Goal: Information Seeking & Learning: Learn about a topic

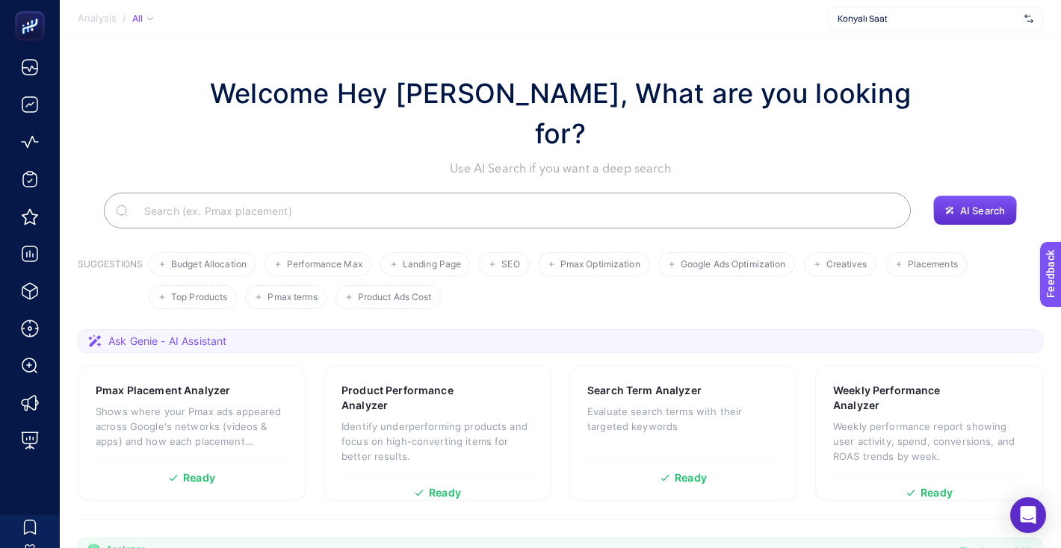
click at [893, 16] on span "Konyalı Saat" at bounding box center [928, 19] width 181 height 12
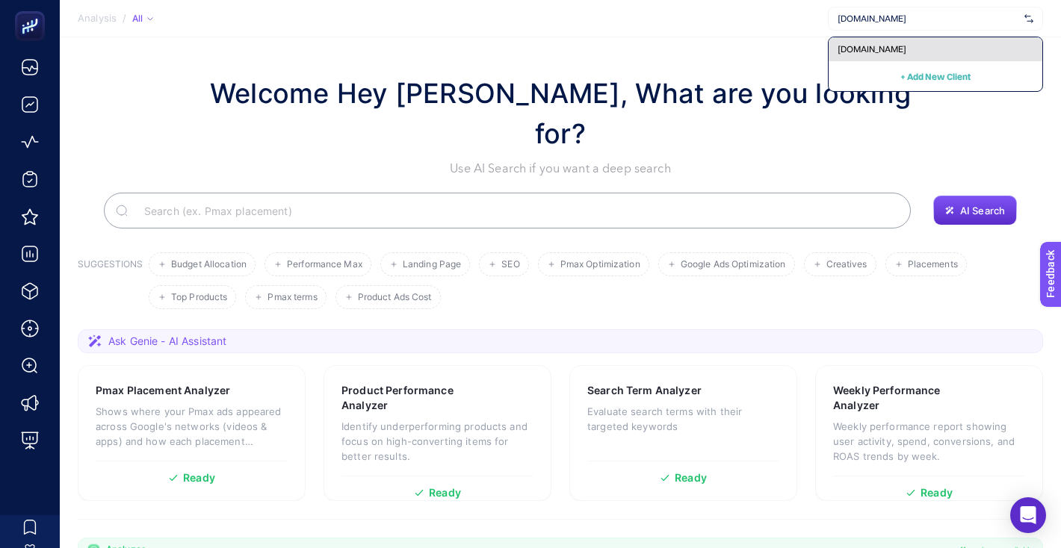
type input "[DOMAIN_NAME]"
click at [906, 43] on span "[DOMAIN_NAME]" at bounding box center [872, 49] width 69 height 12
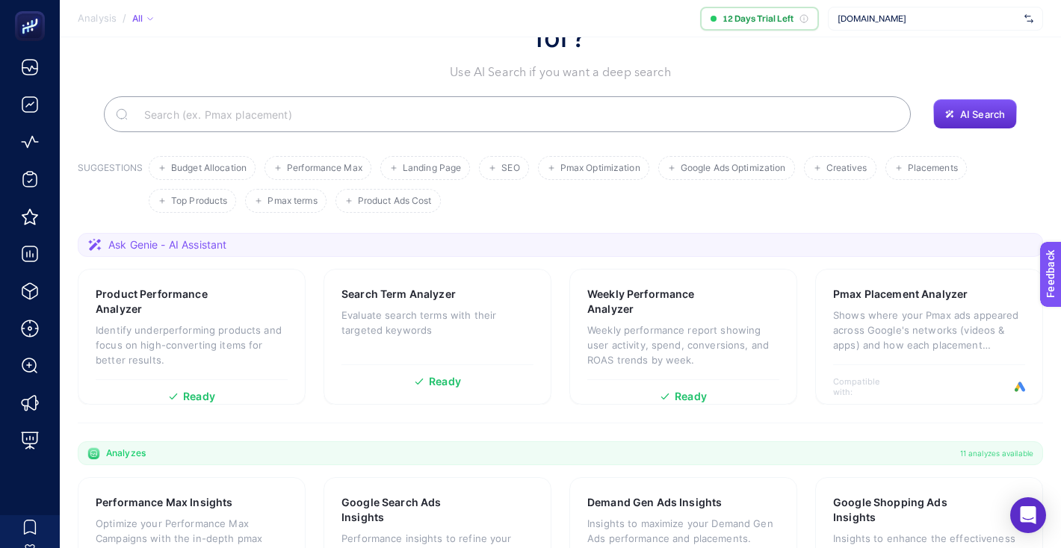
scroll to position [185, 0]
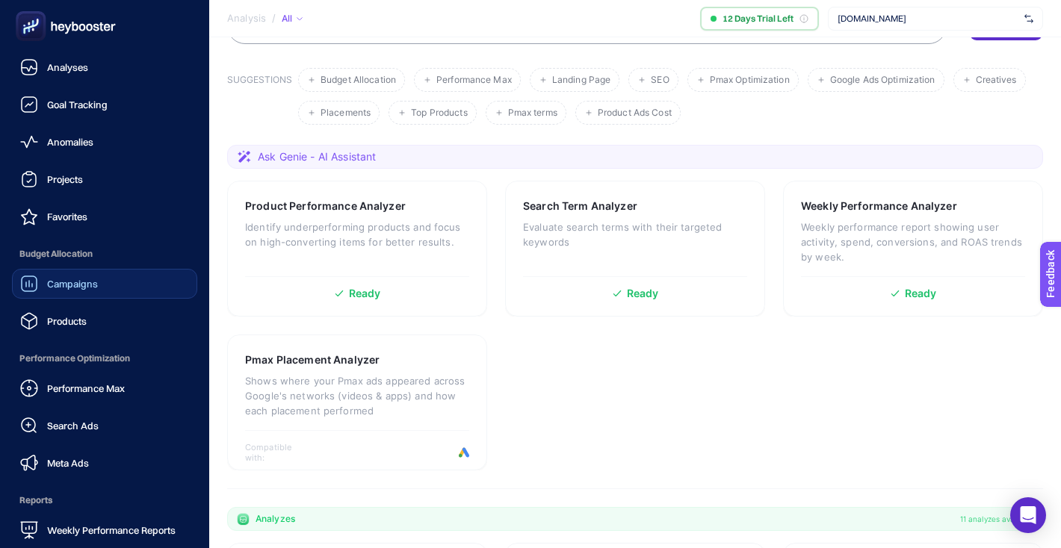
click at [89, 269] on link "Campaigns" at bounding box center [104, 284] width 185 height 30
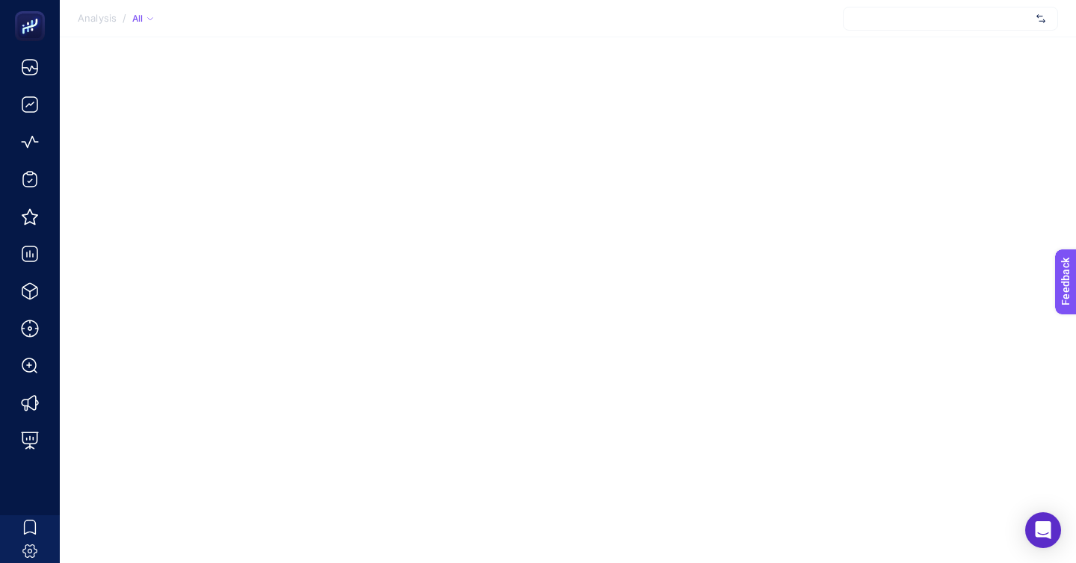
click at [958, 14] on div at bounding box center [950, 19] width 215 height 24
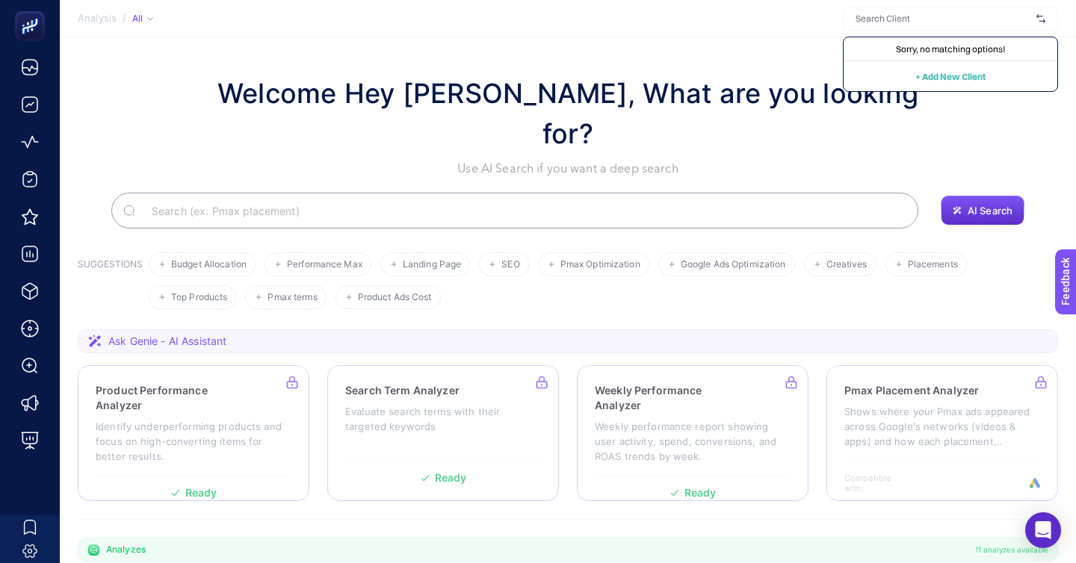
click at [808, 25] on section "Analysis / All Sorry, no matching options! + Add New Client" at bounding box center [568, 18] width 1016 height 37
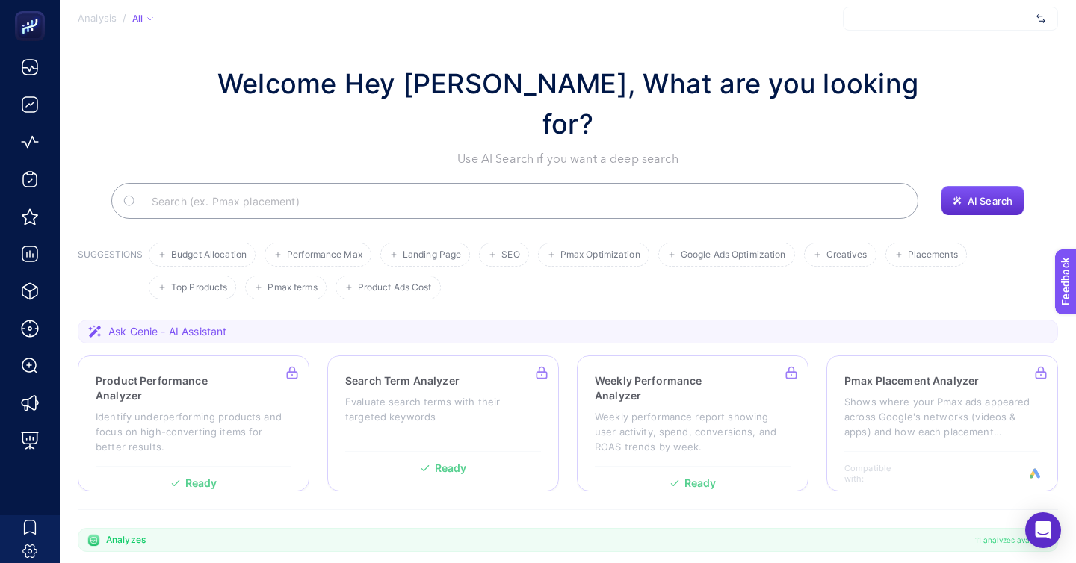
scroll to position [11, 0]
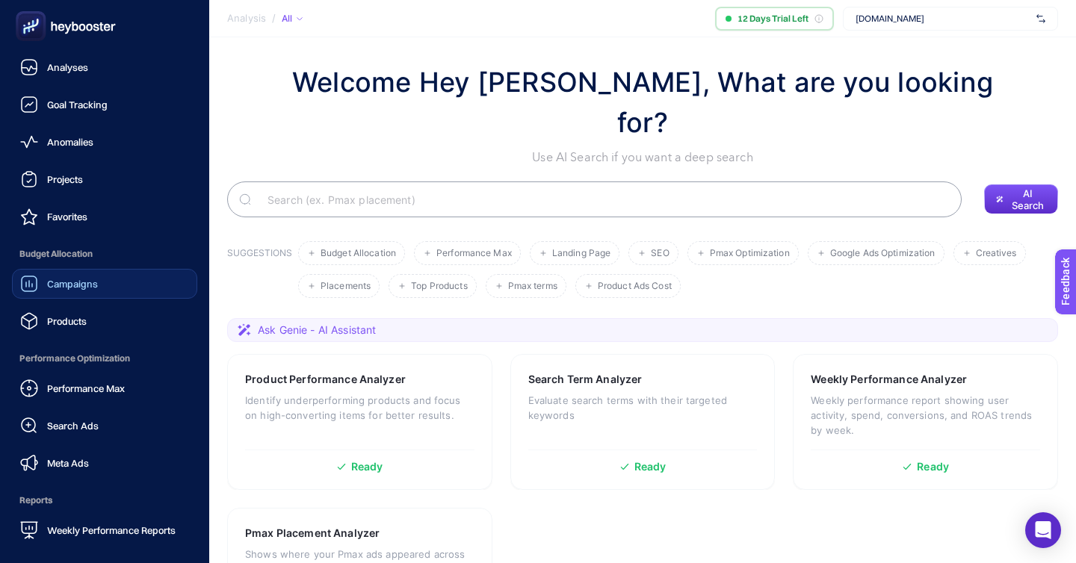
click at [106, 269] on link "Campaigns" at bounding box center [104, 284] width 185 height 30
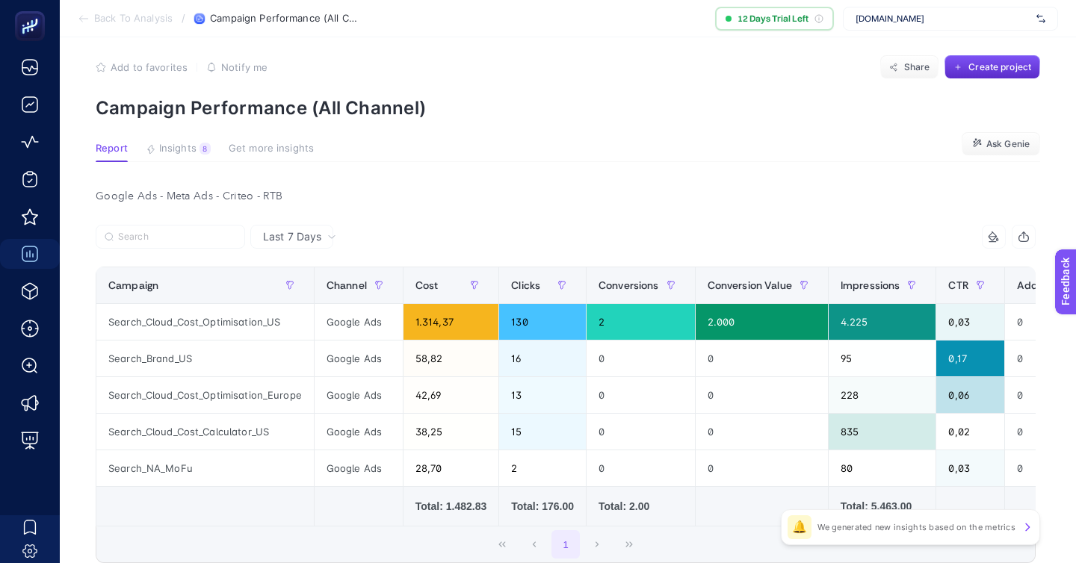
scroll to position [17, 0]
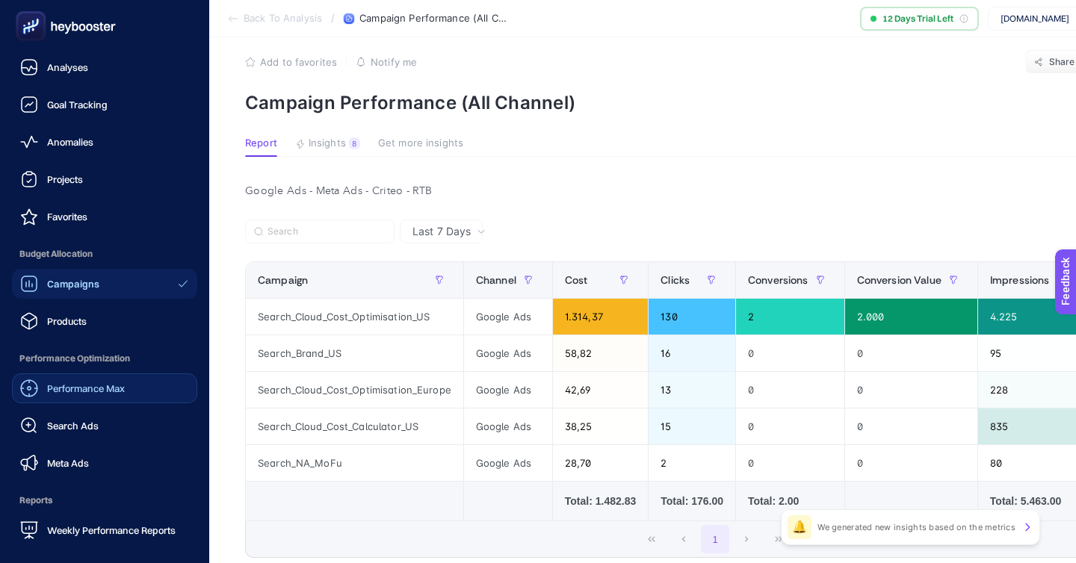
click at [52, 374] on link "Performance Max" at bounding box center [104, 389] width 185 height 30
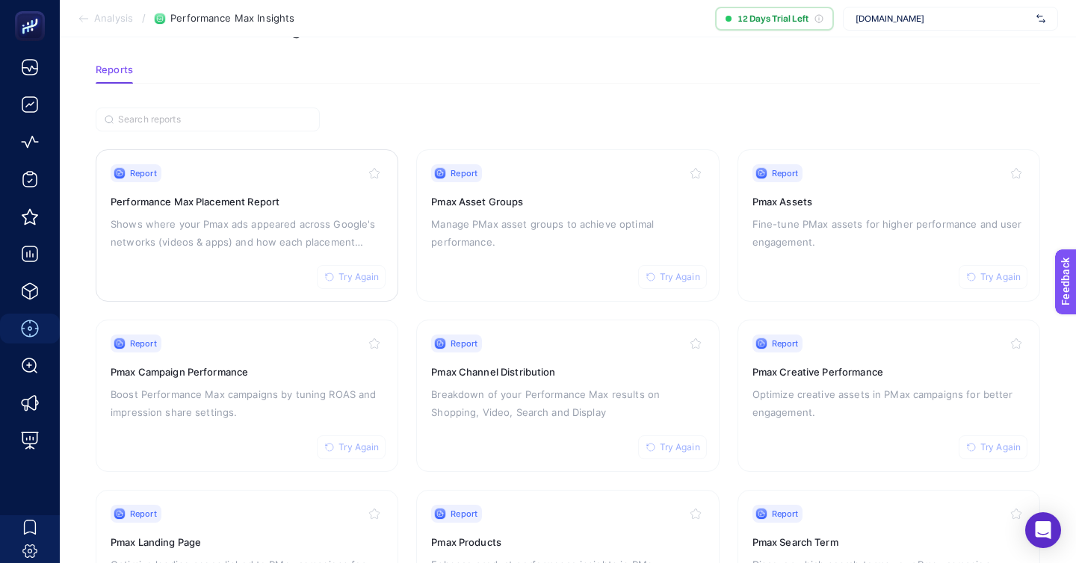
scroll to position [55, 0]
click at [186, 217] on p "Shows where your Pmax ads appeared across Google's networks (videos & apps) and…" at bounding box center [247, 235] width 273 height 36
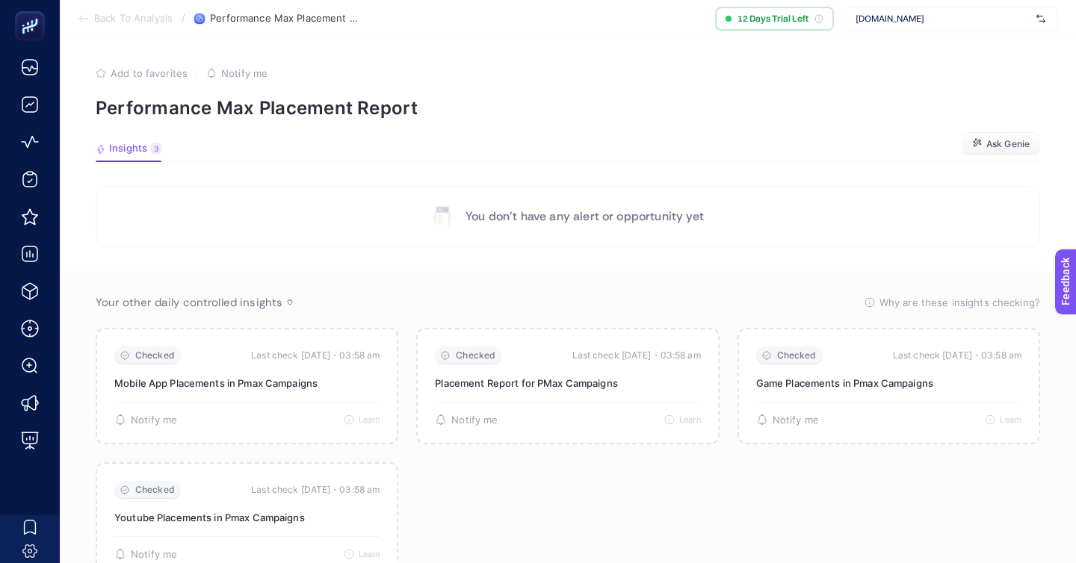
scroll to position [55, 0]
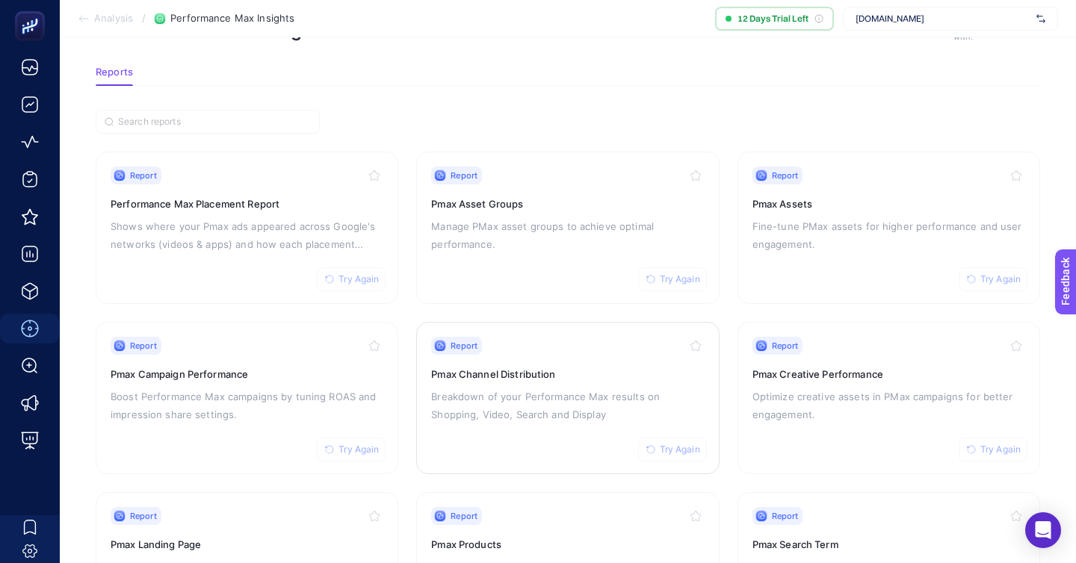
click at [627, 388] on p "Breakdown of your Performance Max results on Shopping, Video, Search and Display" at bounding box center [567, 406] width 273 height 36
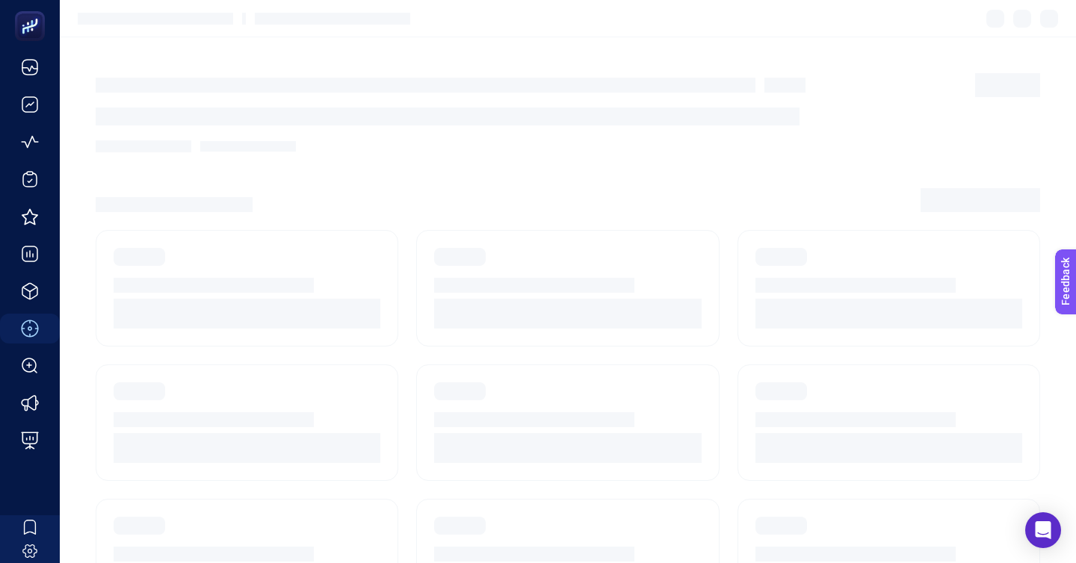
scroll to position [55, 0]
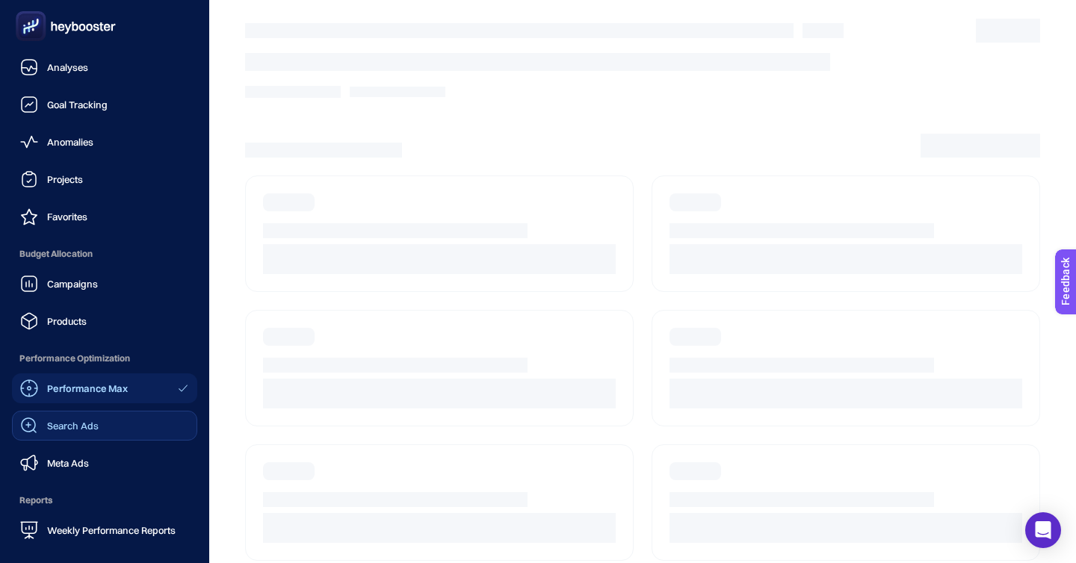
click at [66, 420] on span "Search Ads" at bounding box center [73, 426] width 52 height 12
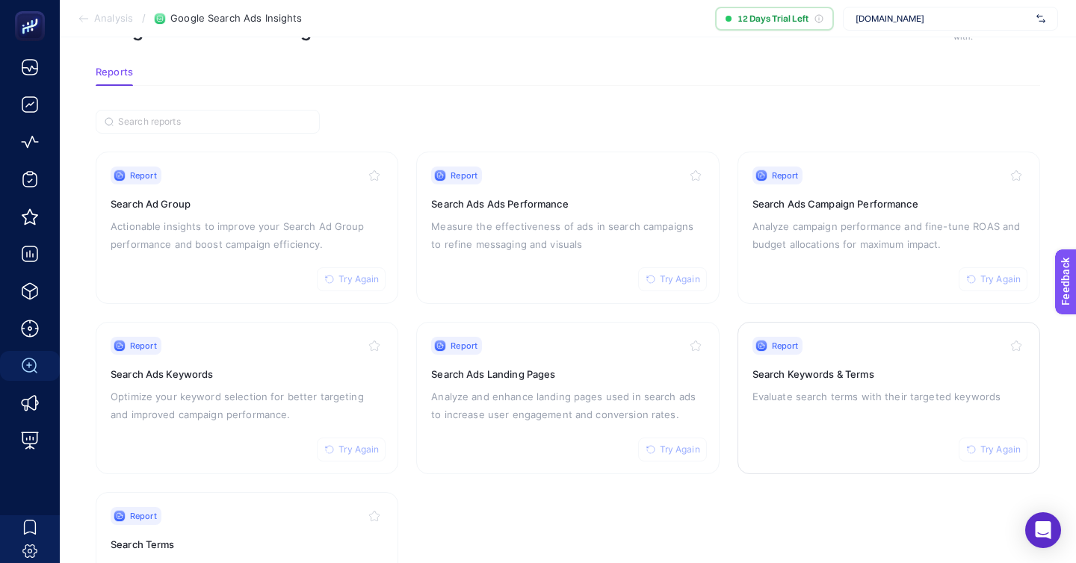
click at [820, 367] on h3 "Search Keywords & Terms" at bounding box center [888, 374] width 273 height 15
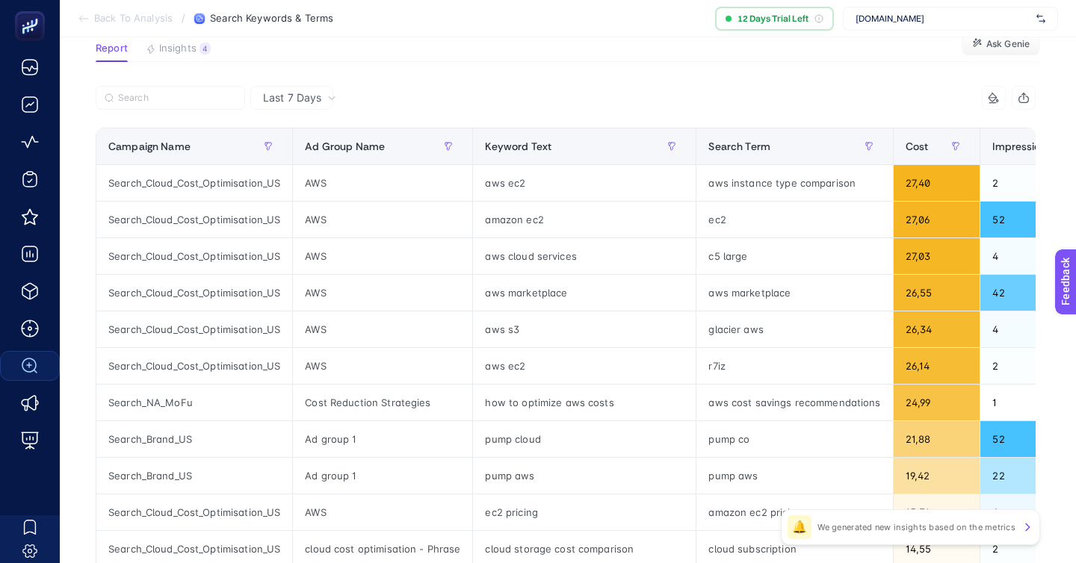
scroll to position [126, 0]
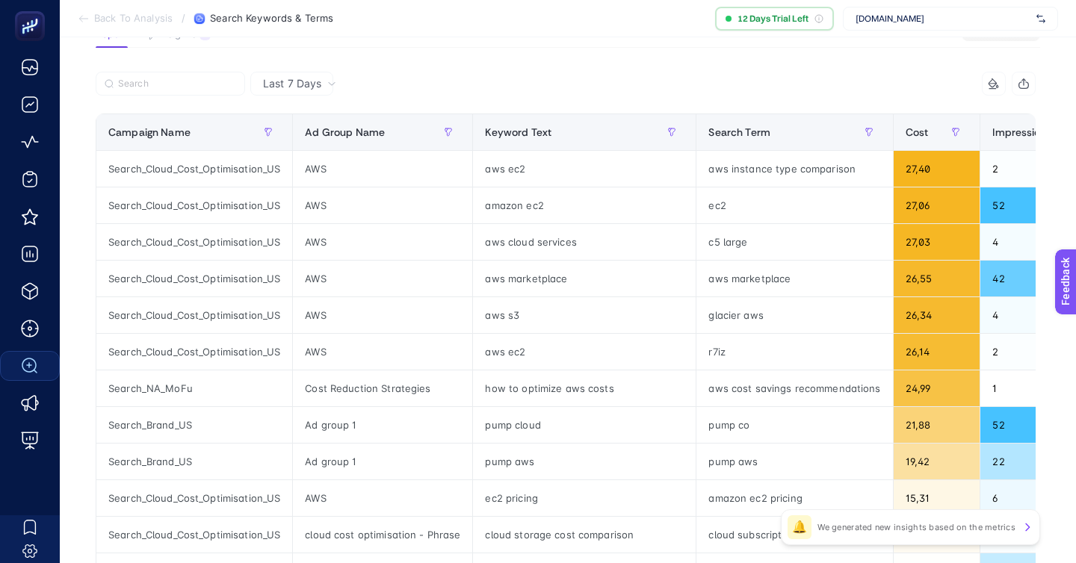
click at [911, 9] on div "www.tripledart.com" at bounding box center [950, 19] width 215 height 24
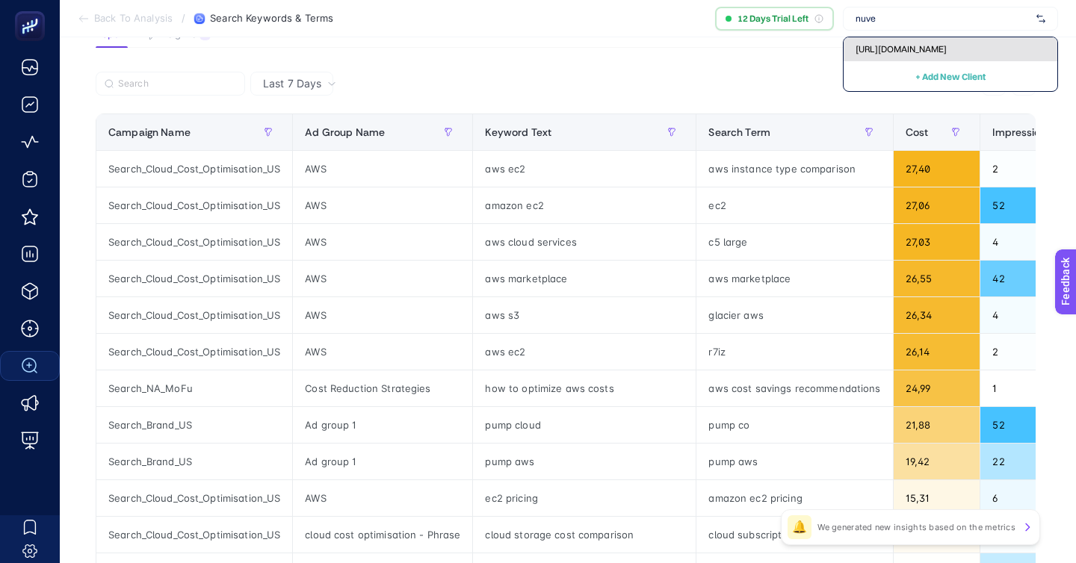
type input "nuve"
click at [930, 43] on span "https://nuvecore.com" at bounding box center [901, 49] width 91 height 12
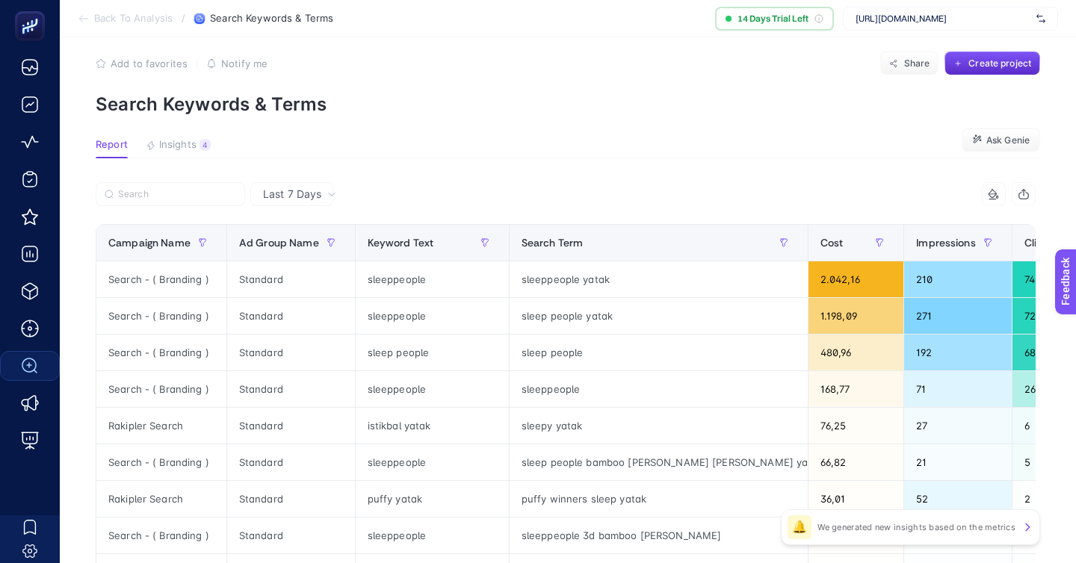
scroll to position [19, 0]
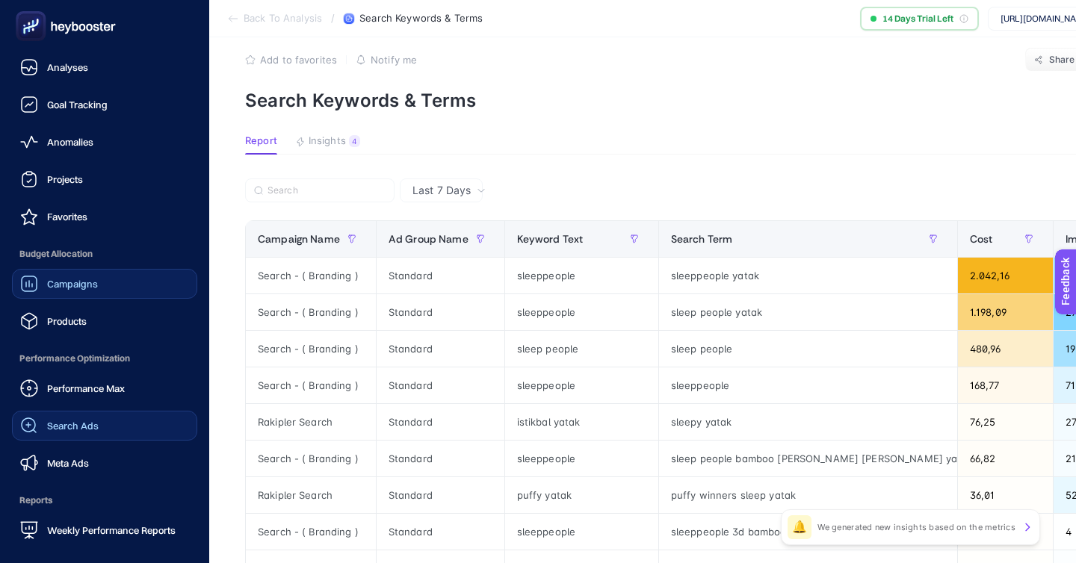
click at [61, 269] on link "Campaigns" at bounding box center [104, 284] width 185 height 30
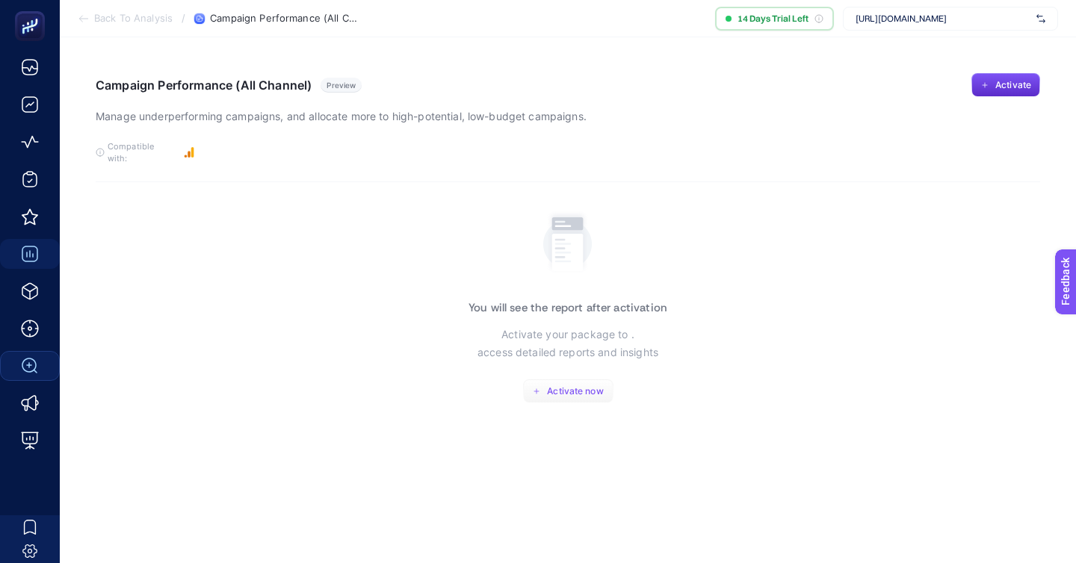
click at [550, 380] on button "Activate now" at bounding box center [568, 392] width 90 height 24
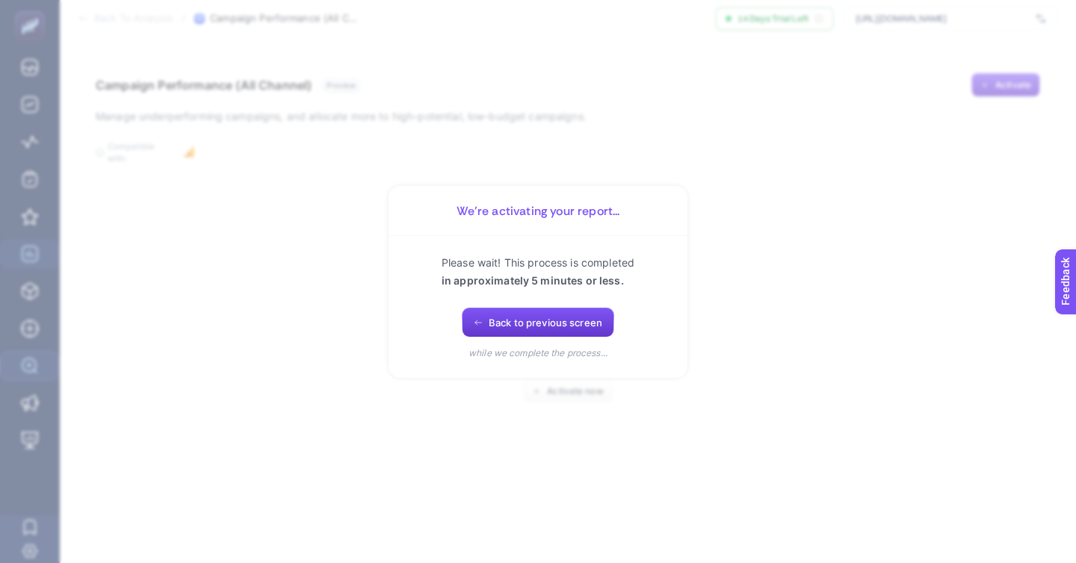
click at [542, 324] on span "Back to previous screen" at bounding box center [546, 323] width 114 height 12
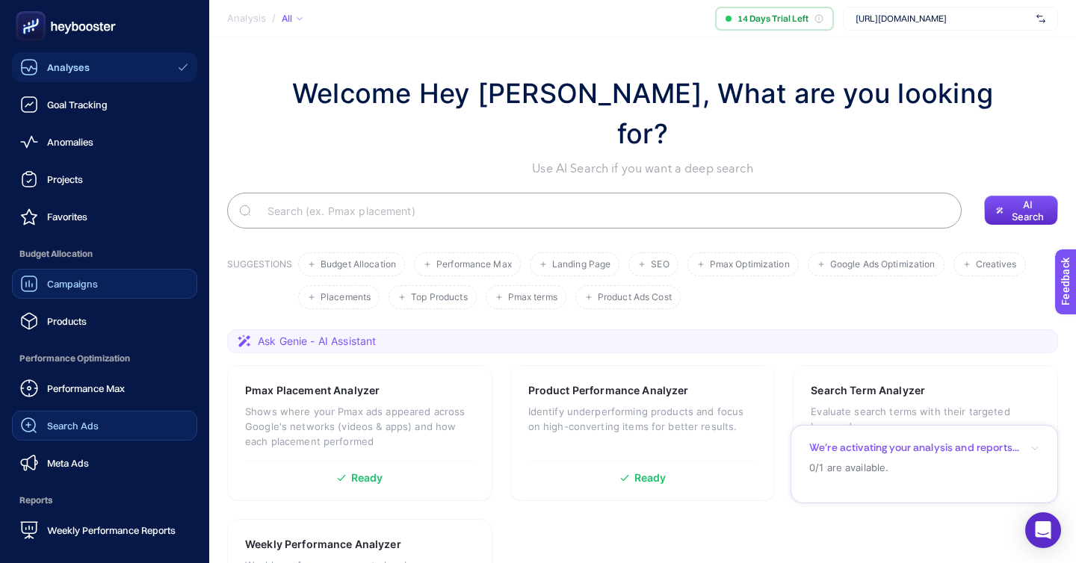
click at [138, 269] on link "Campaigns" at bounding box center [104, 284] width 185 height 30
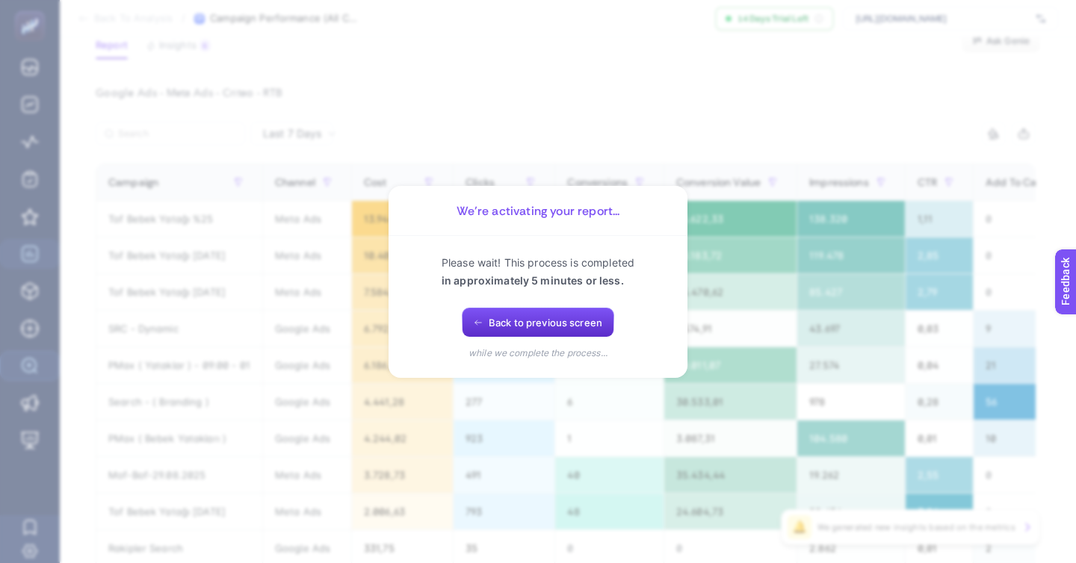
scroll to position [111, 0]
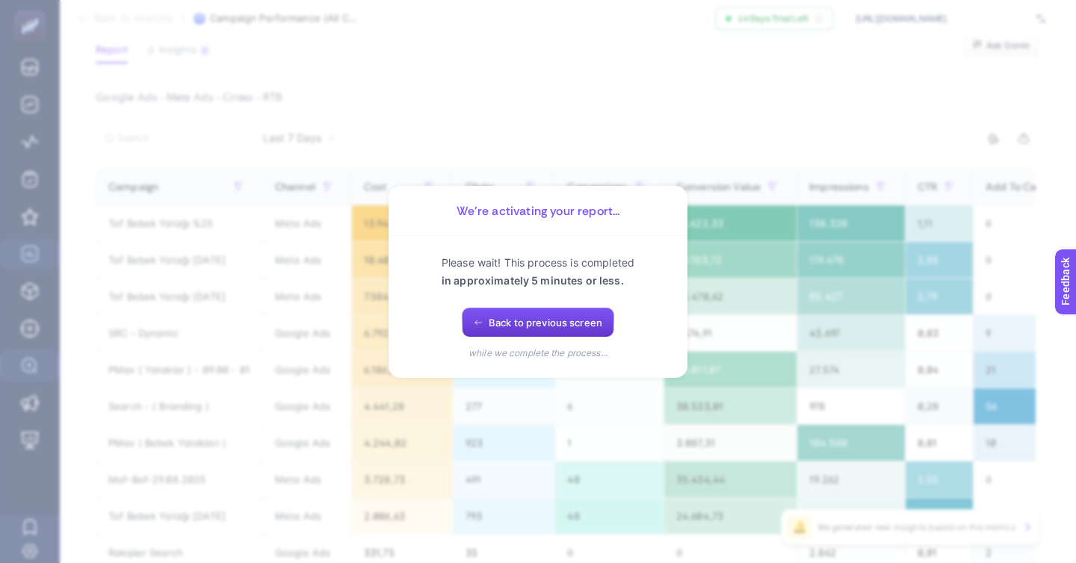
click at [495, 324] on button "Back to previous screen" at bounding box center [538, 323] width 152 height 30
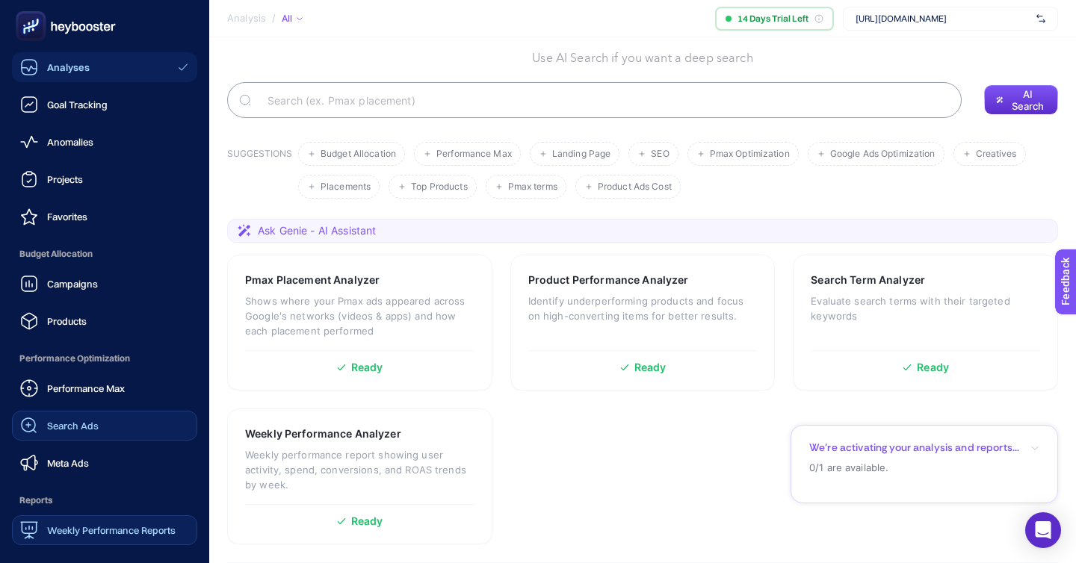
click at [91, 525] on span "Weekly Performance Reports" at bounding box center [111, 531] width 129 height 12
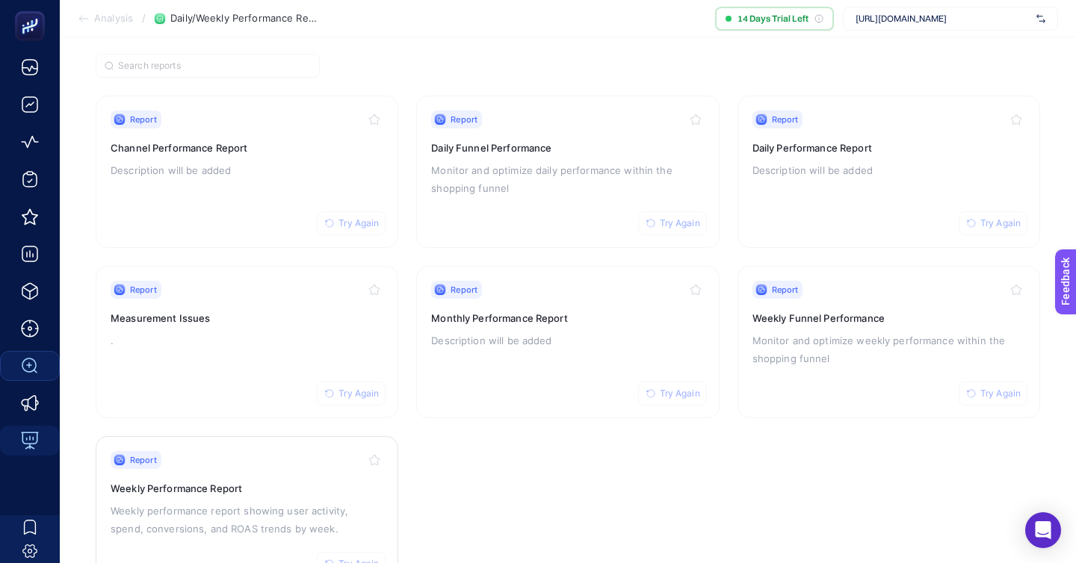
click at [294, 502] on p "Weekly performance report showing user activity, spend, conversions, and ROAS t…" at bounding box center [247, 520] width 273 height 36
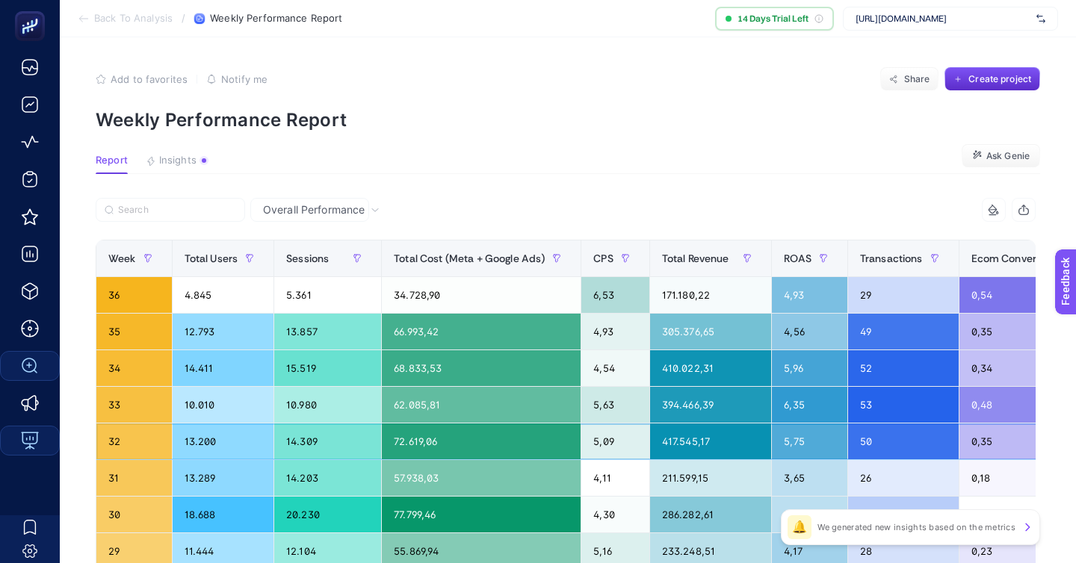
click at [315, 424] on div "14.309" at bounding box center [327, 442] width 107 height 36
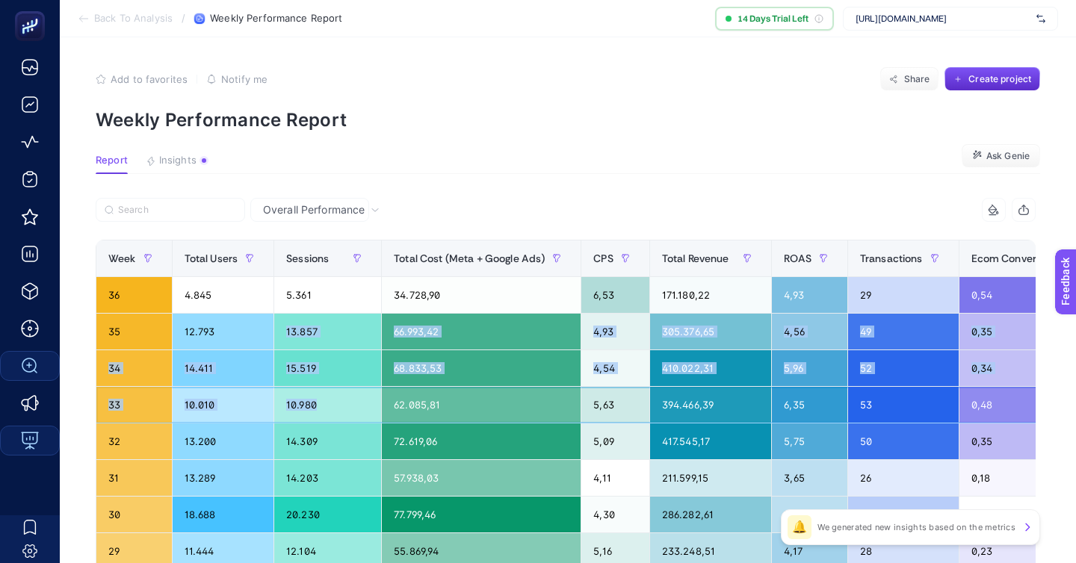
drag, startPoint x: 315, startPoint y: 342, endPoint x: 327, endPoint y: 272, distance: 71.3
click at [327, 314] on div "13.857" at bounding box center [327, 332] width 107 height 36
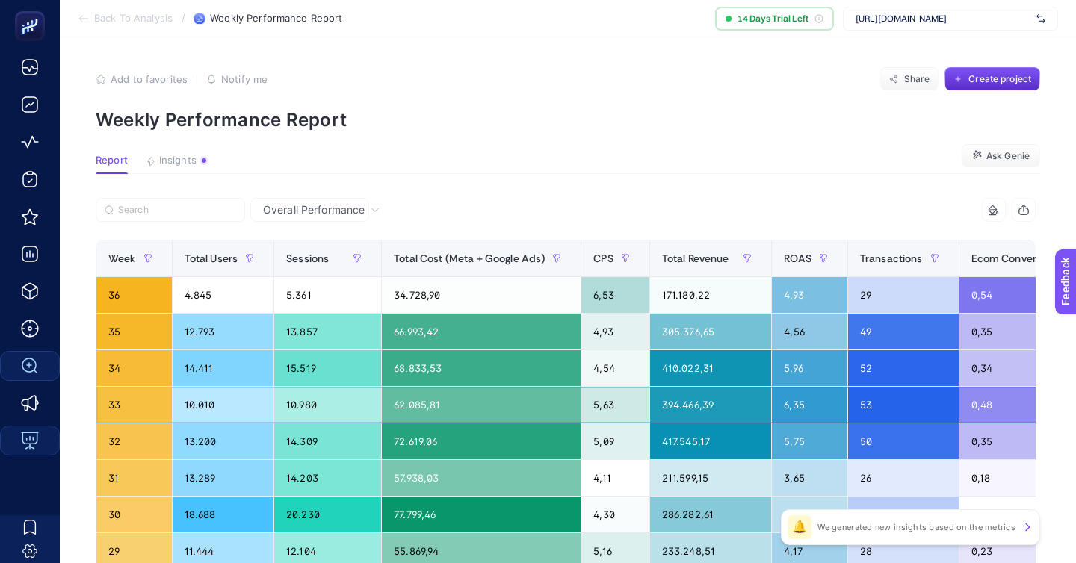
click at [321, 387] on div "10.980" at bounding box center [327, 405] width 107 height 36
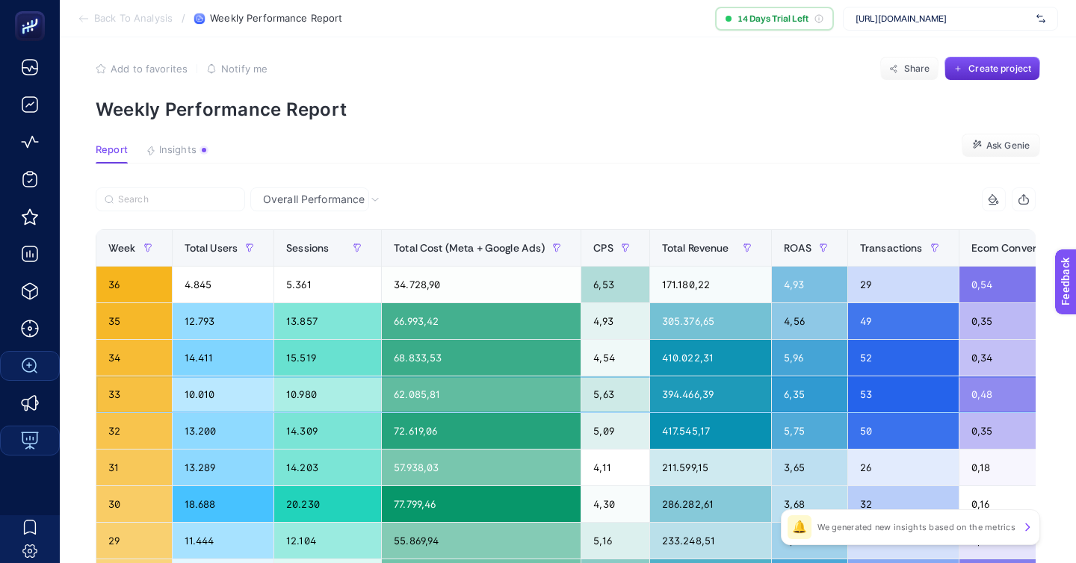
scroll to position [13, 0]
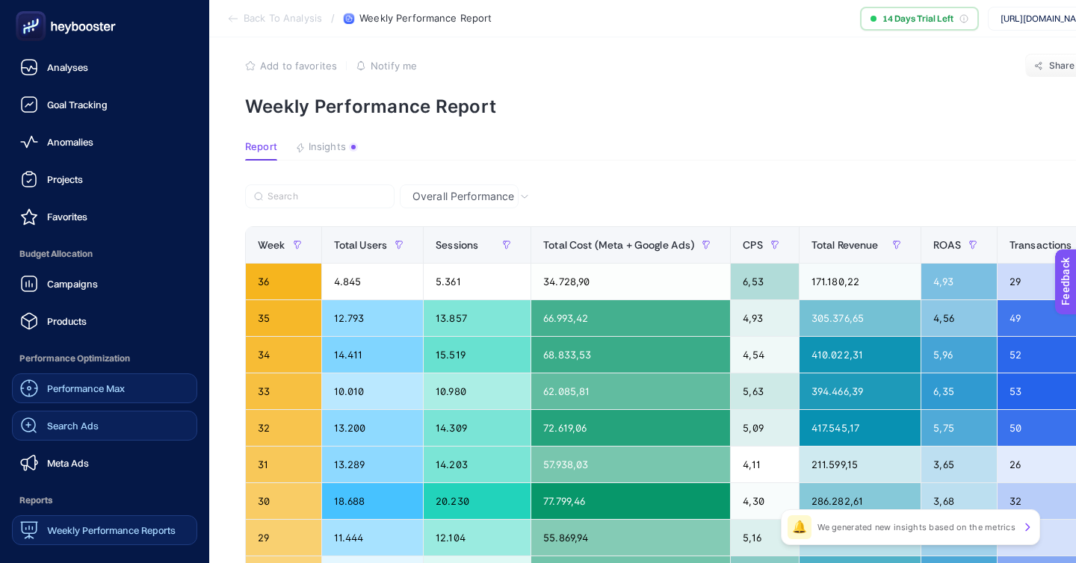
click at [87, 374] on link "Performance Max" at bounding box center [104, 389] width 185 height 30
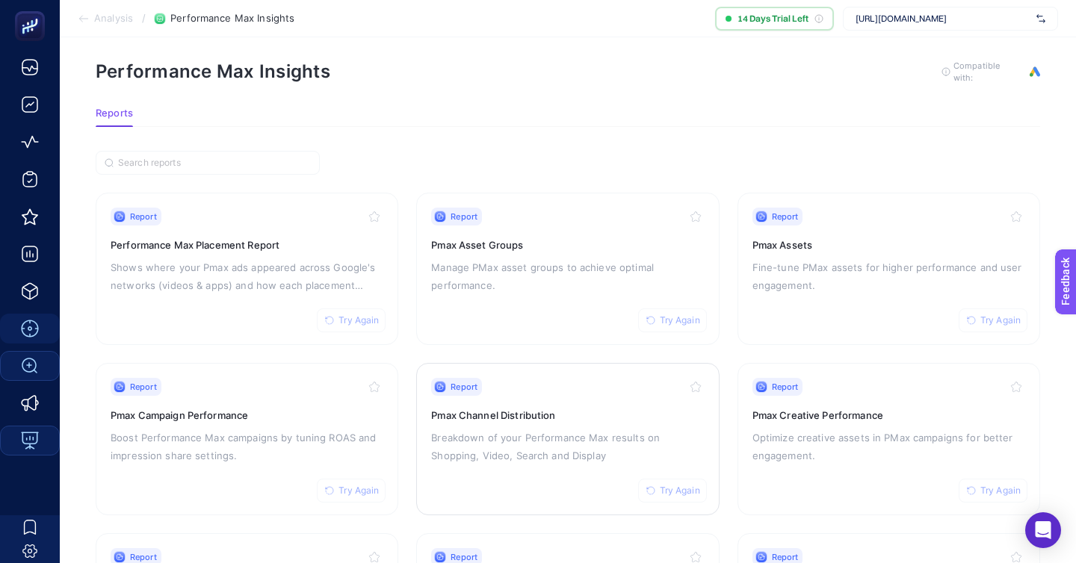
scroll to position [129, 0]
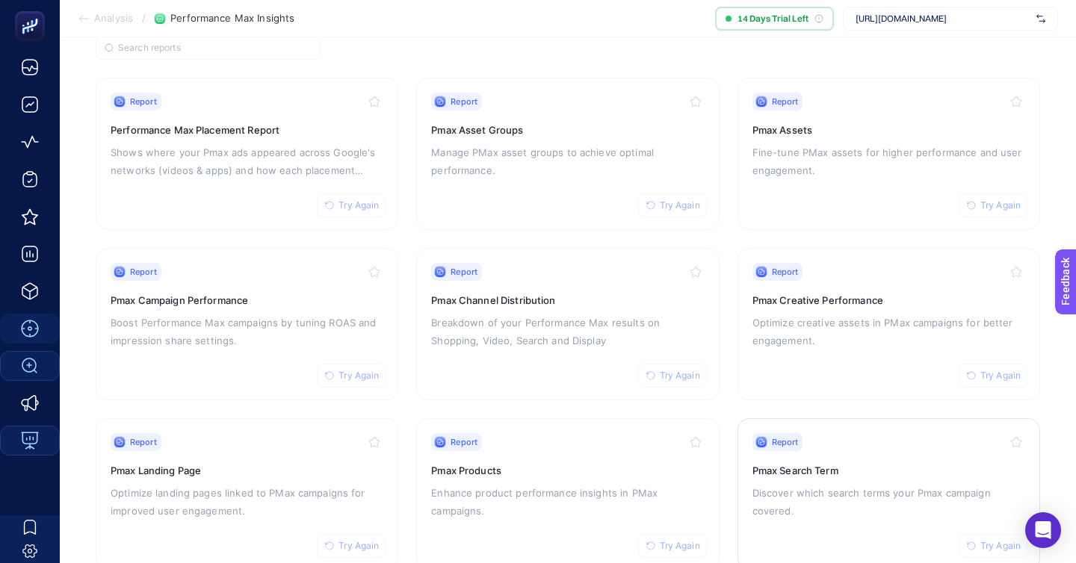
click at [848, 477] on div "Report Try Again Pmax Search Term Discover which search terms your Pmax campaig…" at bounding box center [888, 494] width 273 height 123
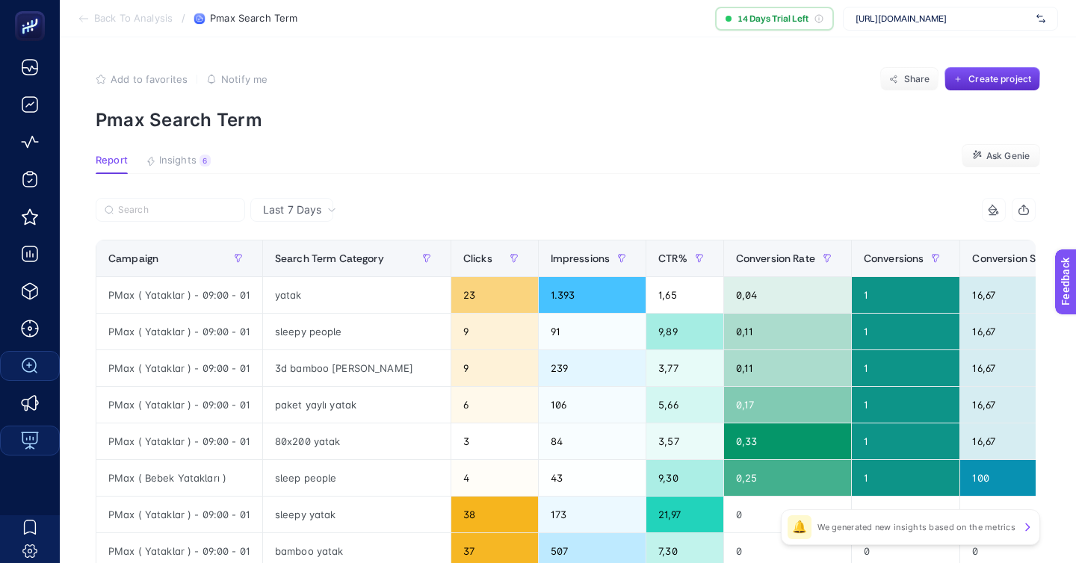
click at [304, 198] on div "Last 7 Days" at bounding box center [291, 210] width 83 height 24
click at [303, 255] on li "Last 30 Days" at bounding box center [292, 276] width 74 height 42
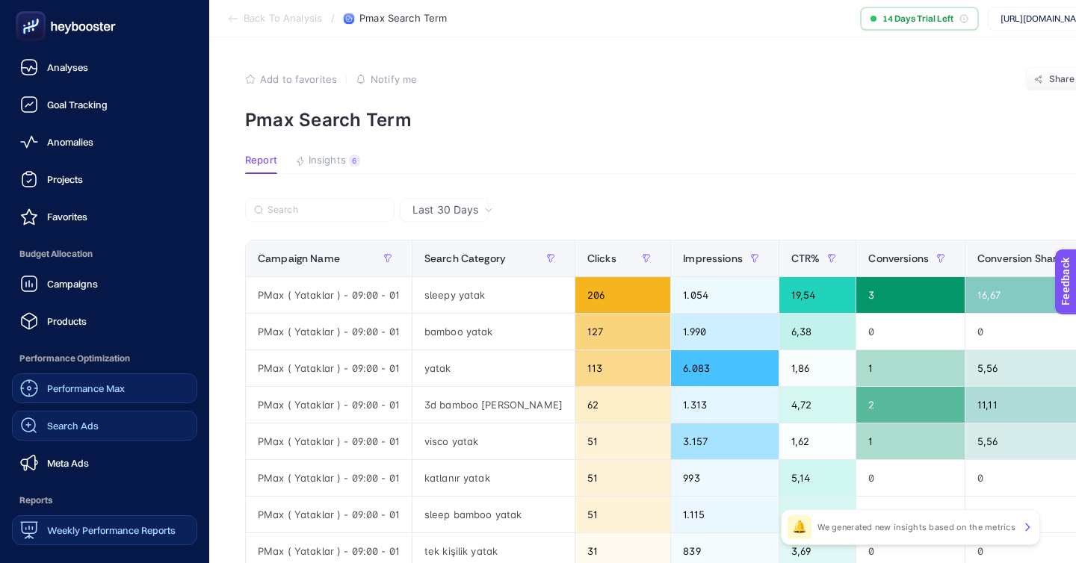
click at [69, 383] on span "Performance Max" at bounding box center [86, 389] width 78 height 12
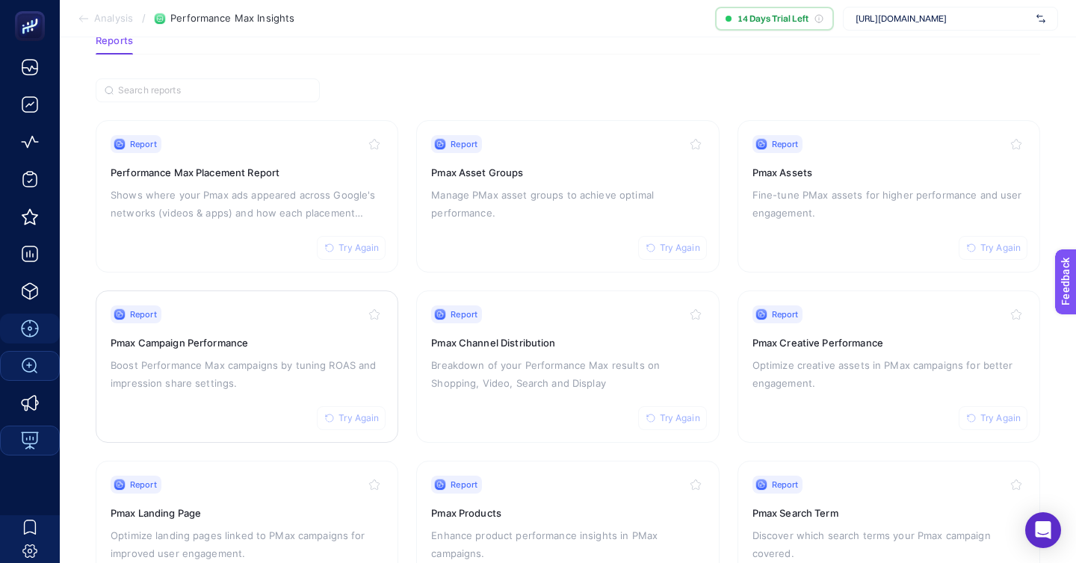
scroll to position [90, 0]
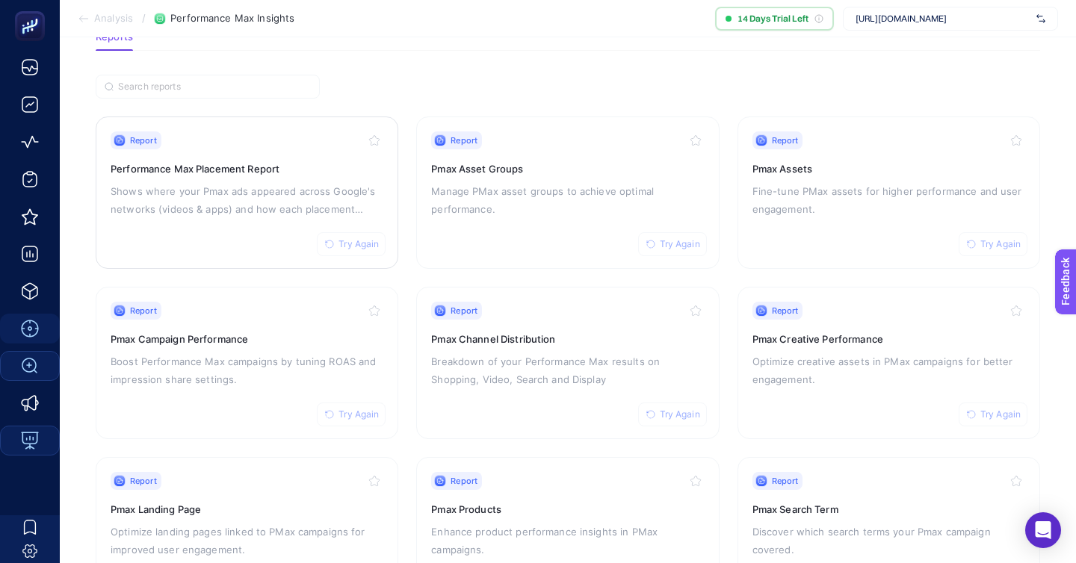
click at [294, 182] on p "Shows where your Pmax ads appeared across Google's networks (videos & apps) and…" at bounding box center [247, 200] width 273 height 36
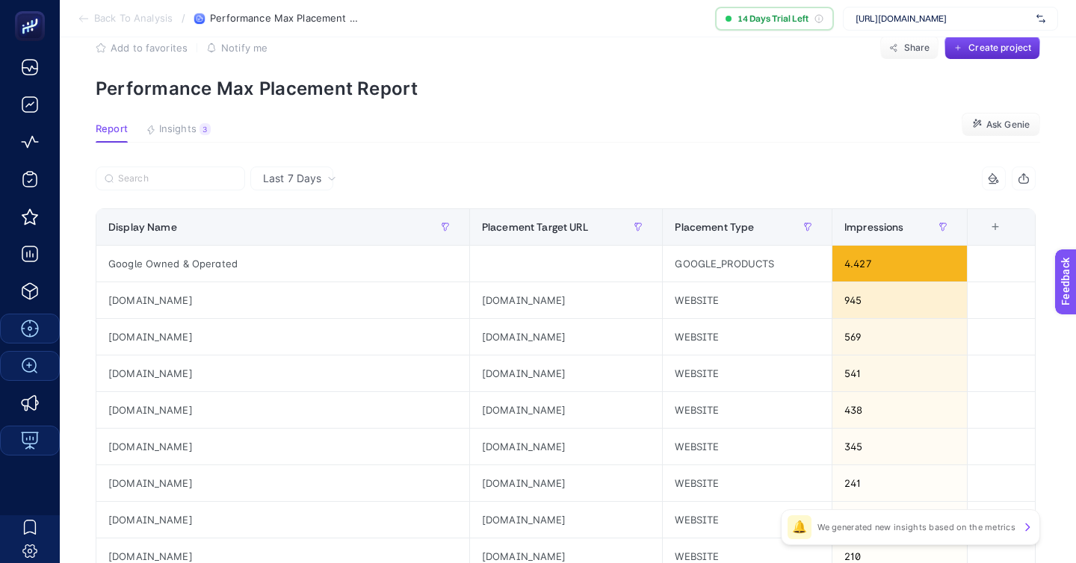
scroll to position [1, 0]
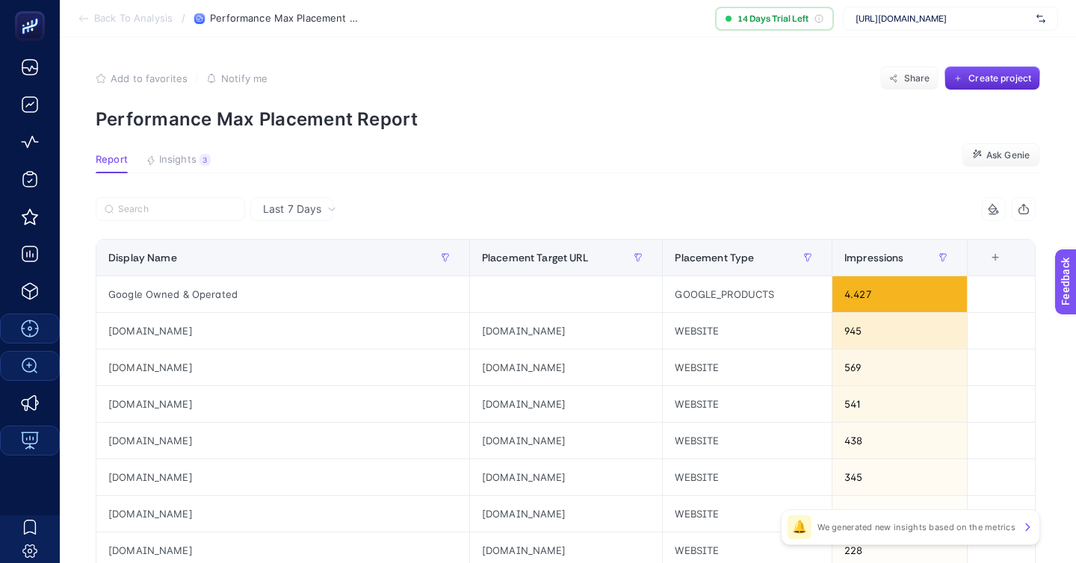
click at [265, 197] on div "Last 7 Days" at bounding box center [291, 209] width 83 height 24
click at [277, 254] on li "Last 30 Days" at bounding box center [292, 275] width 74 height 42
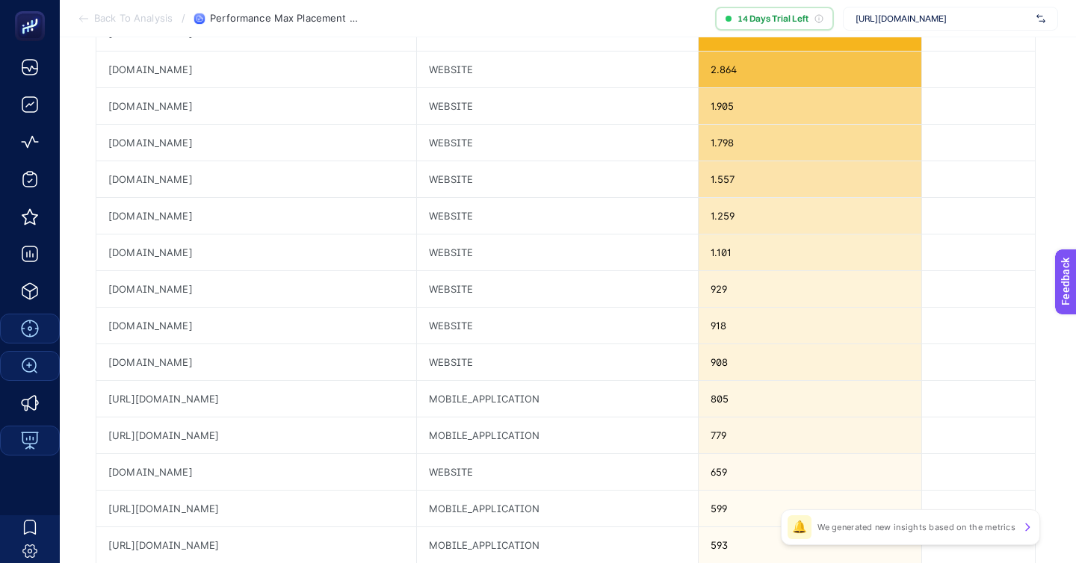
scroll to position [0, 0]
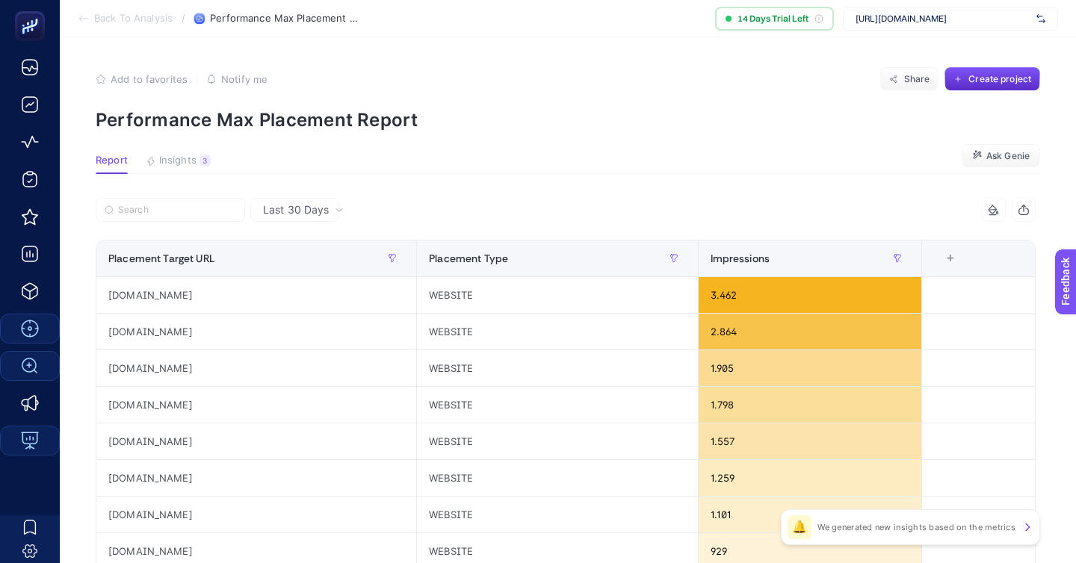
click at [265, 203] on span "Last 30 Days" at bounding box center [296, 210] width 66 height 15
click at [270, 228] on li "Last 7 Days" at bounding box center [295, 241] width 80 height 27
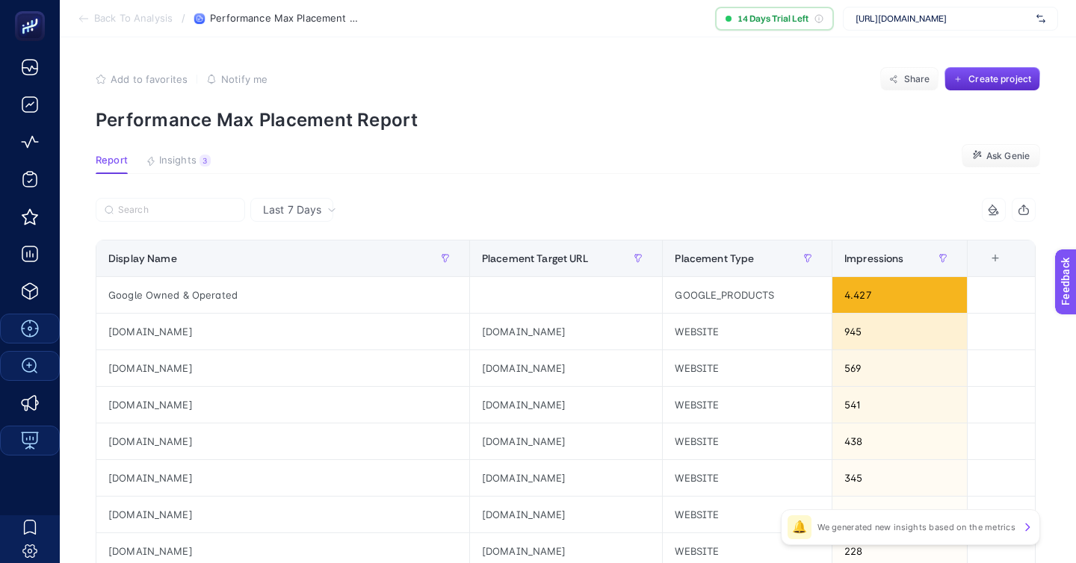
click at [146, 10] on section "Back To Analysis / Performance Max Placement Report 14 Days Trial Left https://…" at bounding box center [568, 18] width 1016 height 37
click at [126, 10] on section "Back To Analysis / Performance Max Placement Report 14 Days Trial Left https://…" at bounding box center [568, 18] width 1016 height 37
click at [126, 16] on span "Back To Analysis" at bounding box center [133, 19] width 78 height 12
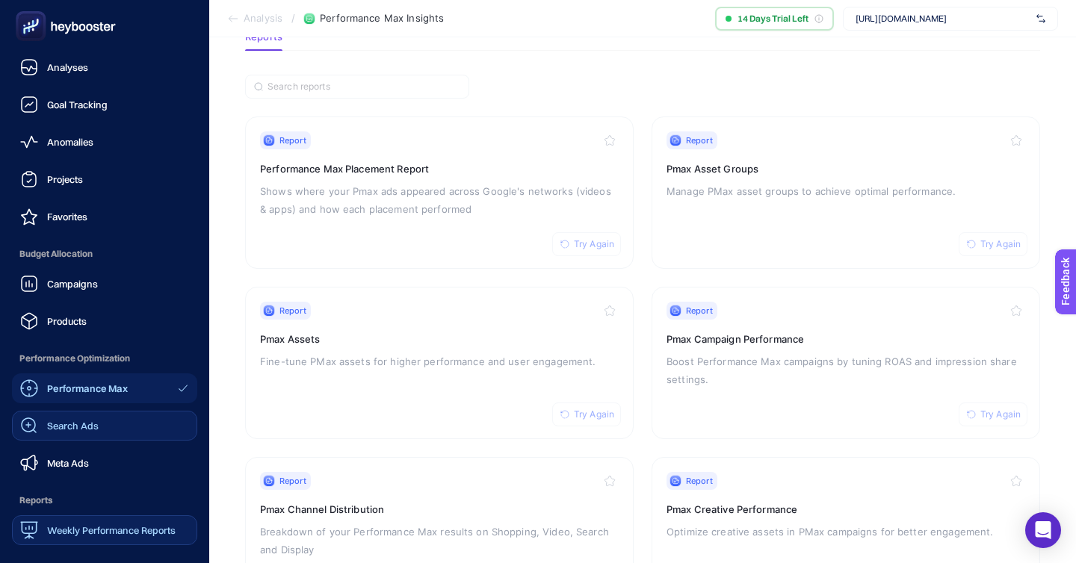
click at [77, 374] on div "Performance Max Search Ads Meta Ads" at bounding box center [104, 426] width 185 height 105
click at [77, 411] on link "Search Ads" at bounding box center [104, 426] width 185 height 30
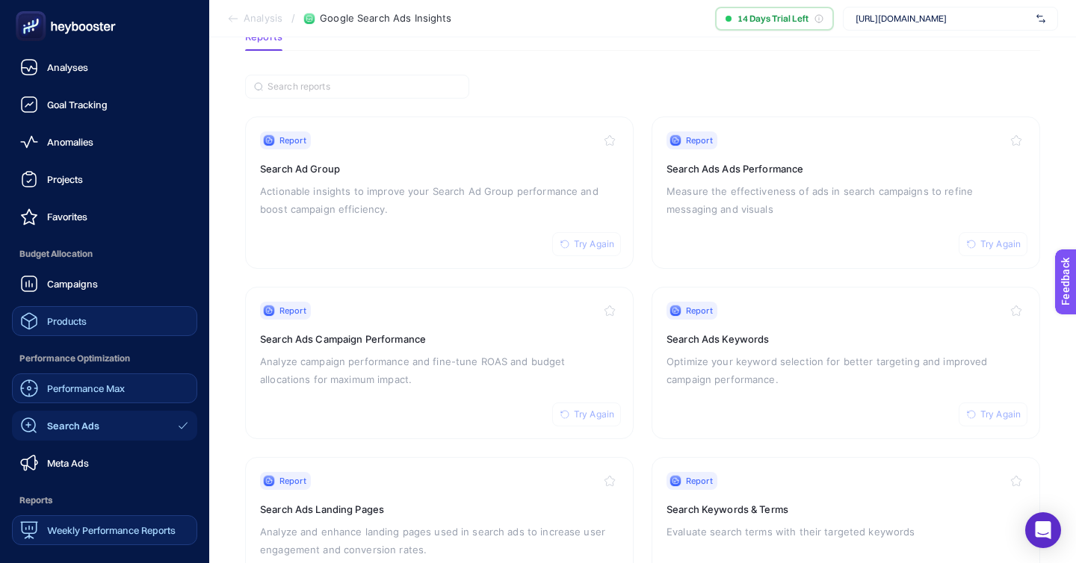
click at [90, 306] on link "Products" at bounding box center [104, 321] width 185 height 30
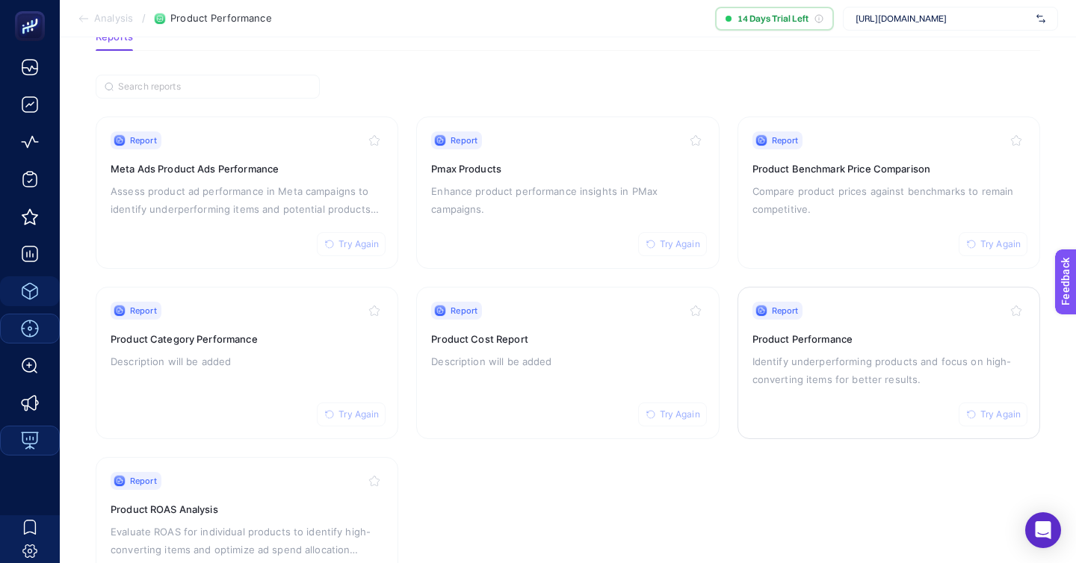
click at [830, 353] on p "Identify underperforming products and focus on high-converting items for better…" at bounding box center [888, 371] width 273 height 36
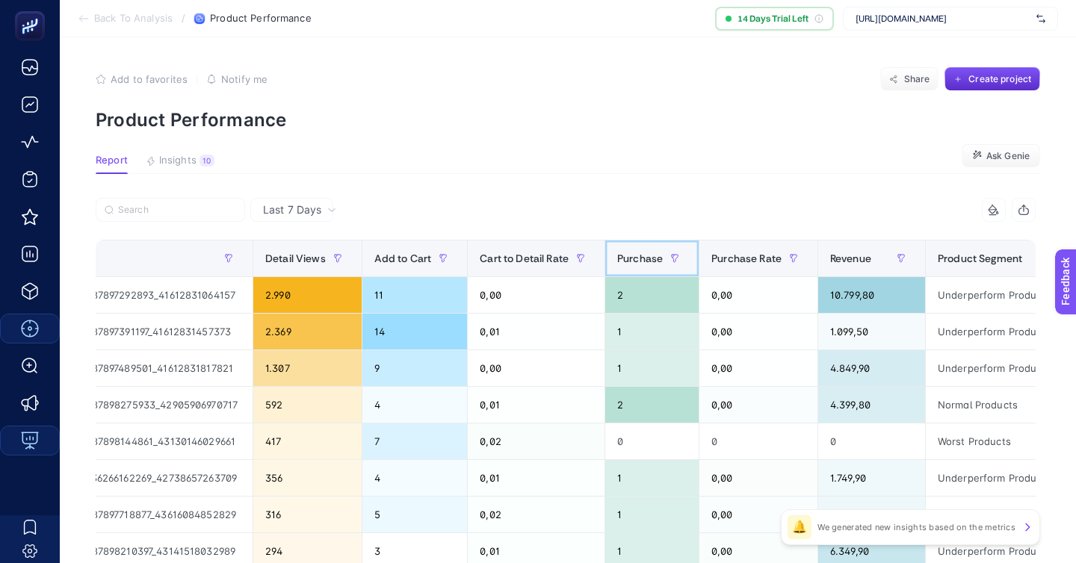
click at [617, 253] on span "Purchase" at bounding box center [640, 259] width 46 height 12
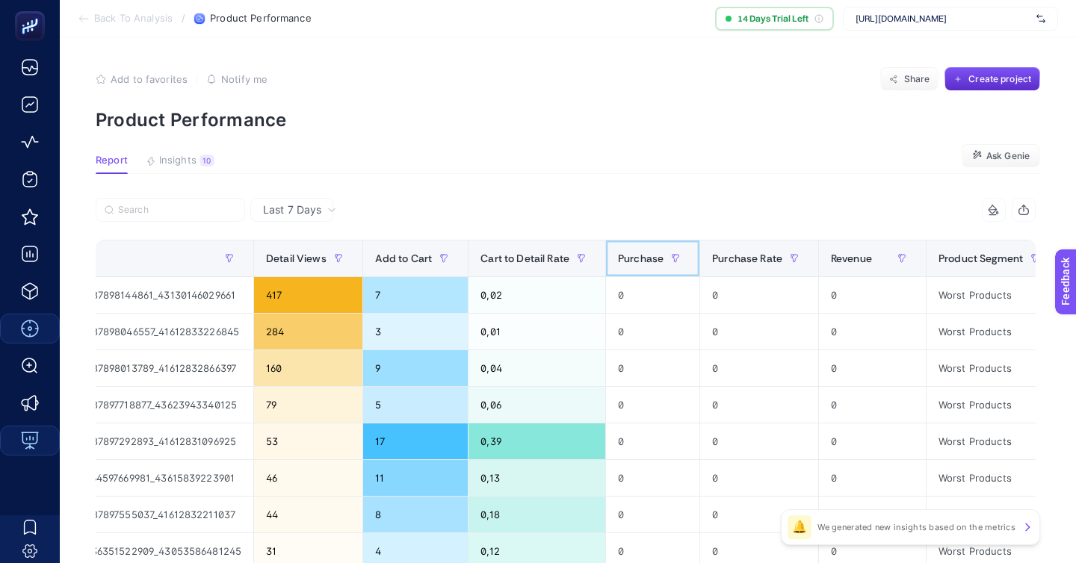
click at [618, 253] on span "Purchase" at bounding box center [641, 259] width 46 height 12
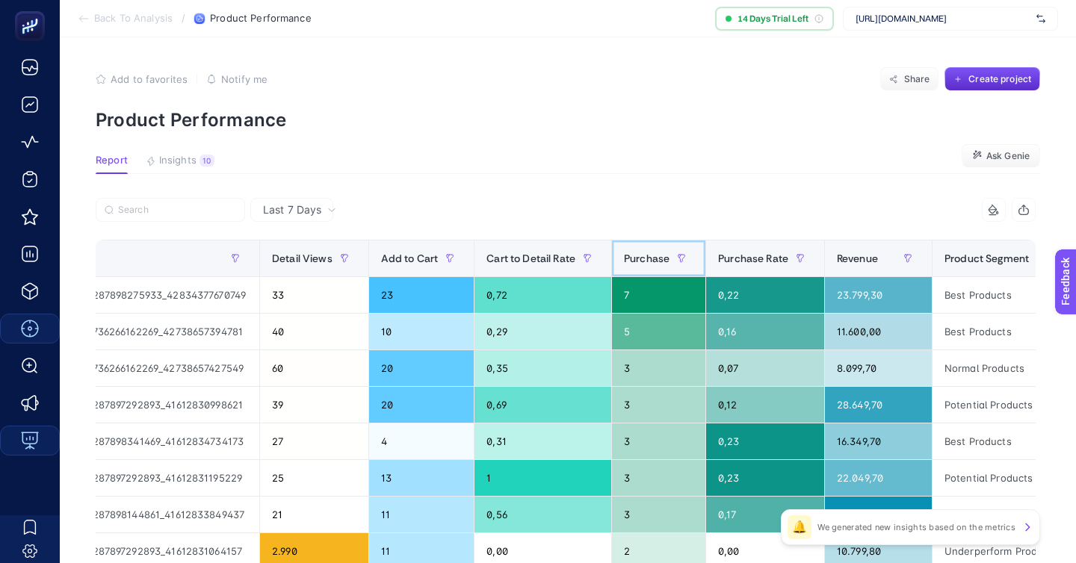
scroll to position [0, 382]
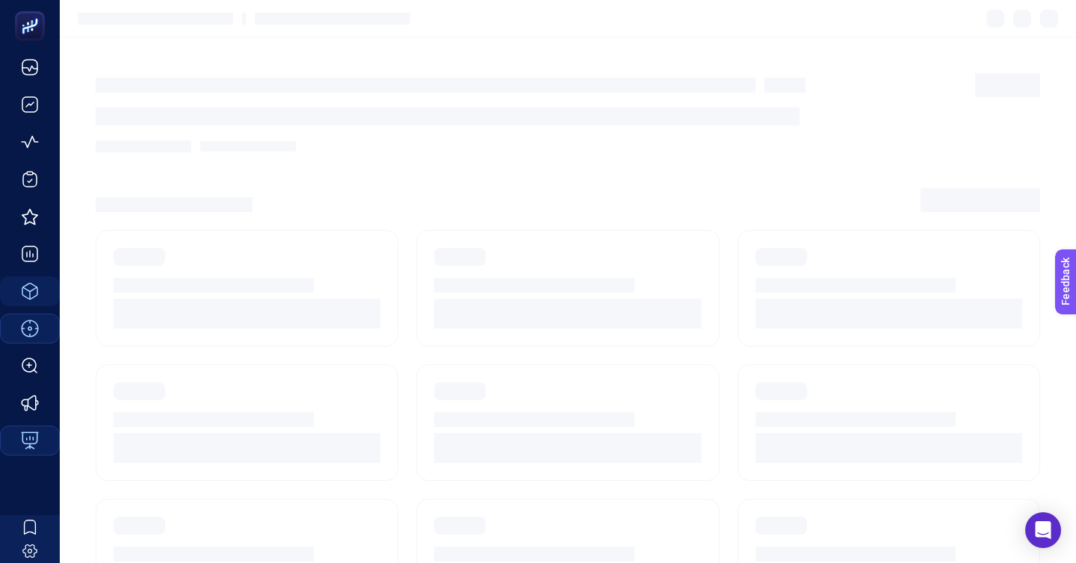
scroll to position [90, 0]
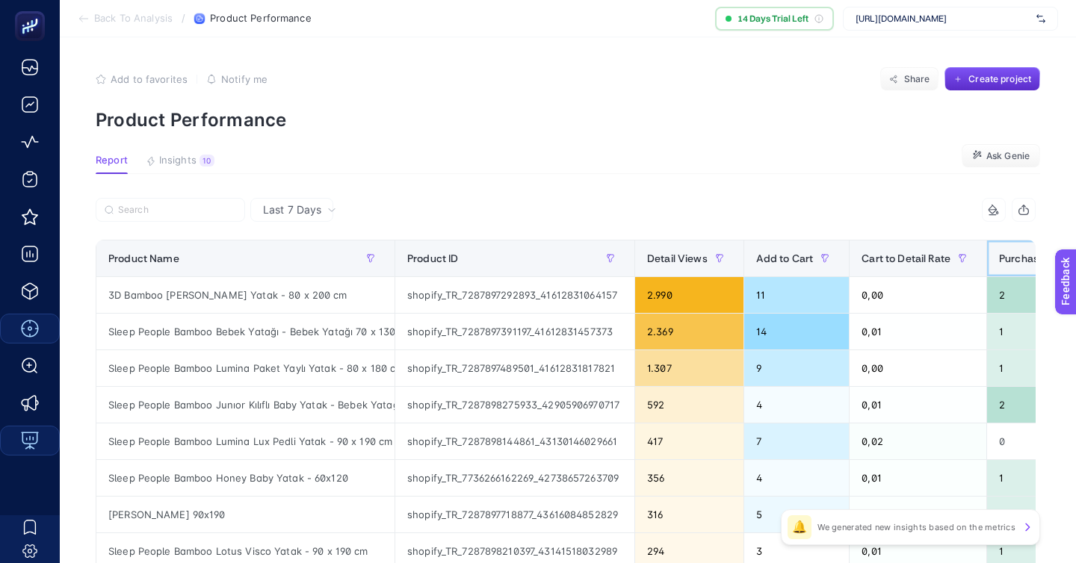
click at [999, 253] on span "Purchase" at bounding box center [1022, 259] width 46 height 12
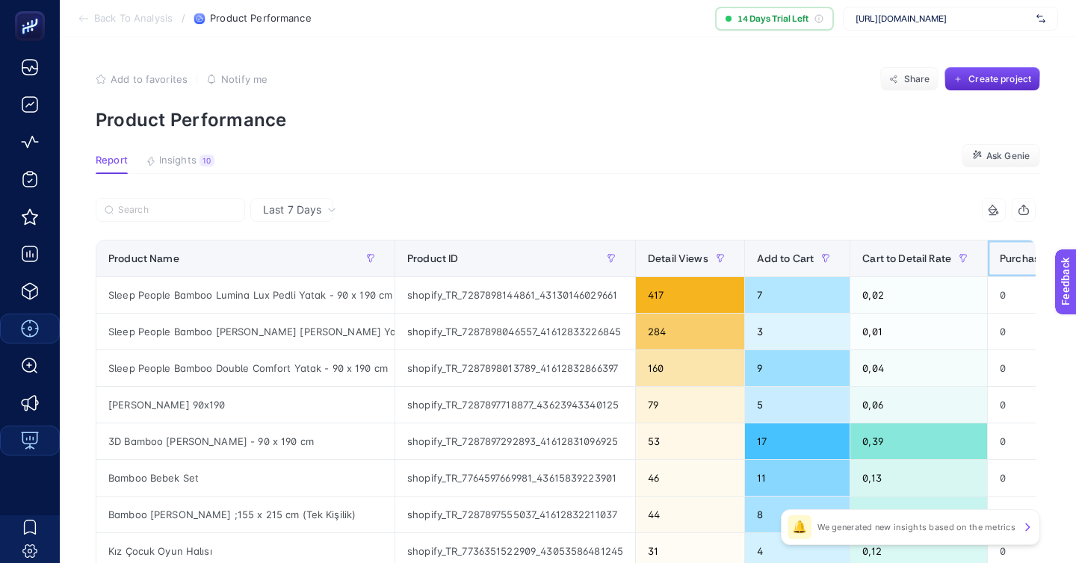
click at [1000, 253] on span "Purchase" at bounding box center [1023, 259] width 46 height 12
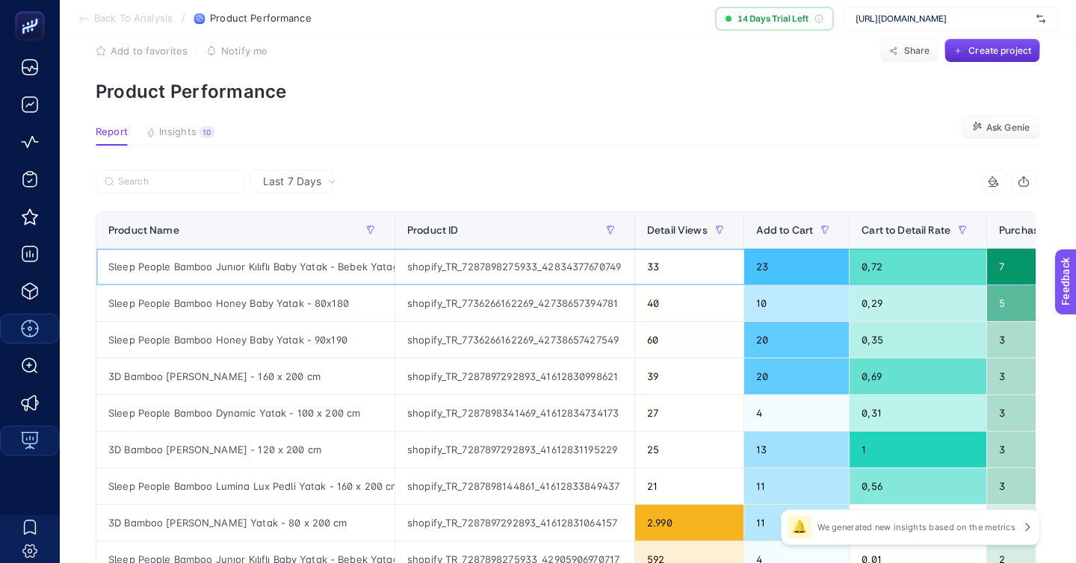
click at [174, 249] on div "Sleep People Bamboo Junıor Kılıflı Baby Yatak - Bebek Yatağı 80 x 200 cm" at bounding box center [245, 267] width 298 height 36
copy div "Bamboo"
click at [159, 176] on input "Search" at bounding box center [177, 181] width 118 height 11
paste input "Bamboo"
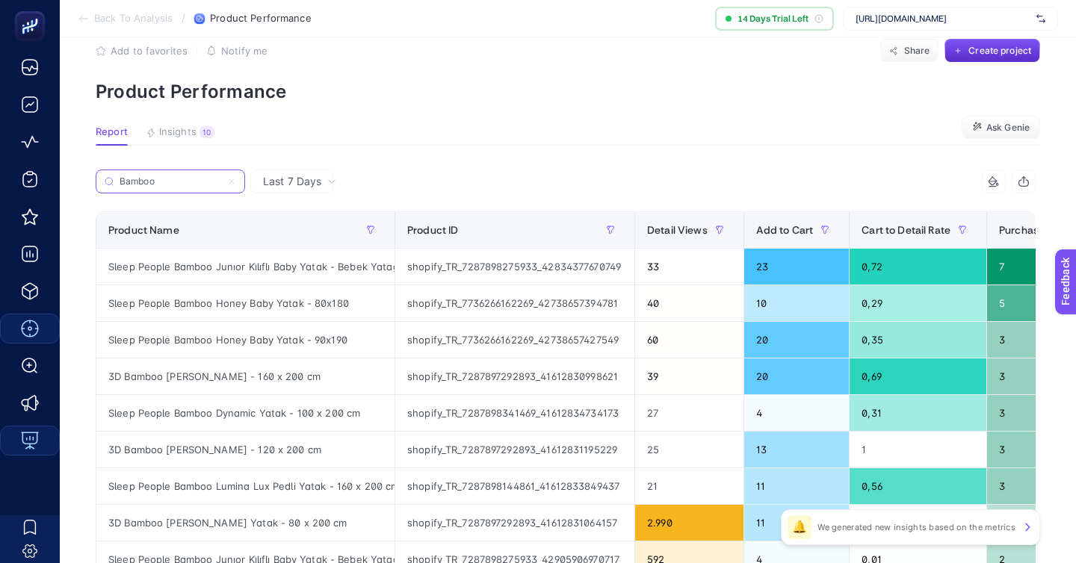
type input "Bamboo"
click at [652, 249] on div "33" at bounding box center [689, 267] width 108 height 36
click at [652, 212] on th "Detail Views" at bounding box center [689, 230] width 109 height 37
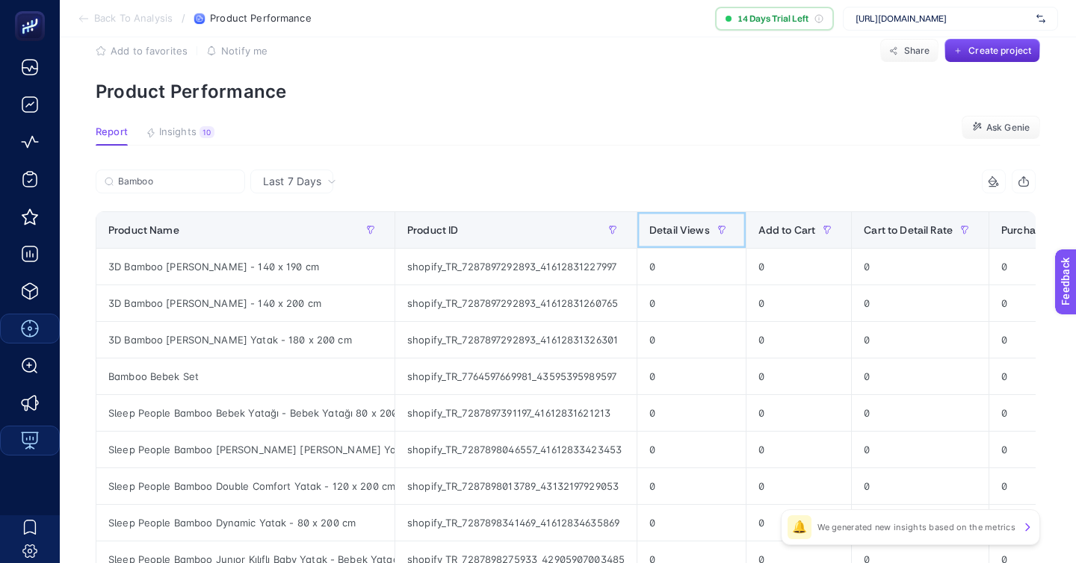
click at [652, 212] on th "Detail Views" at bounding box center [691, 230] width 109 height 37
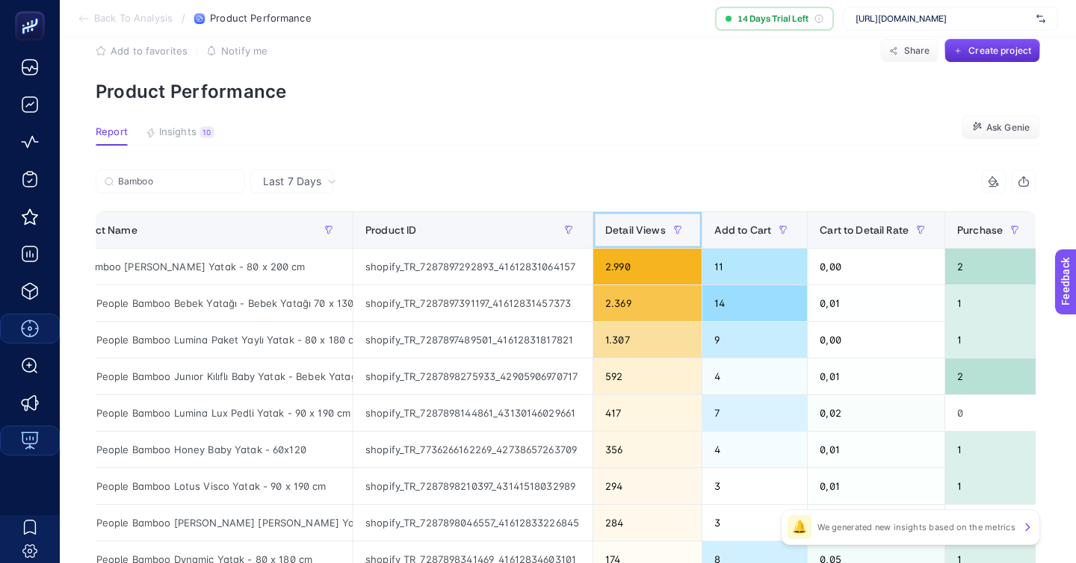
scroll to position [0, 21]
click at [957, 224] on span "Purchase" at bounding box center [980, 230] width 46 height 12
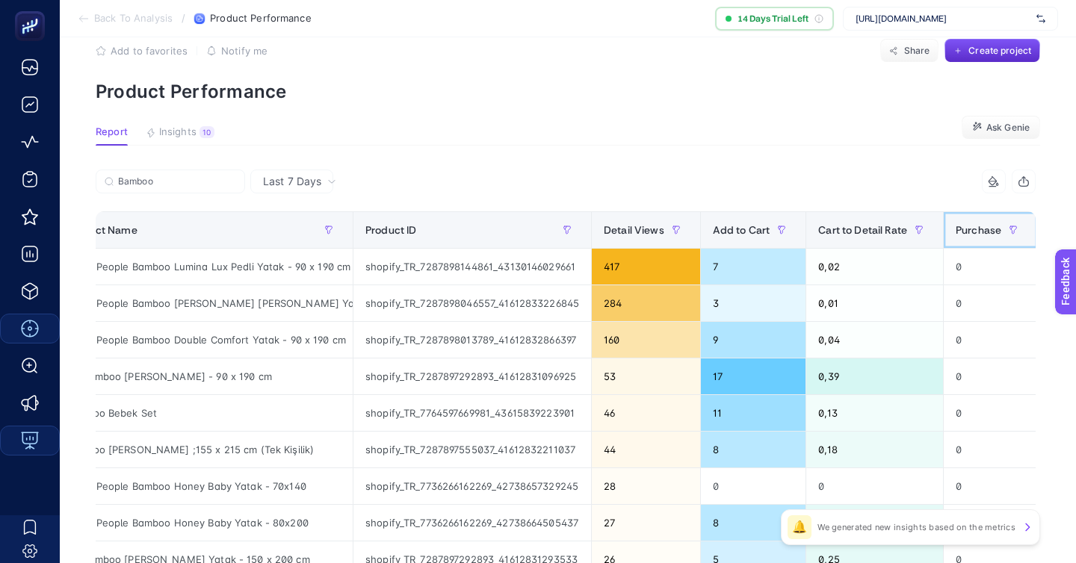
click at [956, 224] on span "Purchase" at bounding box center [979, 230] width 46 height 12
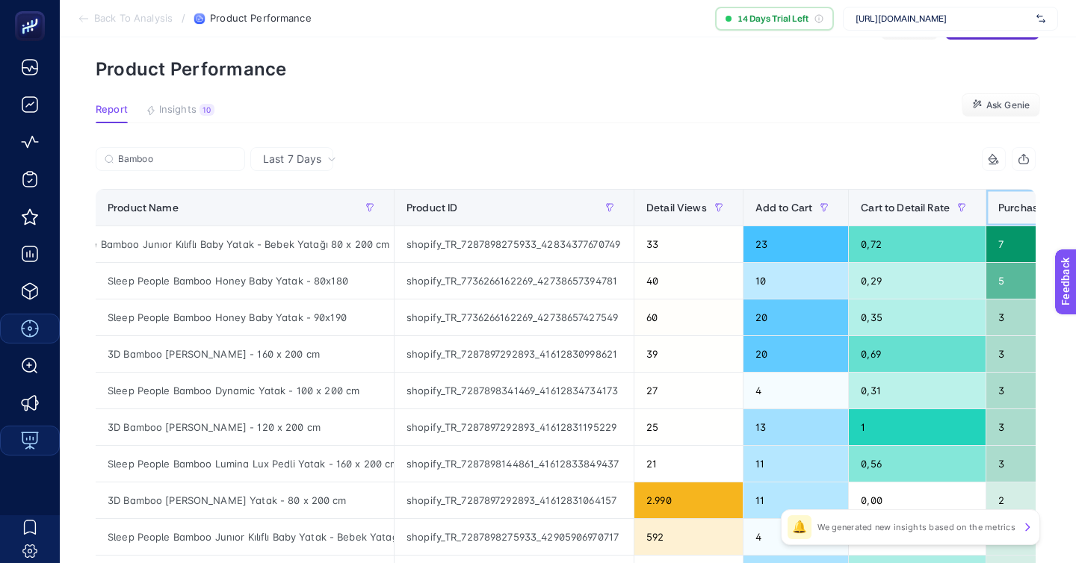
scroll to position [59, 0]
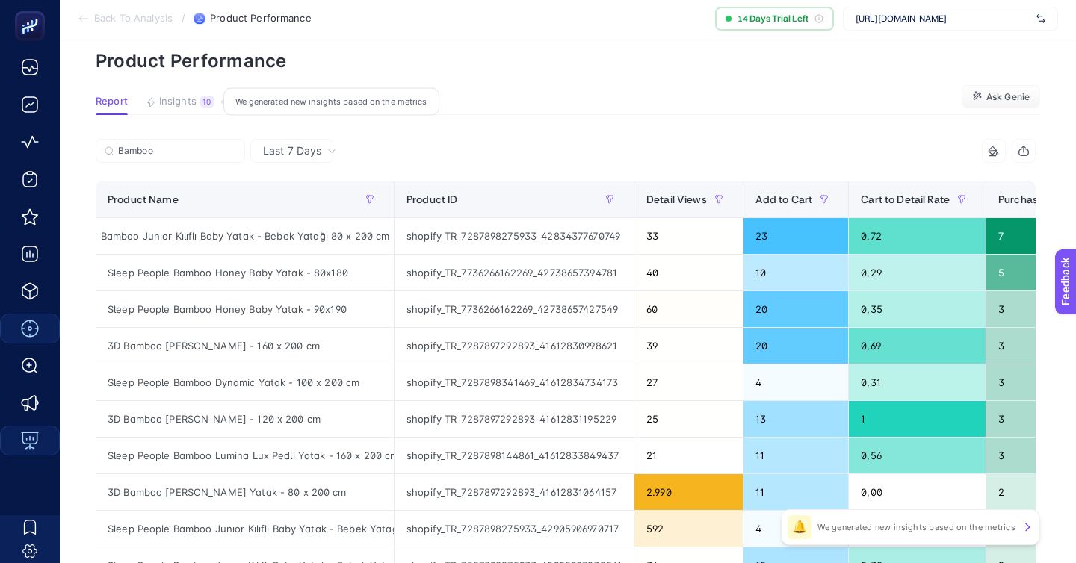
click at [160, 96] on span "Insights" at bounding box center [177, 102] width 37 height 12
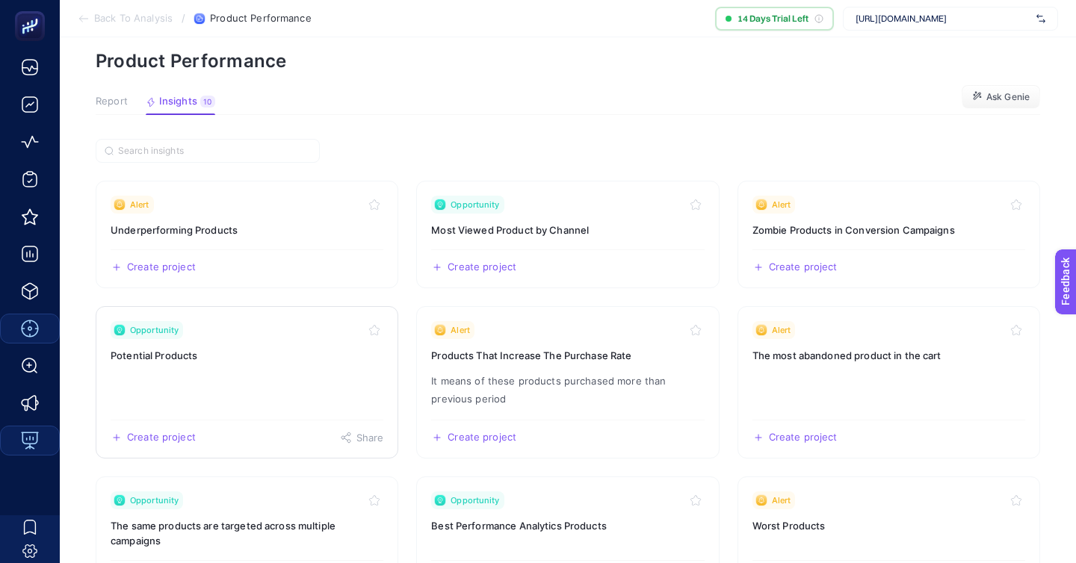
click at [281, 321] on div "Opportunity" at bounding box center [247, 330] width 273 height 18
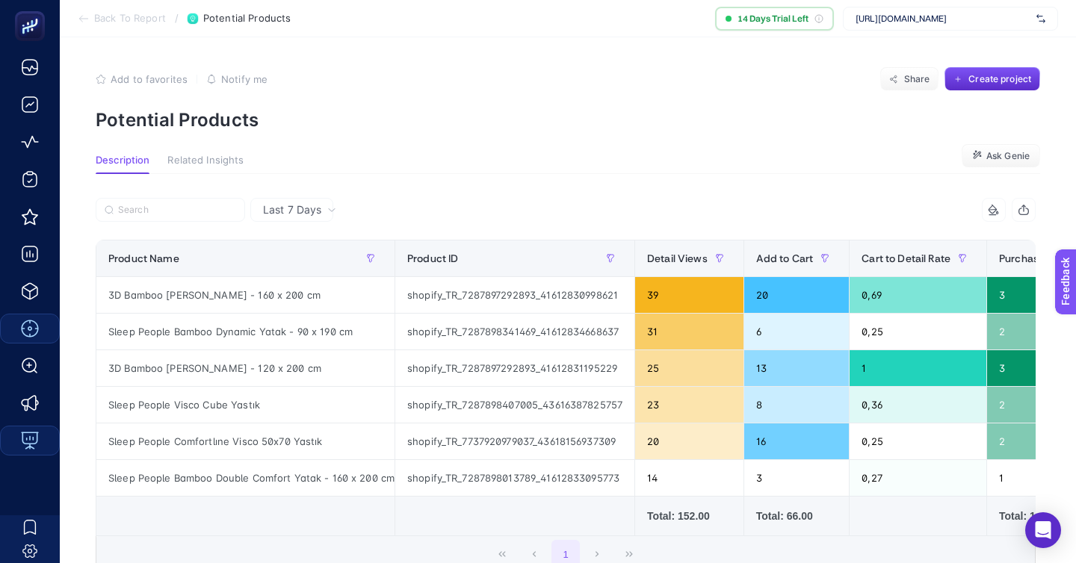
click at [308, 205] on div "Last 7 Days" at bounding box center [299, 210] width 85 height 10
click at [309, 255] on li "Last 30 Days" at bounding box center [292, 276] width 74 height 42
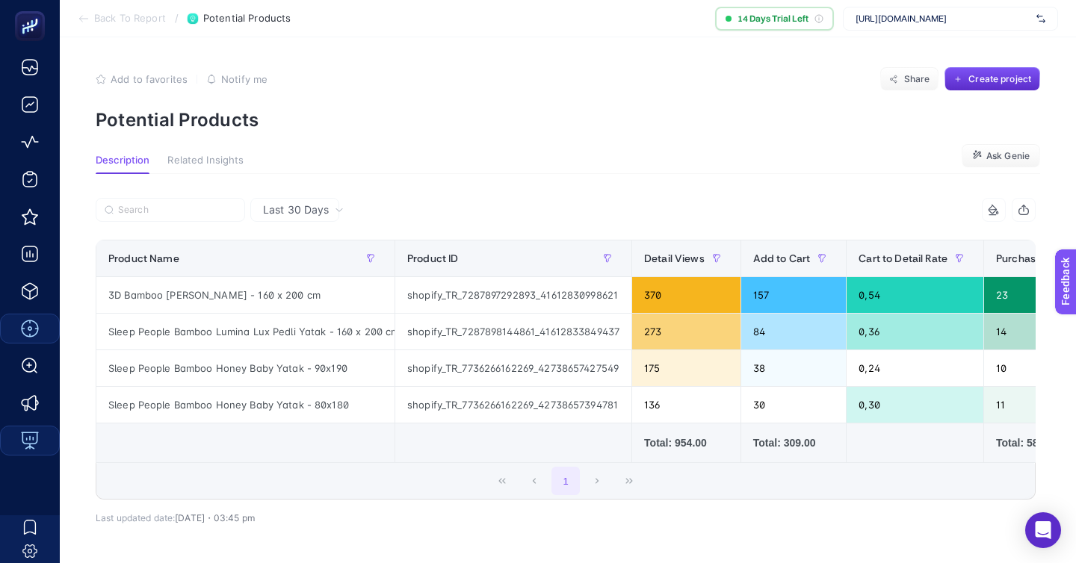
click at [301, 203] on span "Last 30 Days" at bounding box center [296, 210] width 66 height 15
click at [132, 22] on span "Back To Report" at bounding box center [130, 19] width 72 height 12
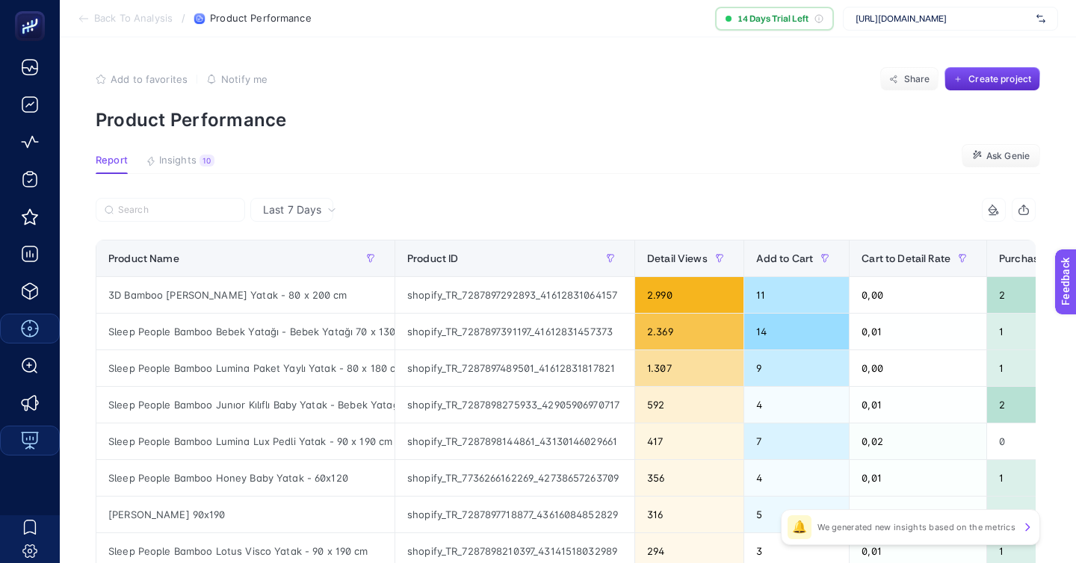
click at [126, 16] on span "Back To Analysis" at bounding box center [133, 19] width 78 height 12
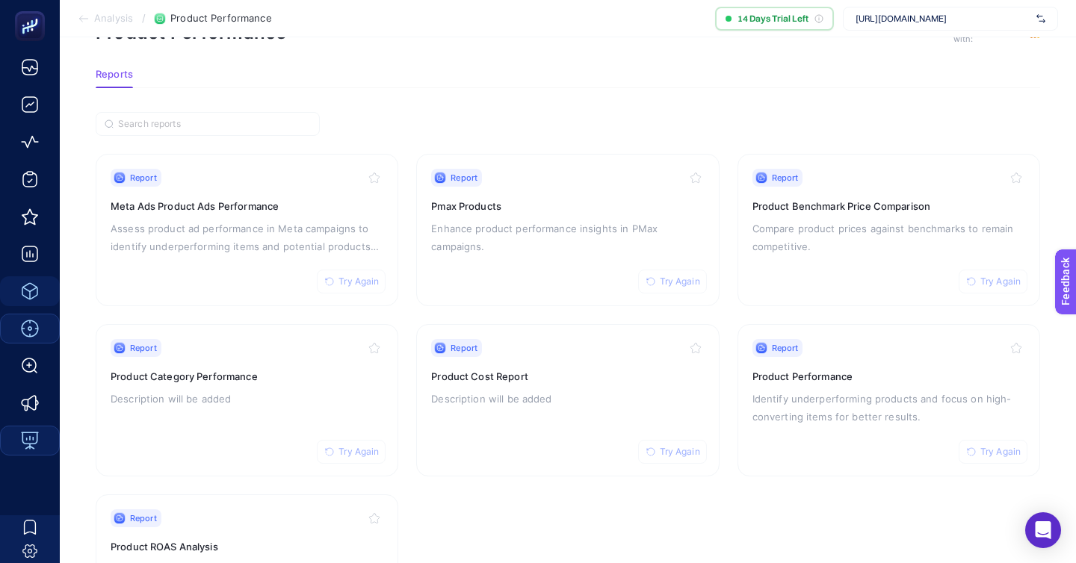
scroll to position [55, 0]
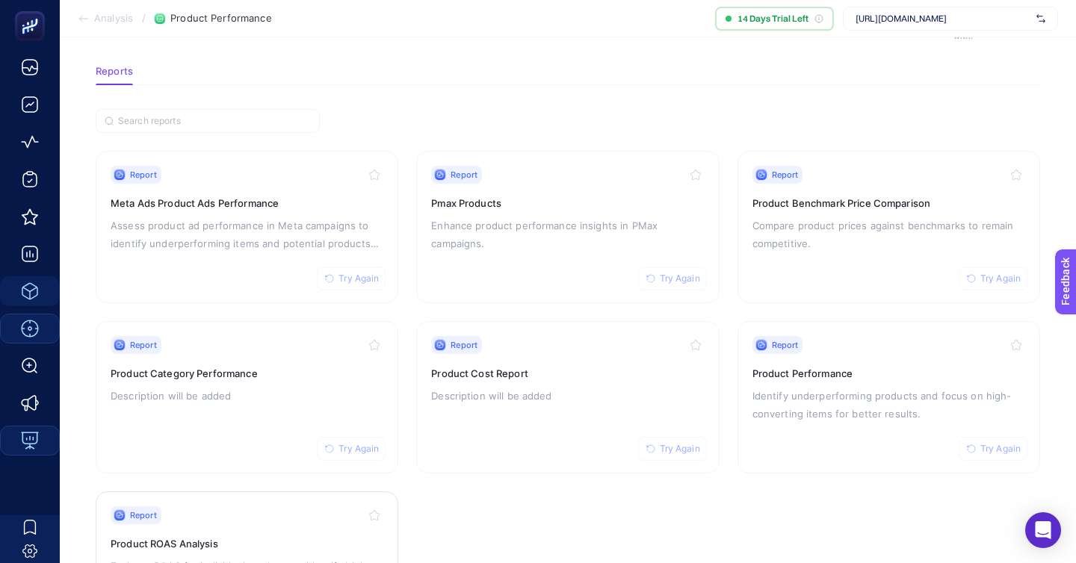
click at [153, 537] on h3 "Product ROAS Analysis" at bounding box center [247, 544] width 273 height 15
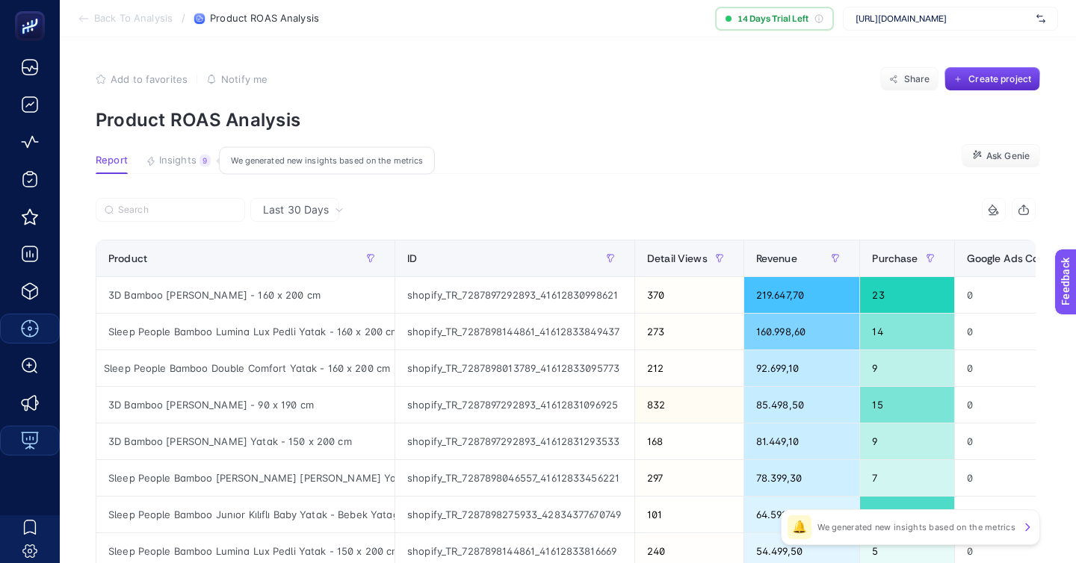
click at [163, 155] on span "Insights" at bounding box center [177, 161] width 37 height 12
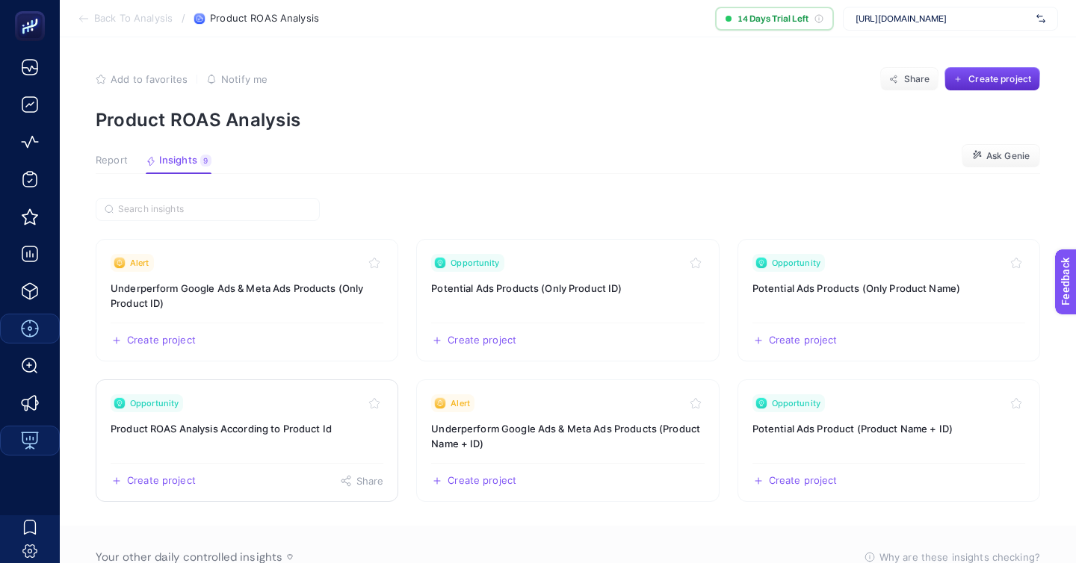
click at [315, 395] on div "Opportunity" at bounding box center [247, 404] width 273 height 18
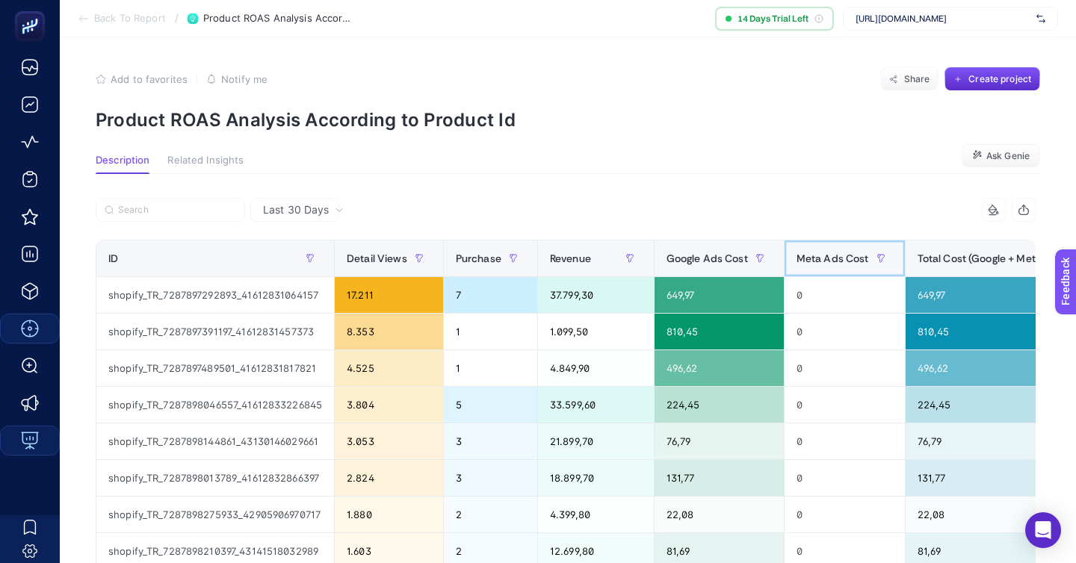
click at [797, 253] on span "Meta Ads Cost" at bounding box center [833, 259] width 72 height 12
click at [138, 20] on span "Back To Report" at bounding box center [130, 19] width 72 height 12
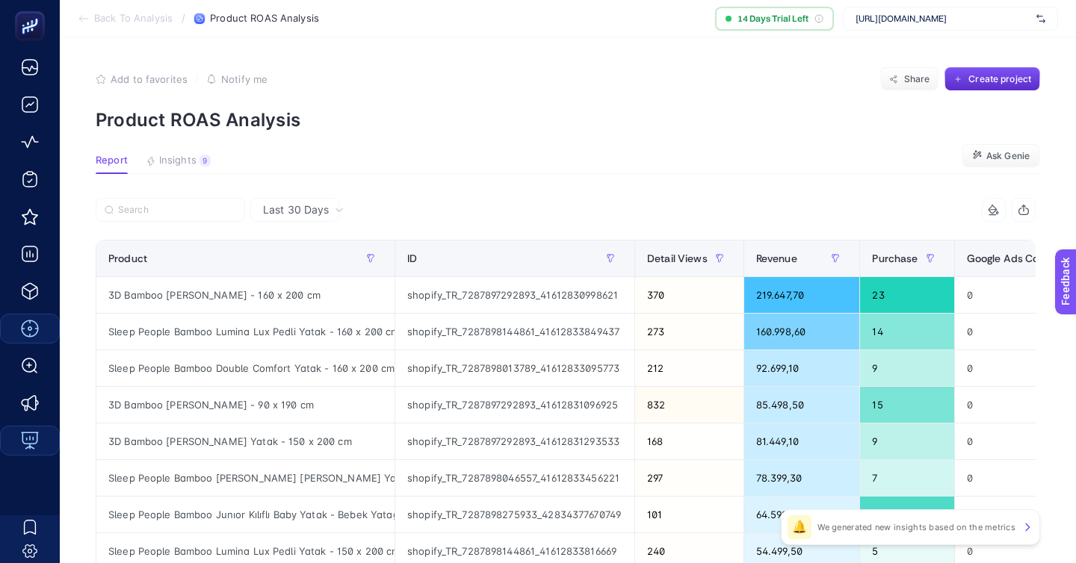
click at [159, 155] on span "Insights" at bounding box center [177, 161] width 37 height 12
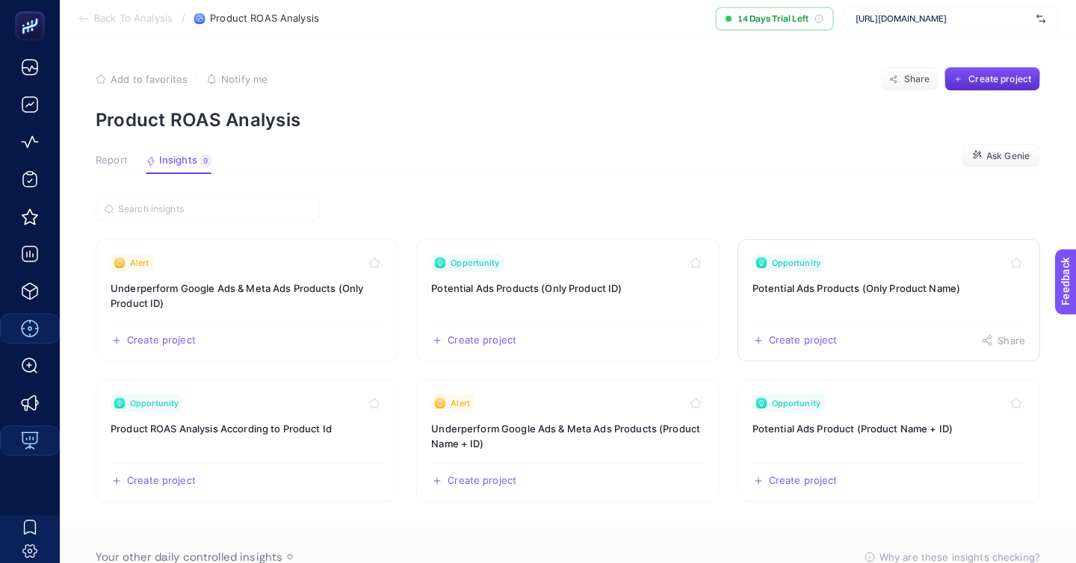
click at [883, 262] on link "Opportunity Potential Ads Products (Only Product Name) Create project Share" at bounding box center [889, 300] width 303 height 123
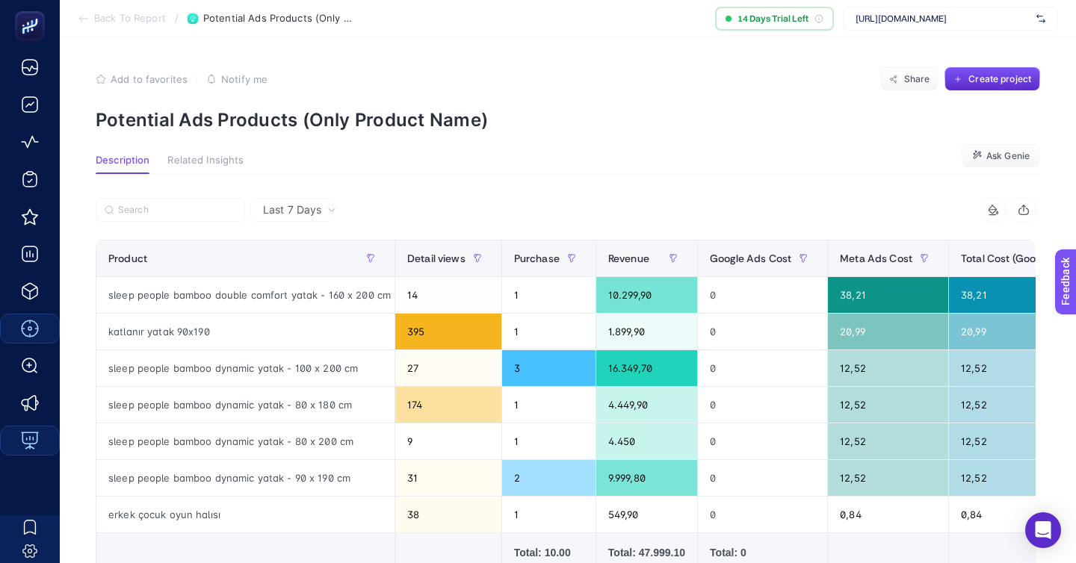
click at [126, 9] on section "Back To Report / Potential Ads Products (Only Product Name) 14 Days Trial Left …" at bounding box center [568, 18] width 1016 height 37
click at [126, 20] on span "Back To Report" at bounding box center [130, 19] width 72 height 12
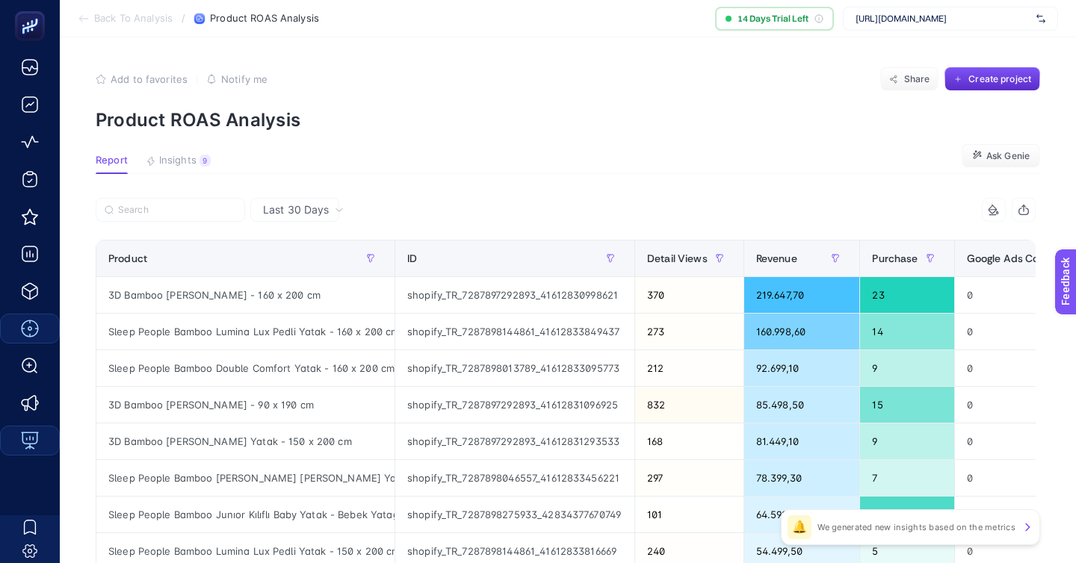
click at [144, 25] on section "Back To Analysis / Product ROAS Analysis 14 Days Trial Left https://nuvecore.com" at bounding box center [568, 18] width 1016 height 37
click at [144, 20] on span "Back To Analysis" at bounding box center [133, 19] width 78 height 12
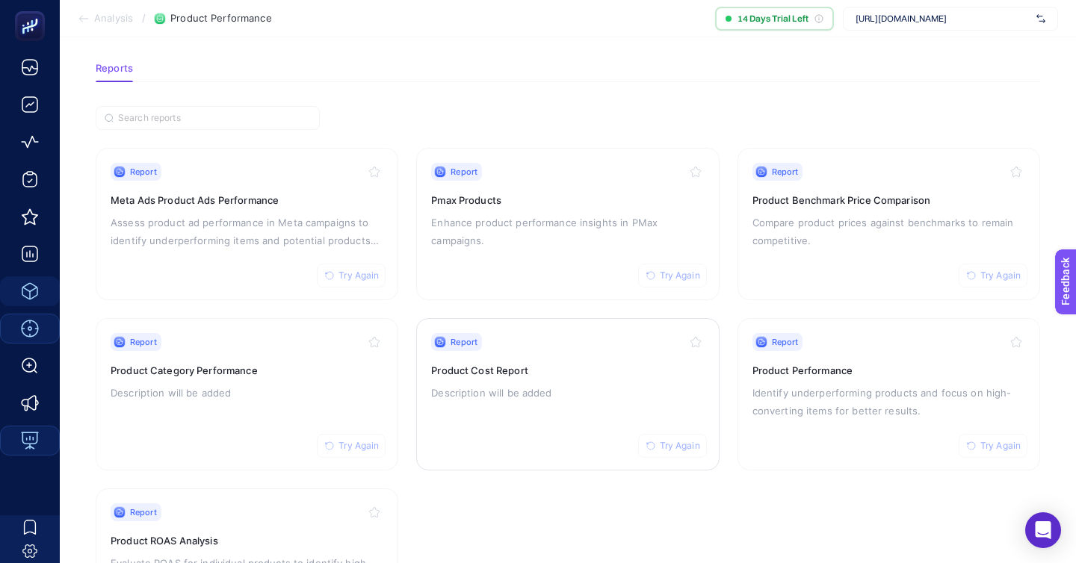
scroll to position [129, 0]
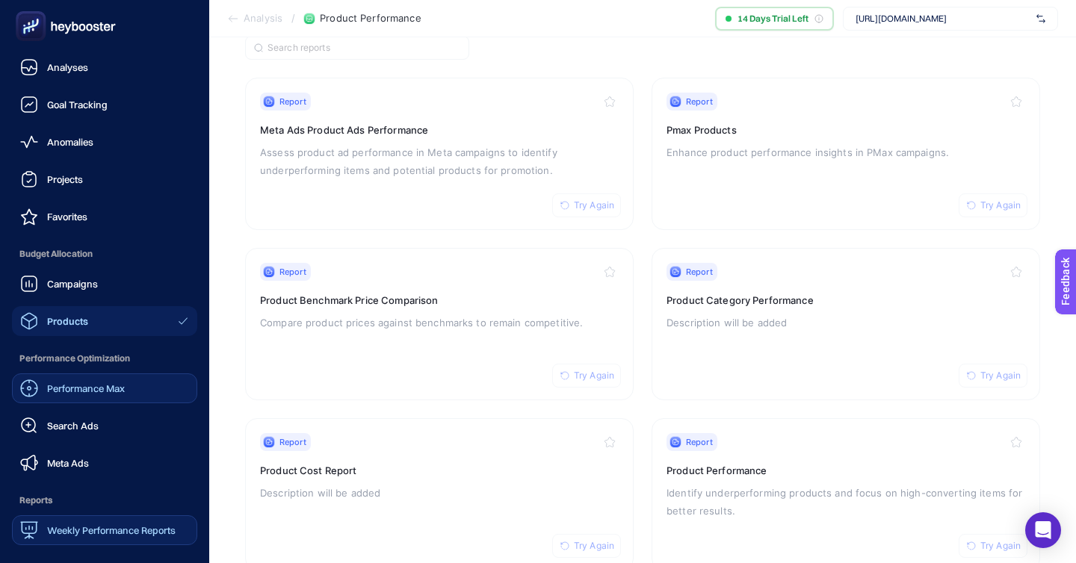
click at [87, 374] on link "Performance Max" at bounding box center [104, 389] width 185 height 30
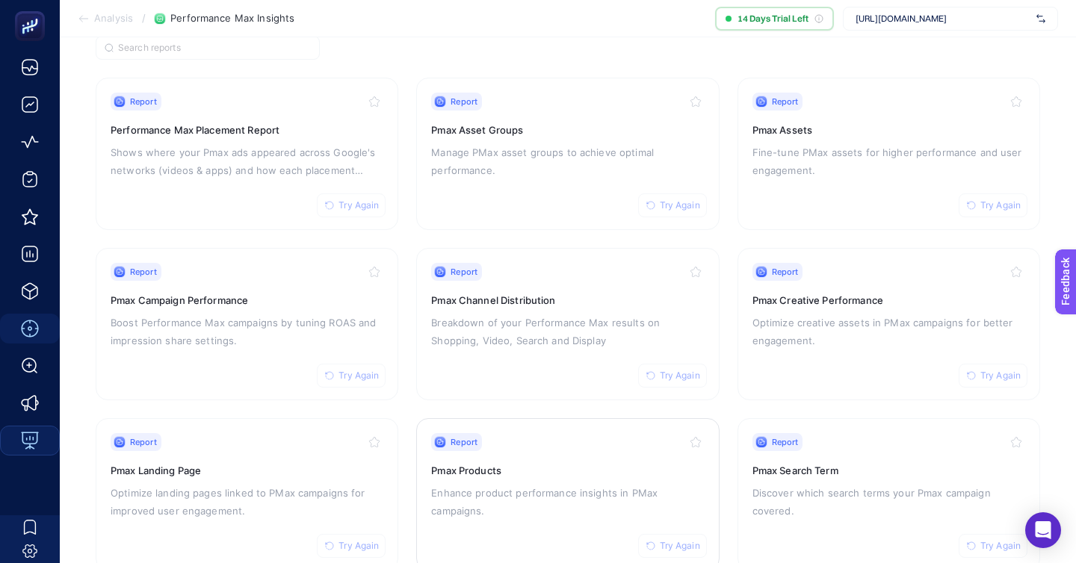
click at [591, 462] on div "Report Try Again Pmax Products Enhance product performance insights in PMax cam…" at bounding box center [567, 494] width 273 height 123
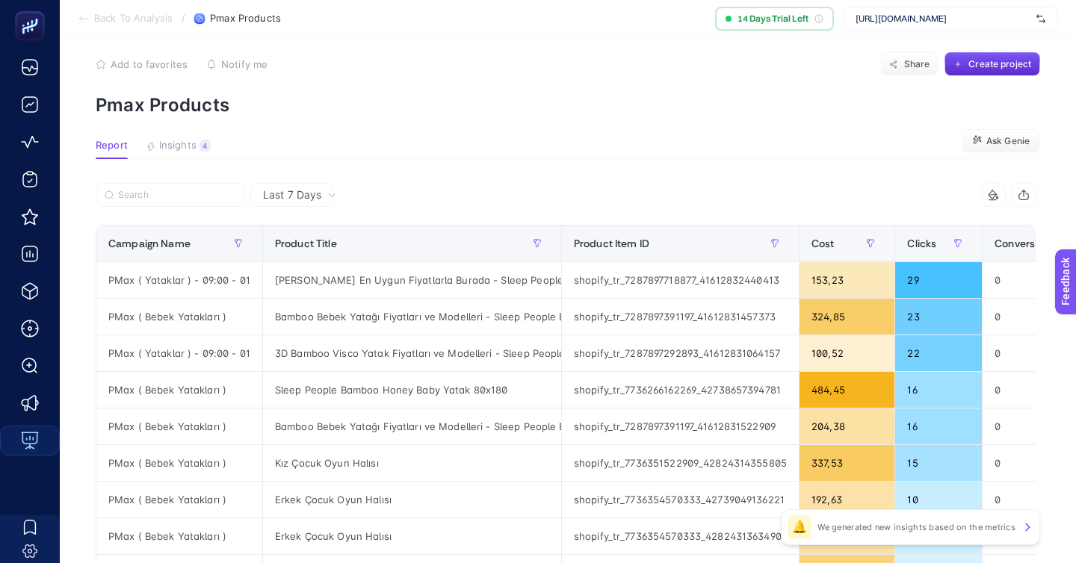
scroll to position [25, 0]
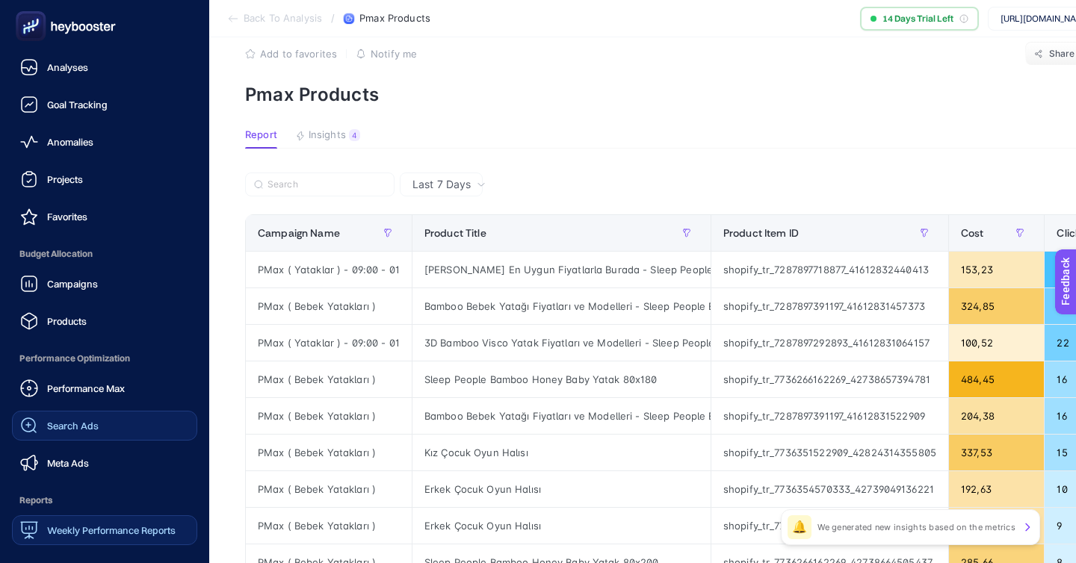
click at [115, 411] on link "Search Ads" at bounding box center [104, 426] width 185 height 30
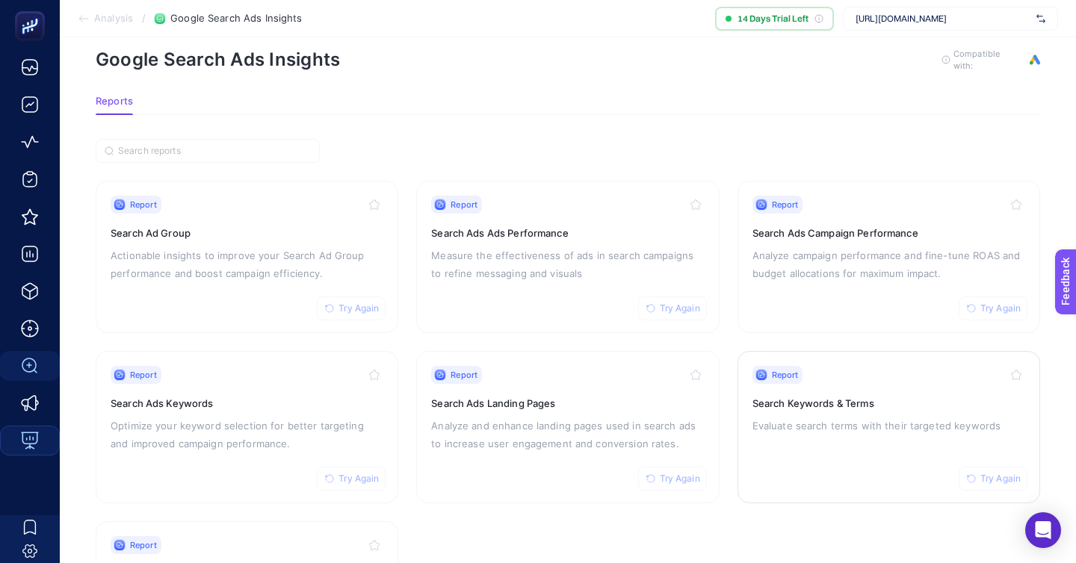
click at [862, 417] on p "Evaluate search terms with their targeted keywords" at bounding box center [888, 426] width 273 height 18
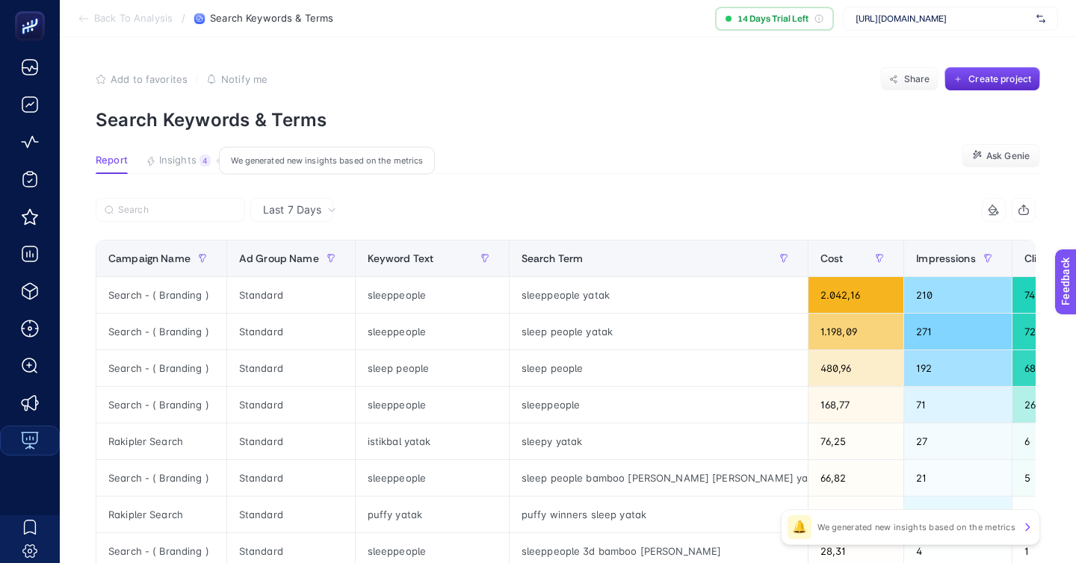
click at [159, 155] on span "Insights" at bounding box center [177, 161] width 37 height 12
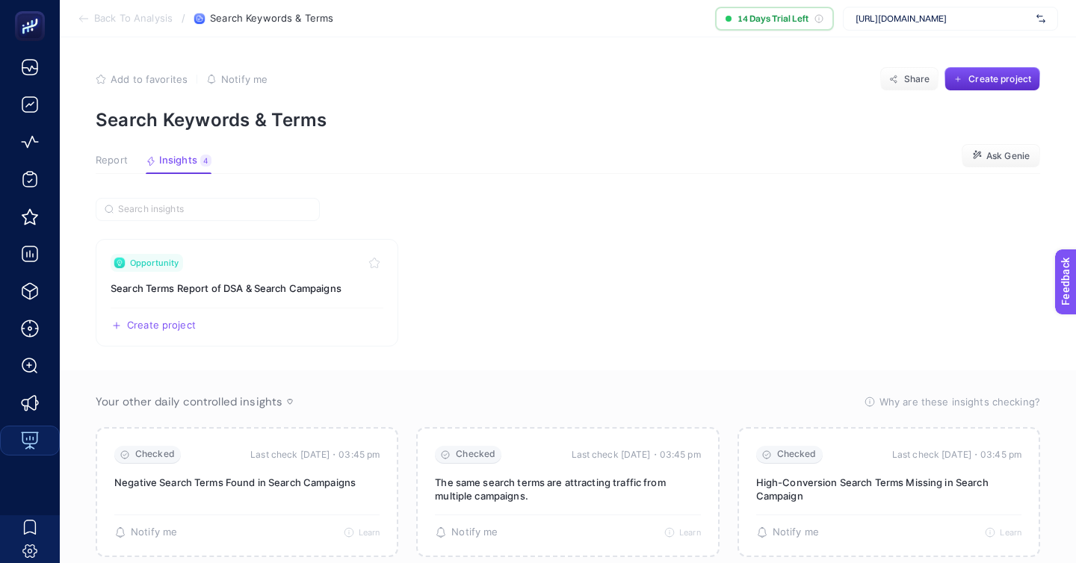
click at [98, 155] on button "Report" at bounding box center [112, 164] width 32 height 19
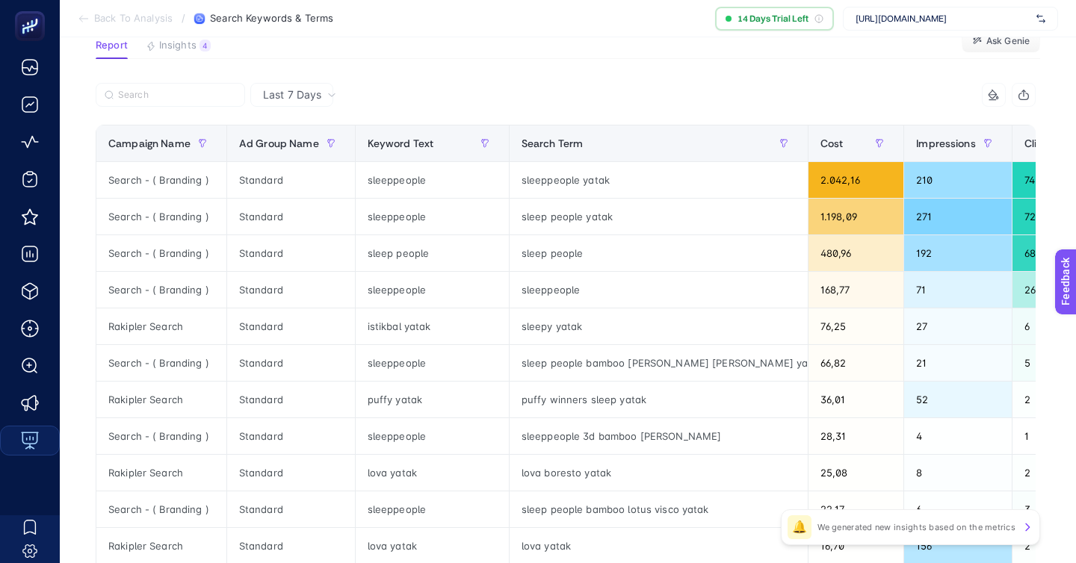
scroll to position [114, 0]
click at [137, 22] on span "Back To Analysis" at bounding box center [133, 19] width 78 height 12
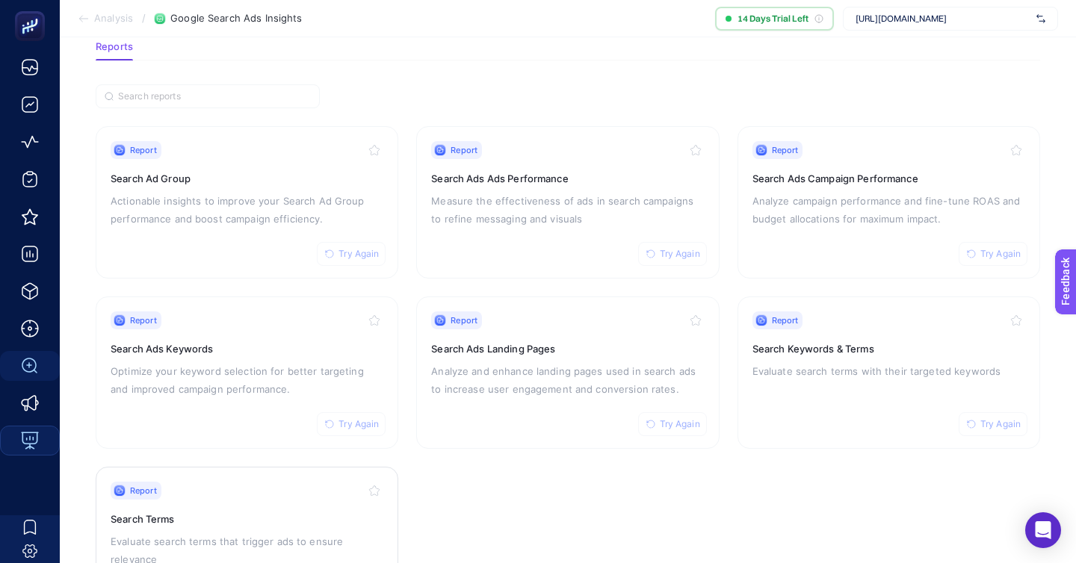
scroll to position [84, 0]
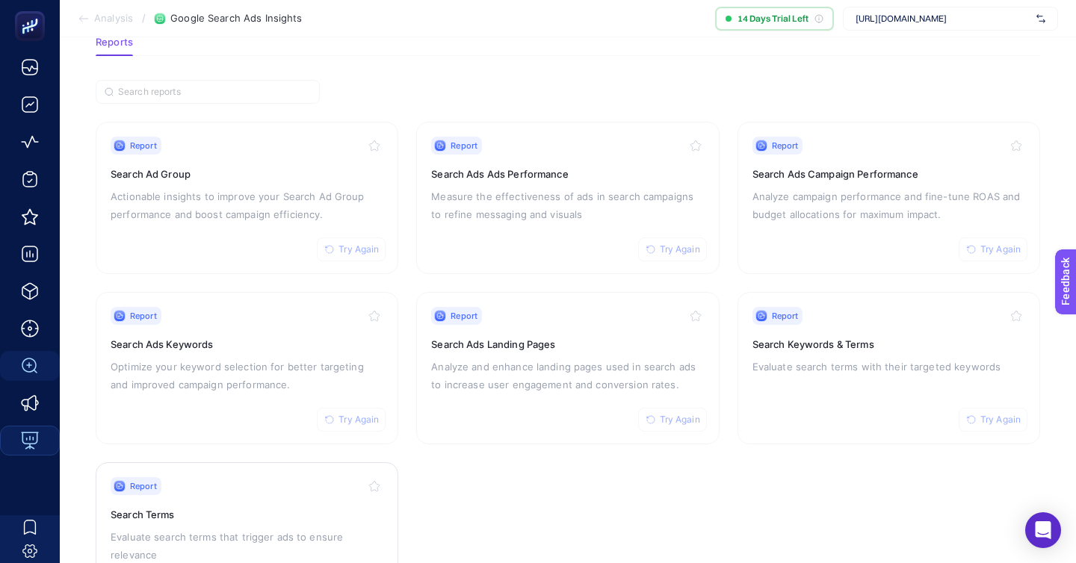
click at [177, 528] on p "Evaluate search terms that trigger ads to ensure relevance" at bounding box center [247, 546] width 273 height 36
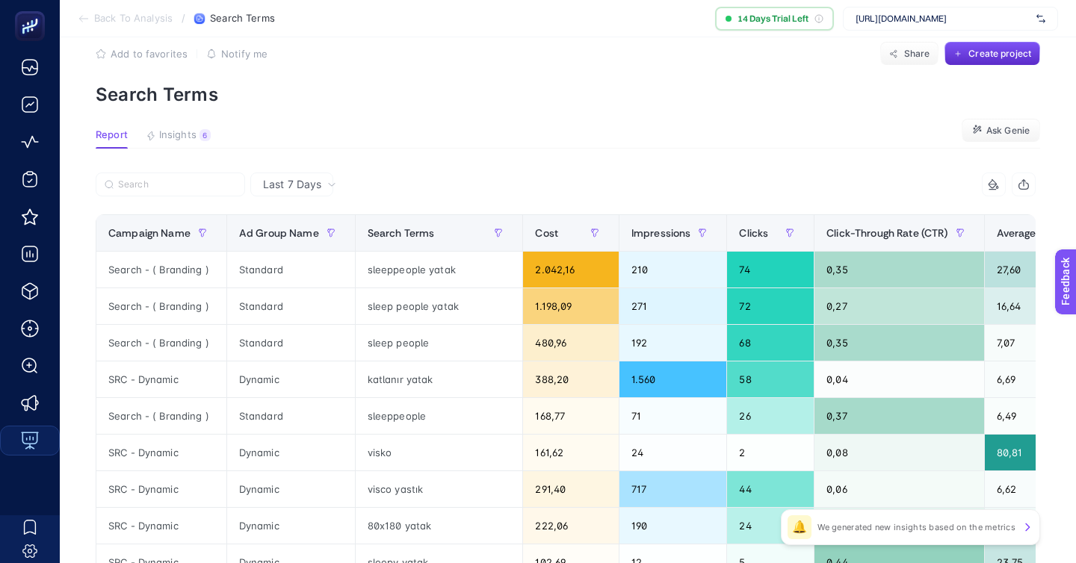
scroll to position [27, 0]
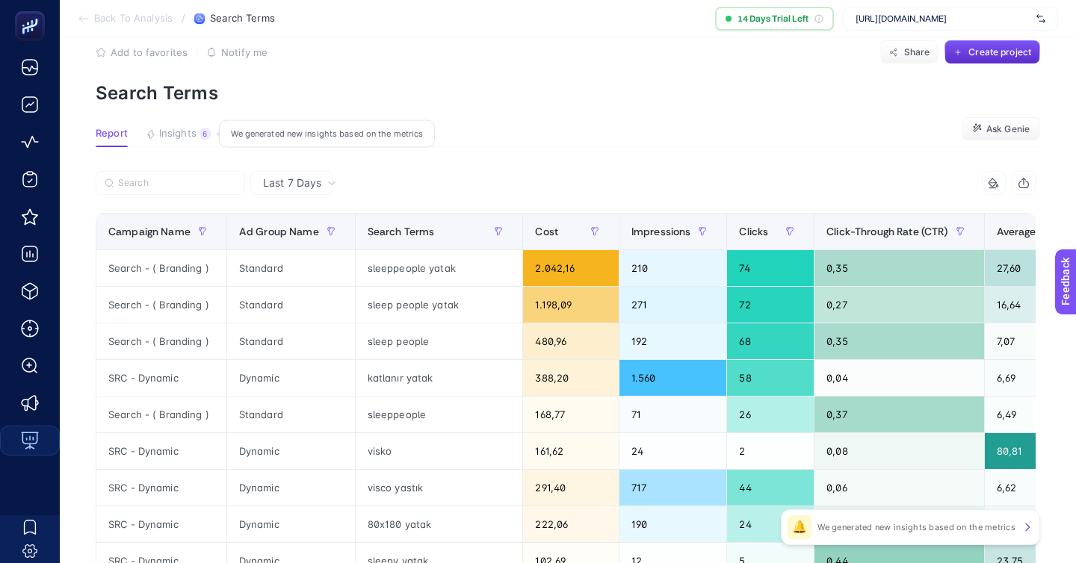
click at [171, 128] on button "Insights 6 We generated new insights based on the metrics" at bounding box center [178, 137] width 65 height 19
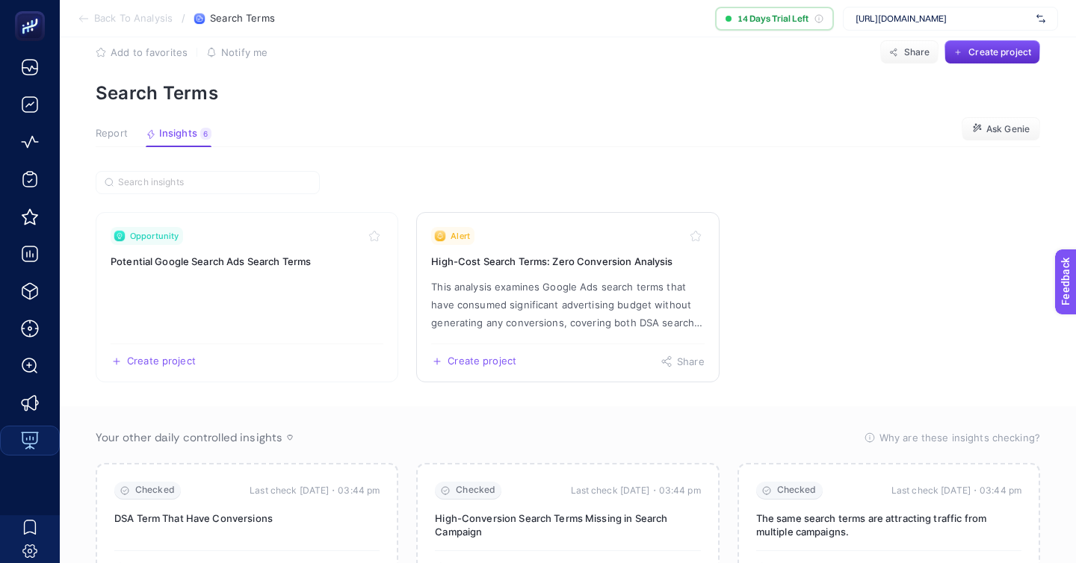
click at [575, 344] on div "Create project Share" at bounding box center [567, 356] width 273 height 24
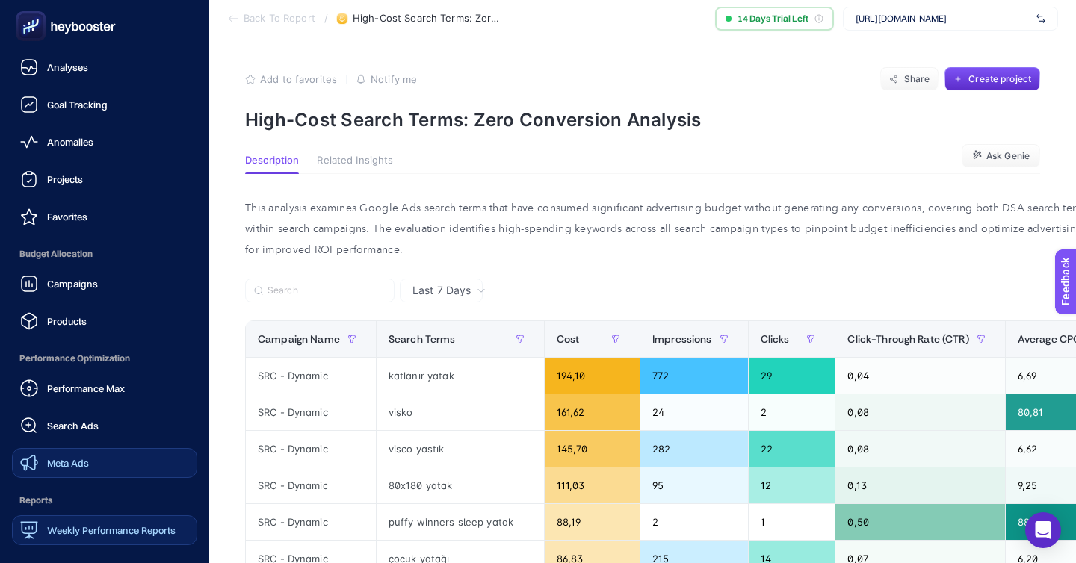
click at [56, 448] on link "Meta Ads" at bounding box center [104, 463] width 185 height 30
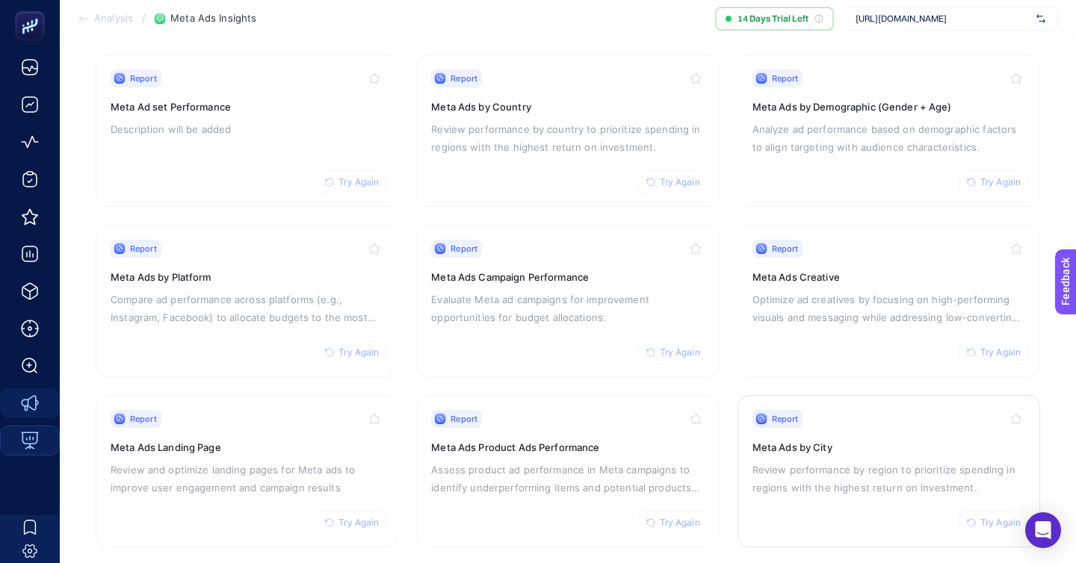
scroll to position [173, 0]
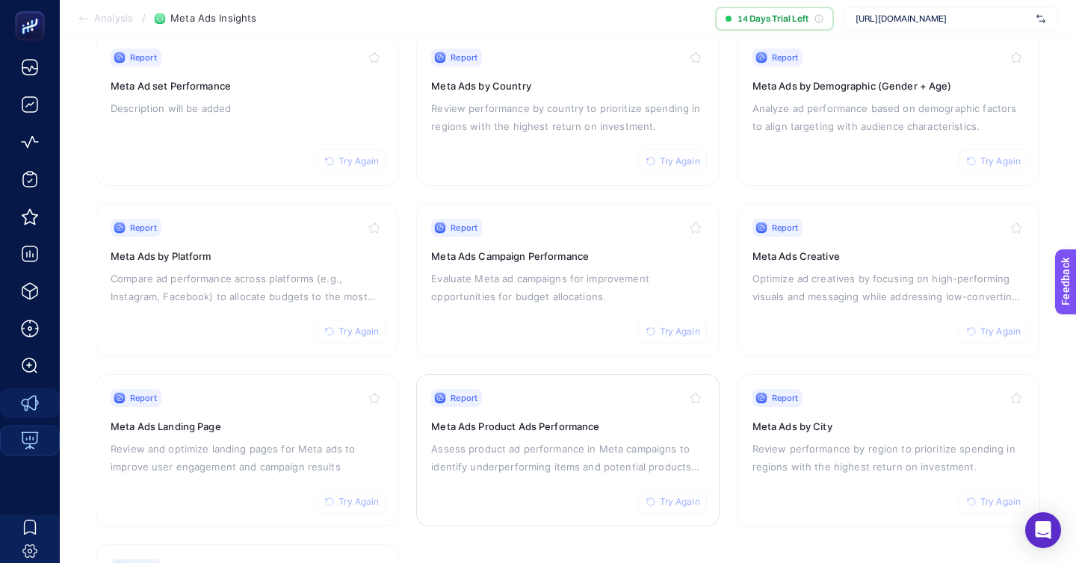
click at [503, 440] on p "Assess product ad performance in Meta campaigns to identify underperforming ite…" at bounding box center [567, 458] width 273 height 36
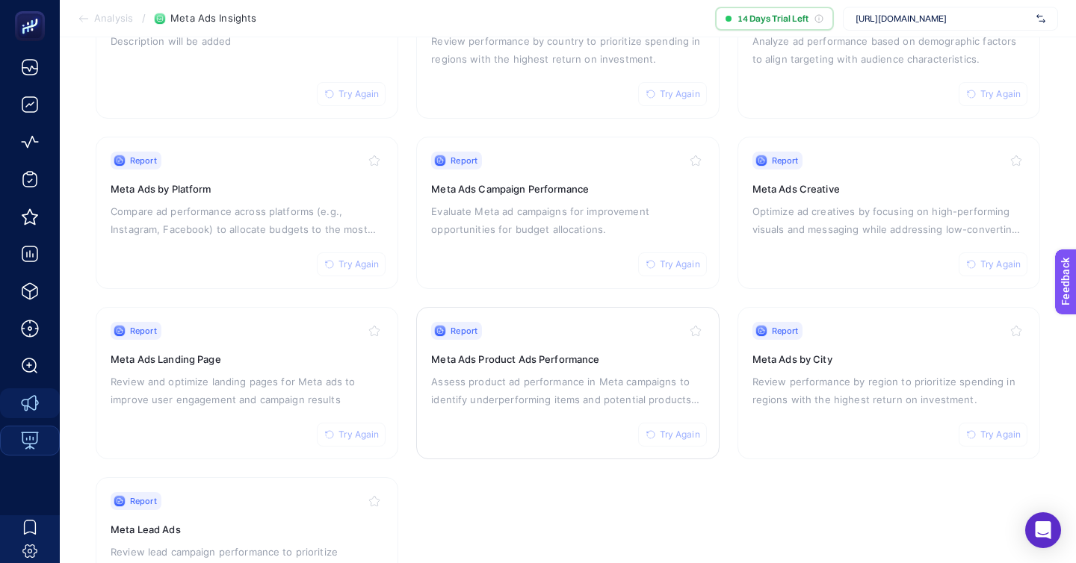
scroll to position [226, 0]
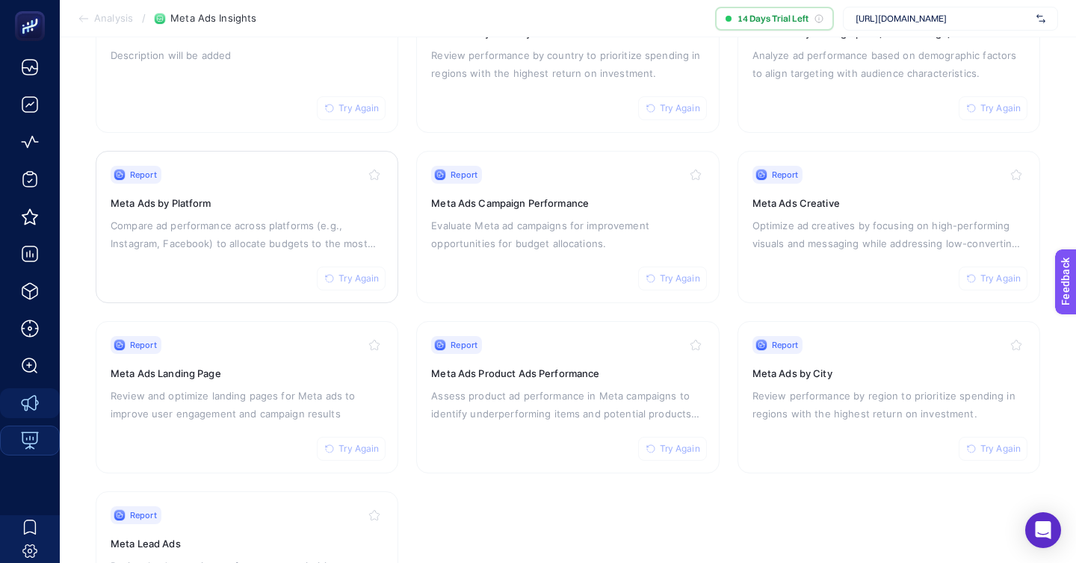
click at [158, 166] on div "Report Try Again Meta Ads by Platform Compare ad performance across platforms (…" at bounding box center [247, 227] width 273 height 123
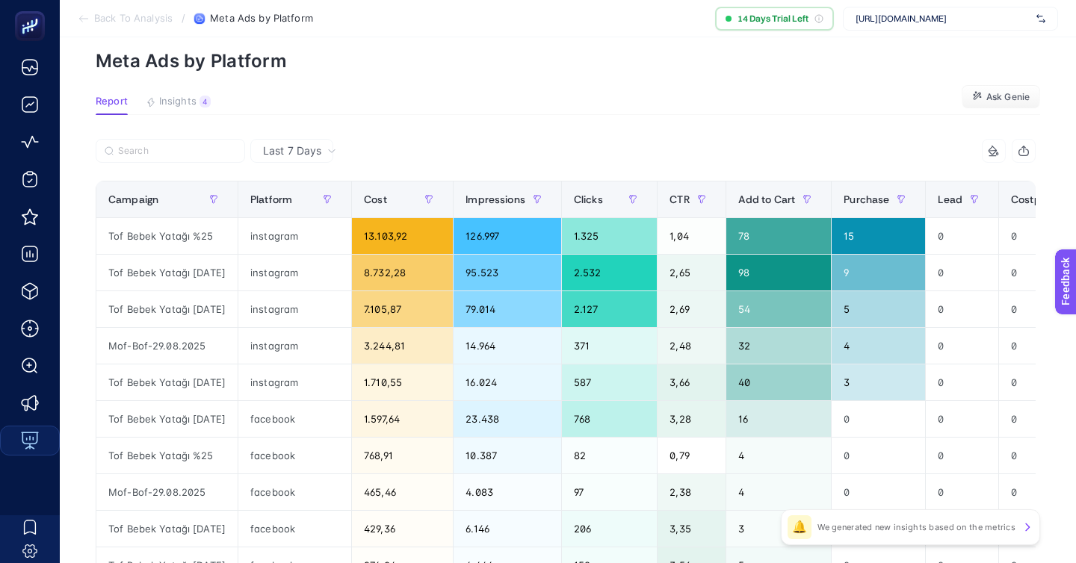
scroll to position [14, 0]
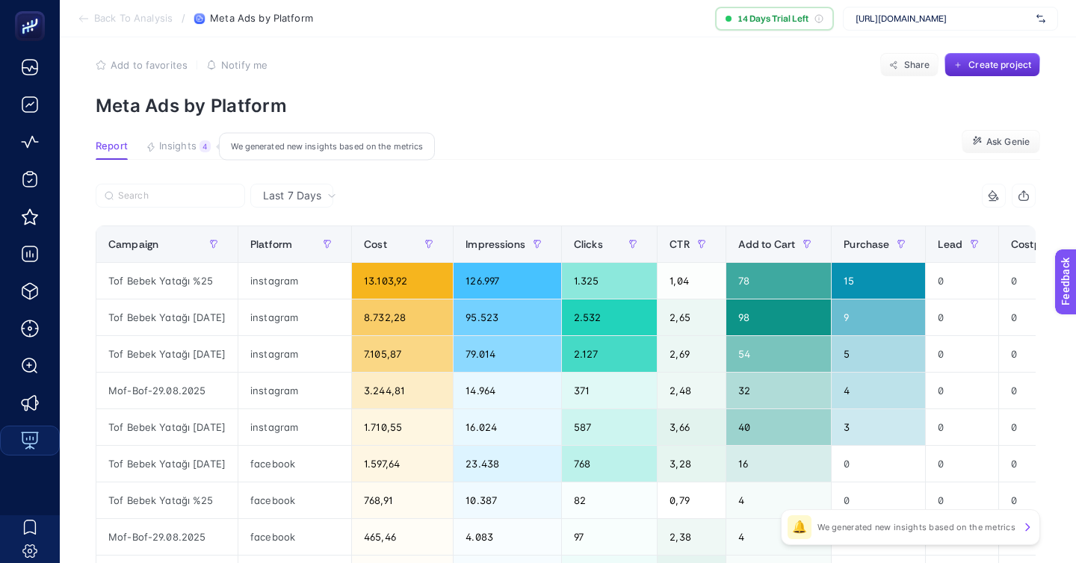
click at [170, 140] on button "Insights 4 We generated new insights based on the metrics" at bounding box center [178, 149] width 65 height 19
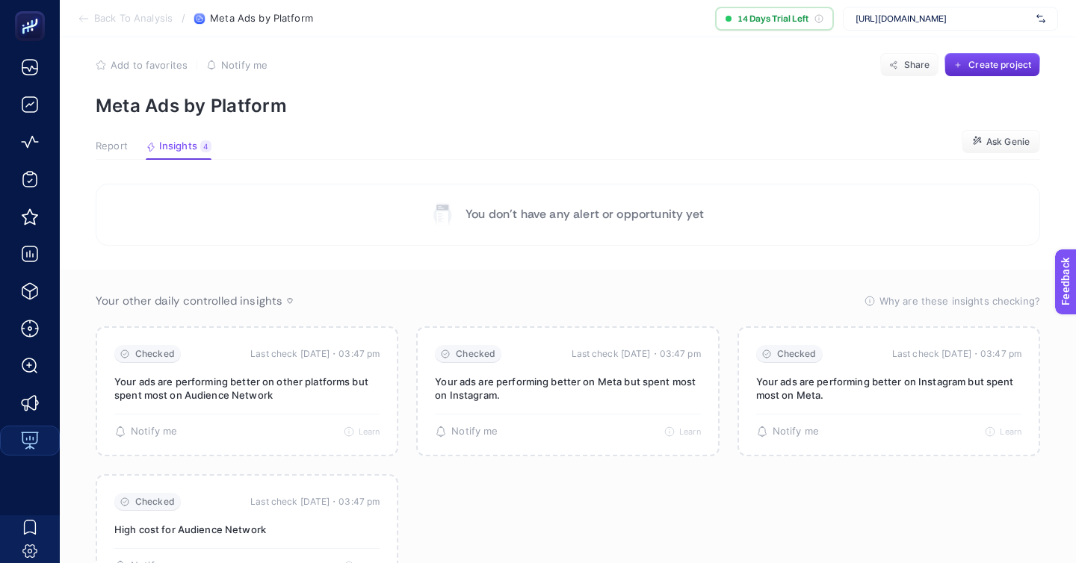
click at [114, 140] on span "Report" at bounding box center [112, 146] width 32 height 12
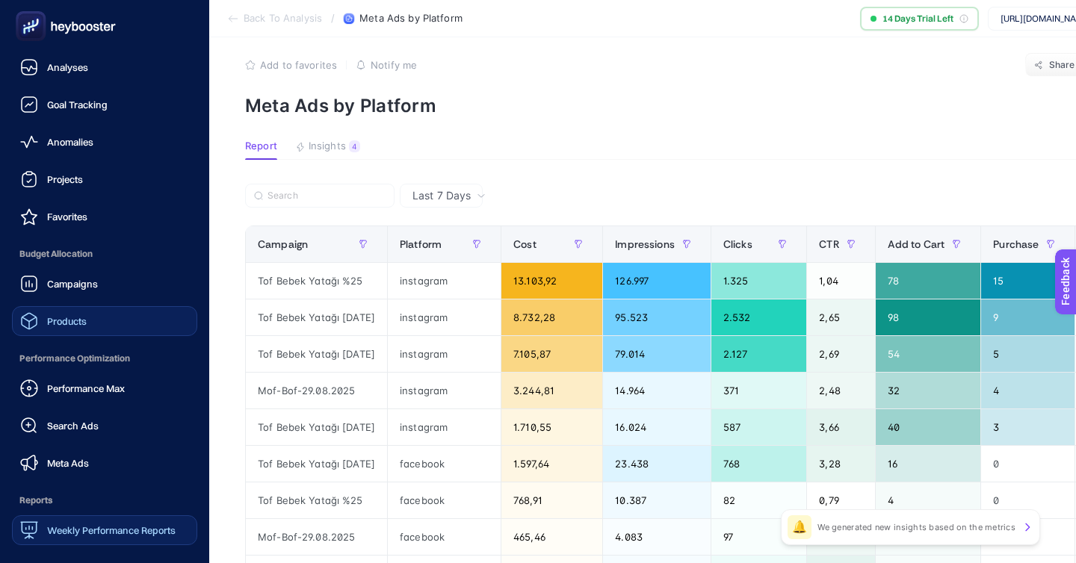
click at [97, 306] on link "Products" at bounding box center [104, 321] width 185 height 30
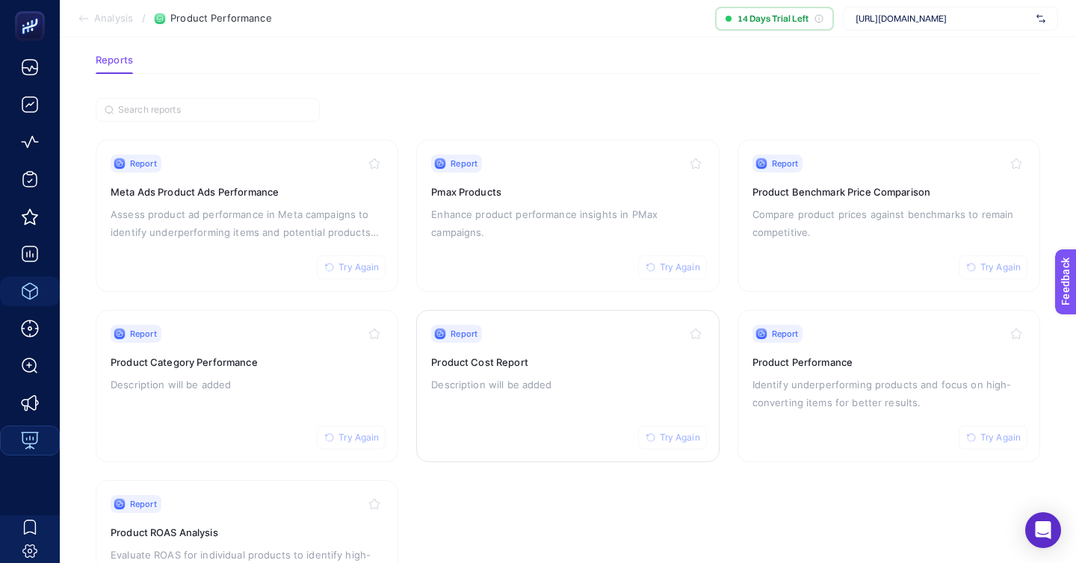
scroll to position [73, 0]
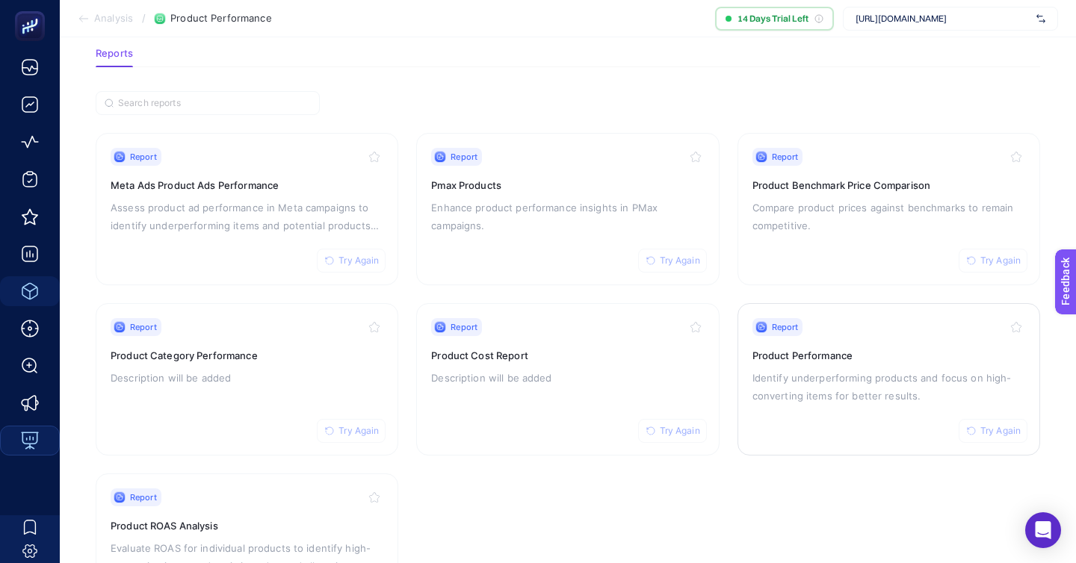
click at [763, 375] on div "Report Try Again Product Performance Identify underperforming products and focu…" at bounding box center [888, 379] width 273 height 123
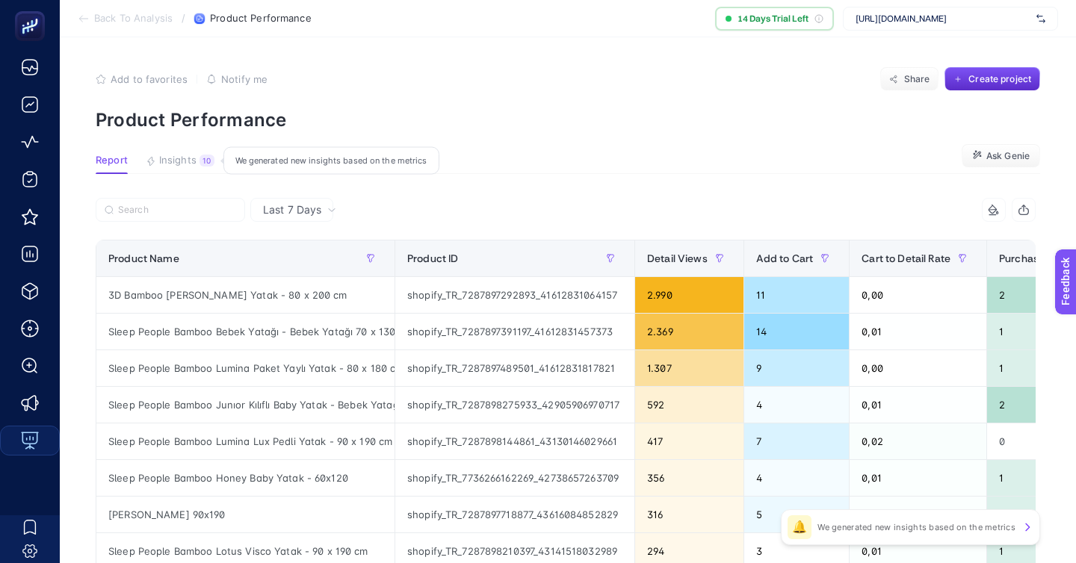
click at [187, 155] on button "Insights 10 We generated new insights based on the metrics" at bounding box center [180, 164] width 69 height 19
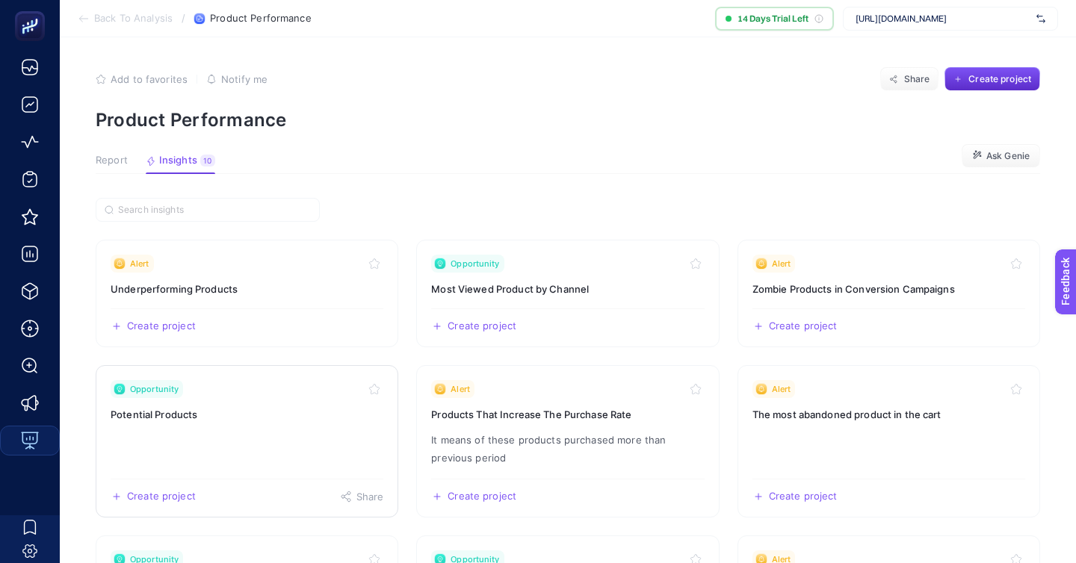
click at [273, 380] on div "Opportunity" at bounding box center [247, 389] width 273 height 18
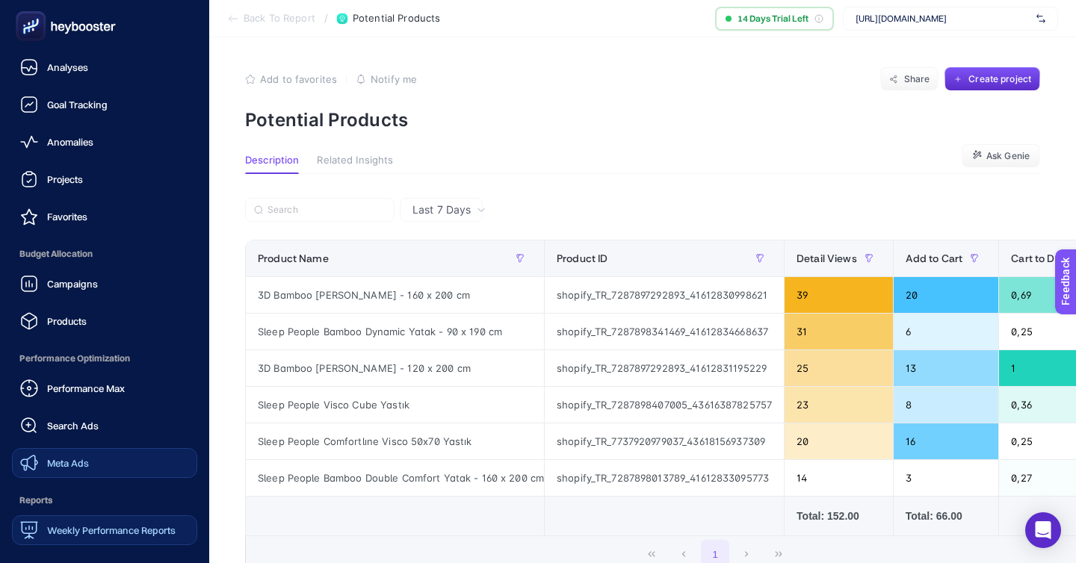
click at [81, 448] on link "Meta Ads" at bounding box center [104, 463] width 185 height 30
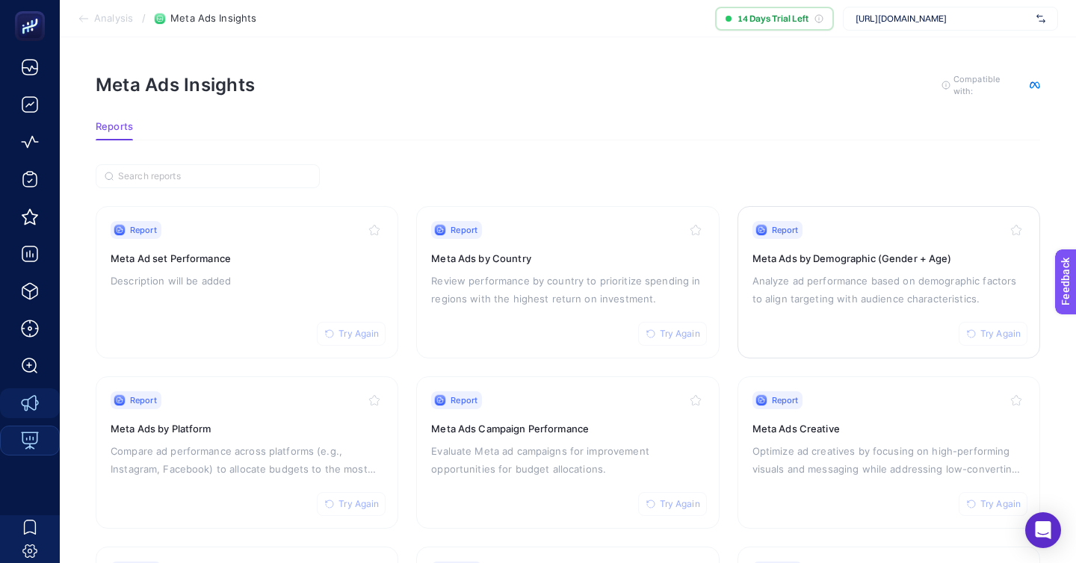
click at [827, 229] on div "Report Try Again Meta Ads by Demographic (Gender + Age) Analyze ad performance …" at bounding box center [888, 282] width 273 height 123
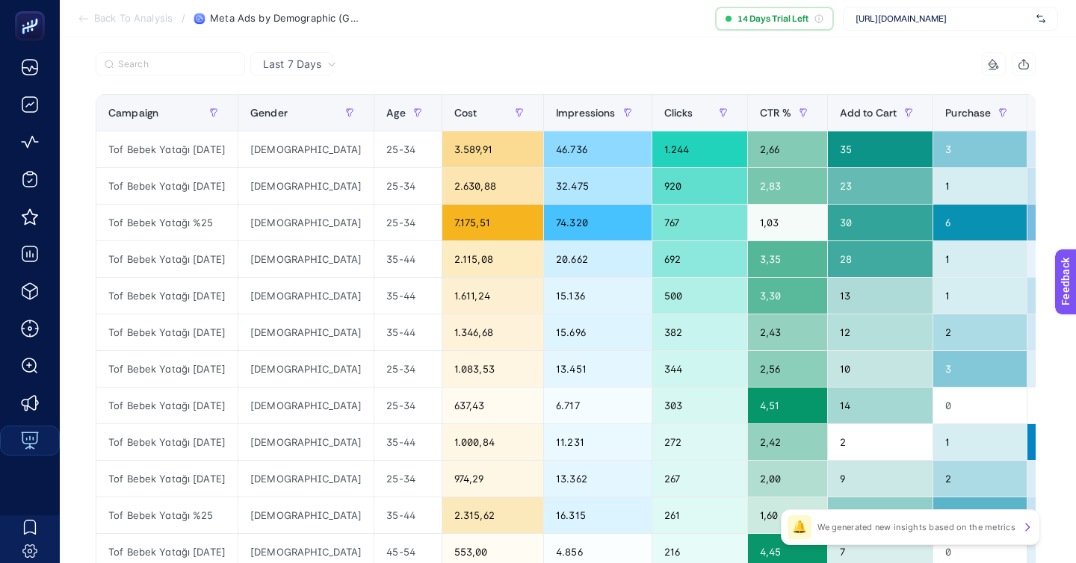
scroll to position [137, 0]
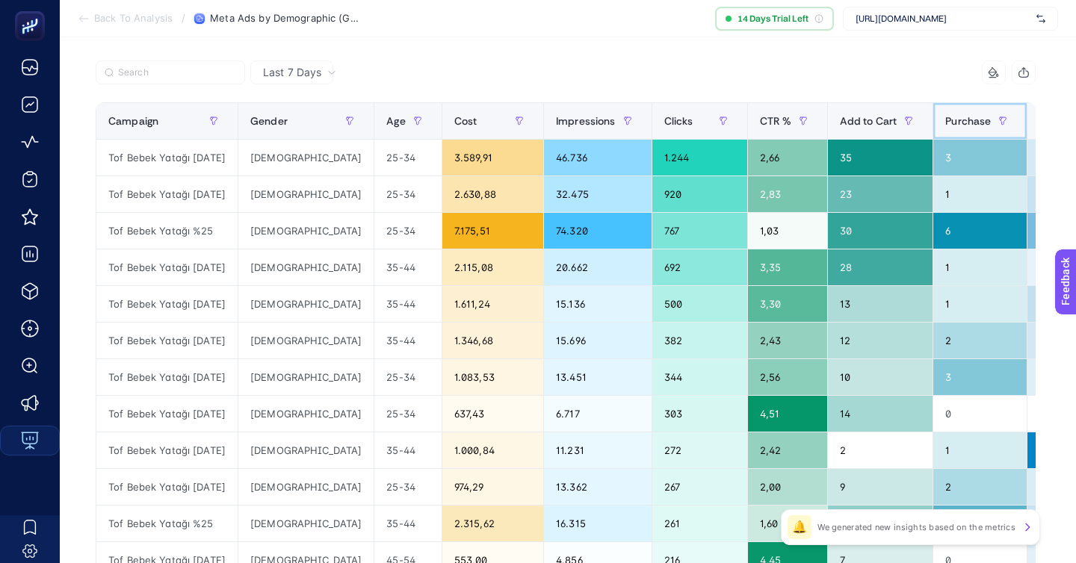
click at [945, 115] on span "Purchase" at bounding box center [968, 121] width 46 height 12
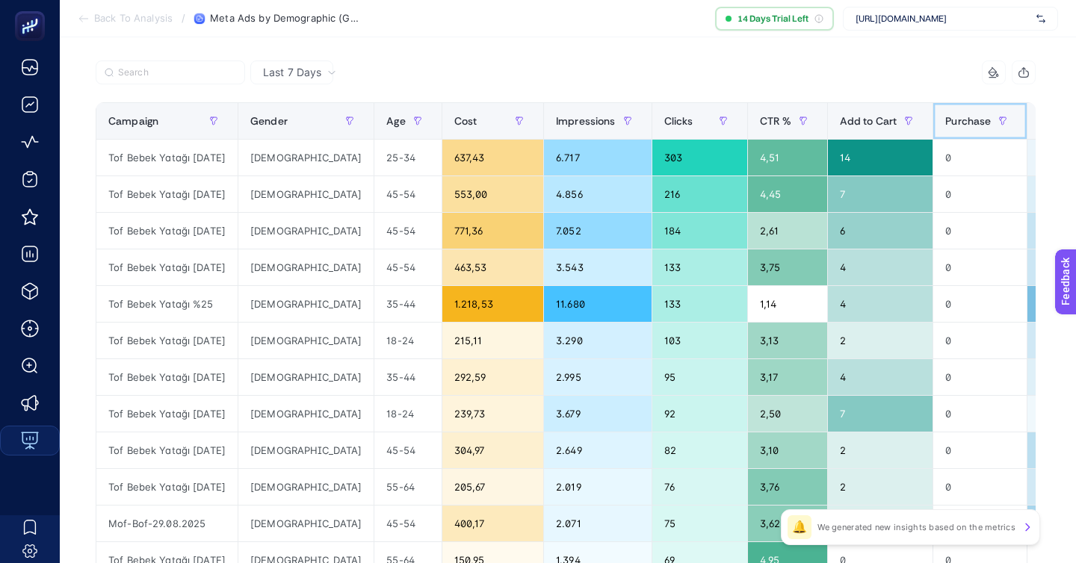
click at [945, 115] on span "Purchase" at bounding box center [968, 121] width 46 height 12
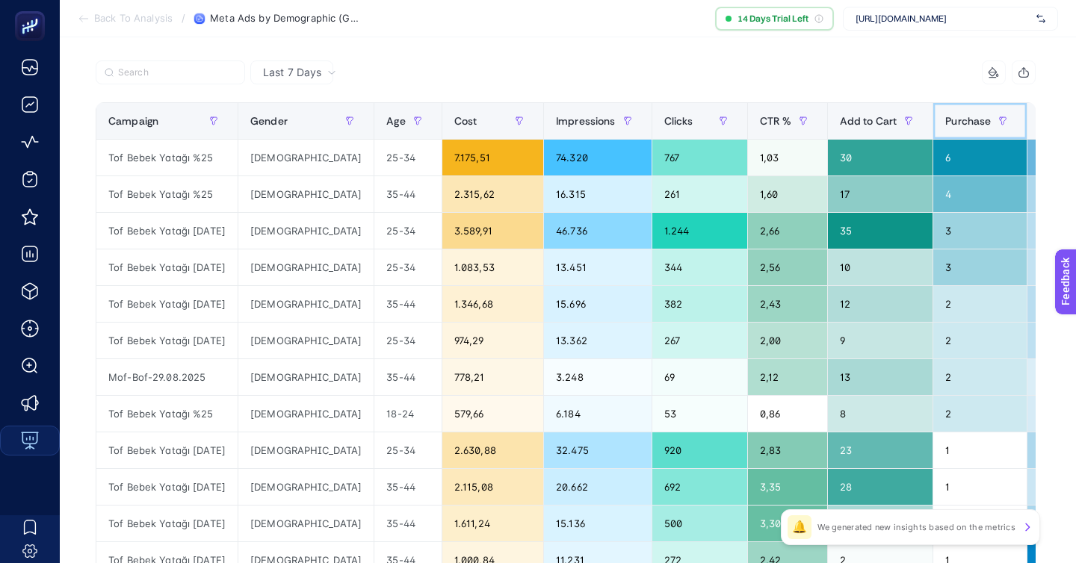
scroll to position [147, 0]
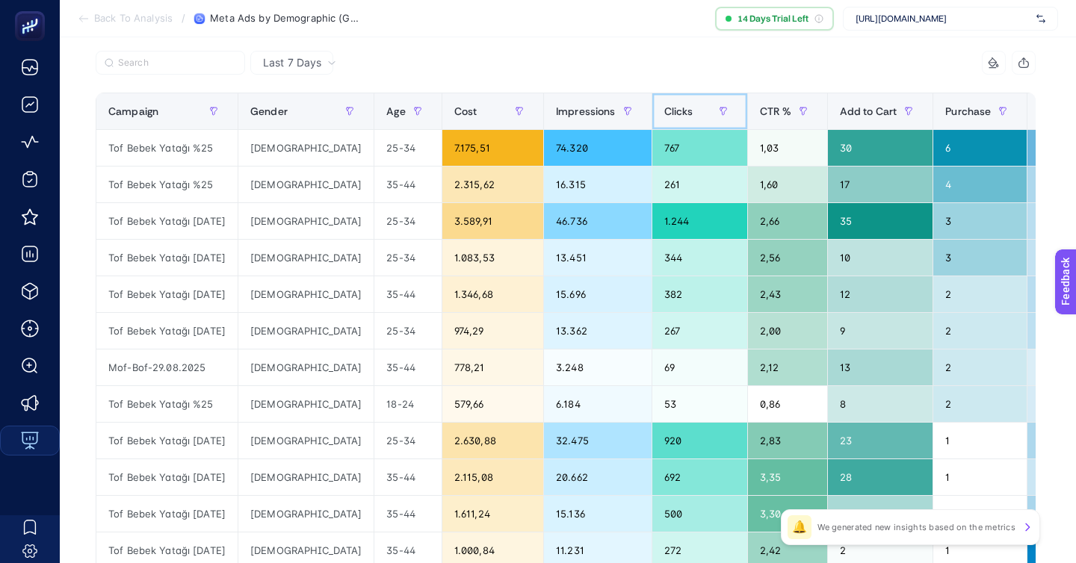
click at [664, 105] on span "Clicks" at bounding box center [678, 111] width 29 height 12
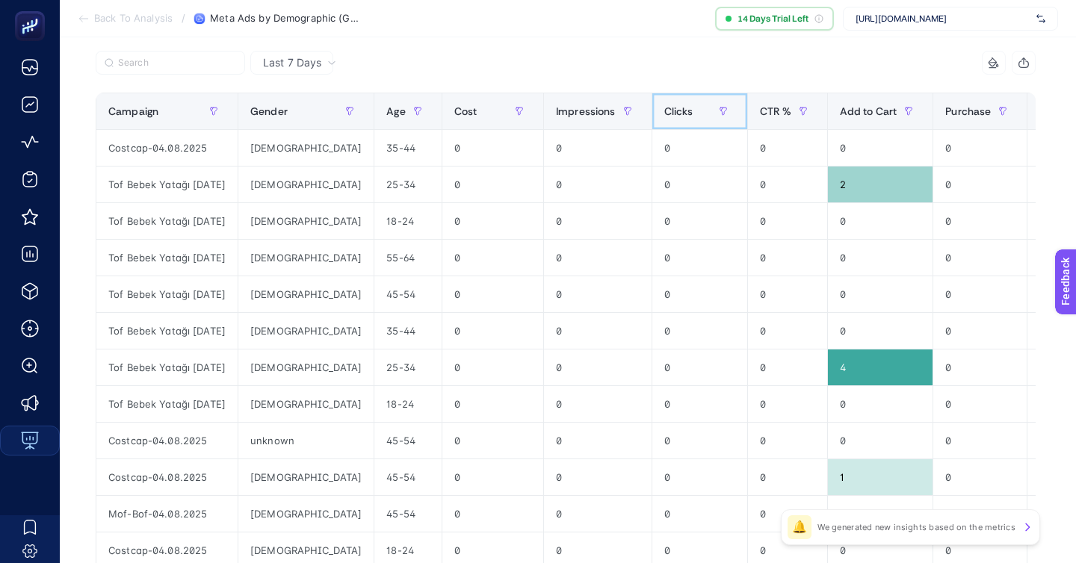
click at [664, 105] on span "Clicks" at bounding box center [678, 111] width 29 height 12
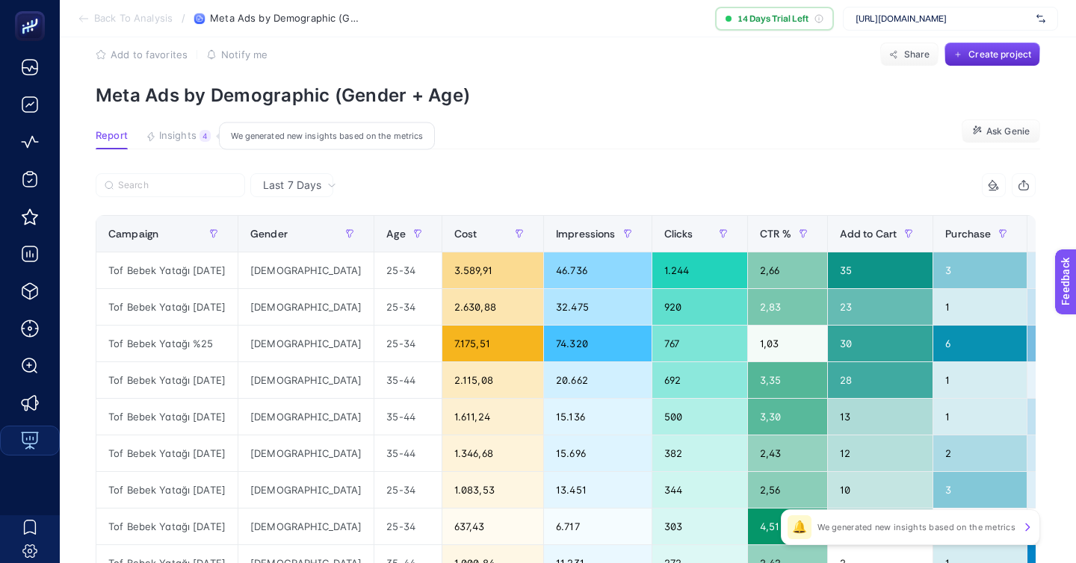
click at [179, 130] on span "Insights" at bounding box center [177, 136] width 37 height 12
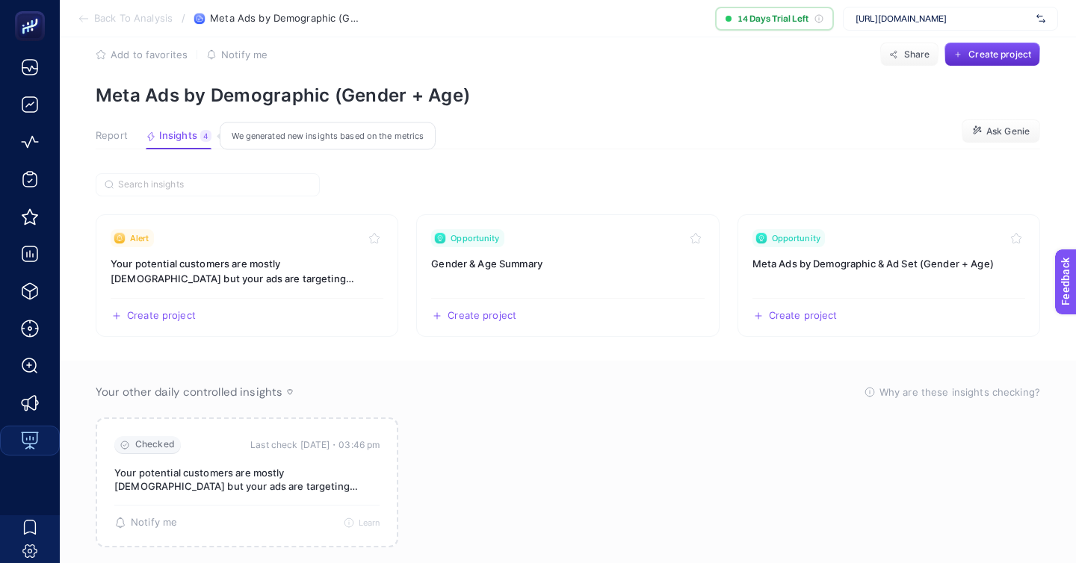
scroll to position [4, 0]
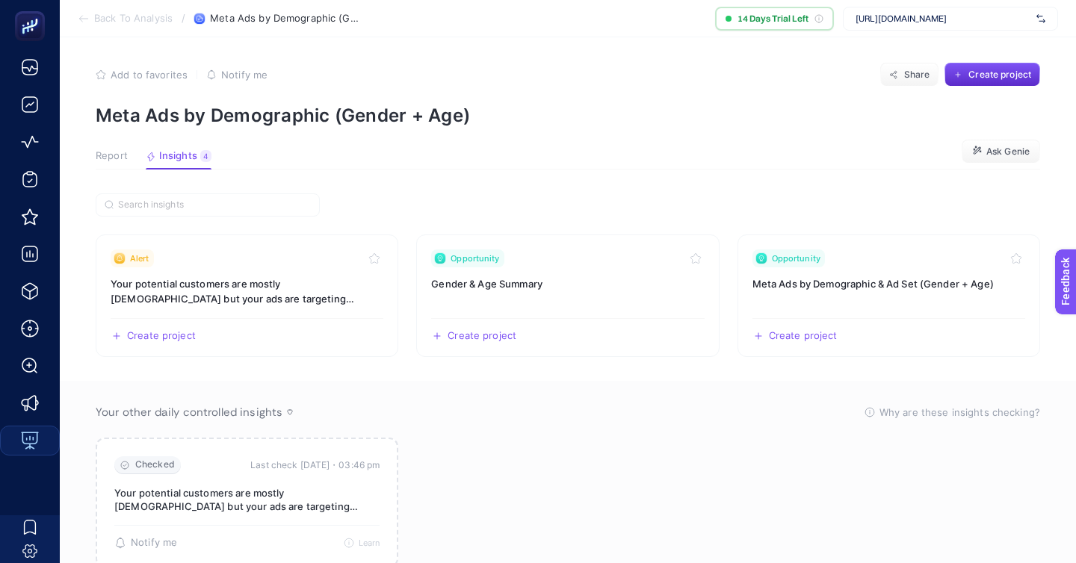
click at [108, 15] on span "Back To Analysis" at bounding box center [133, 19] width 78 height 12
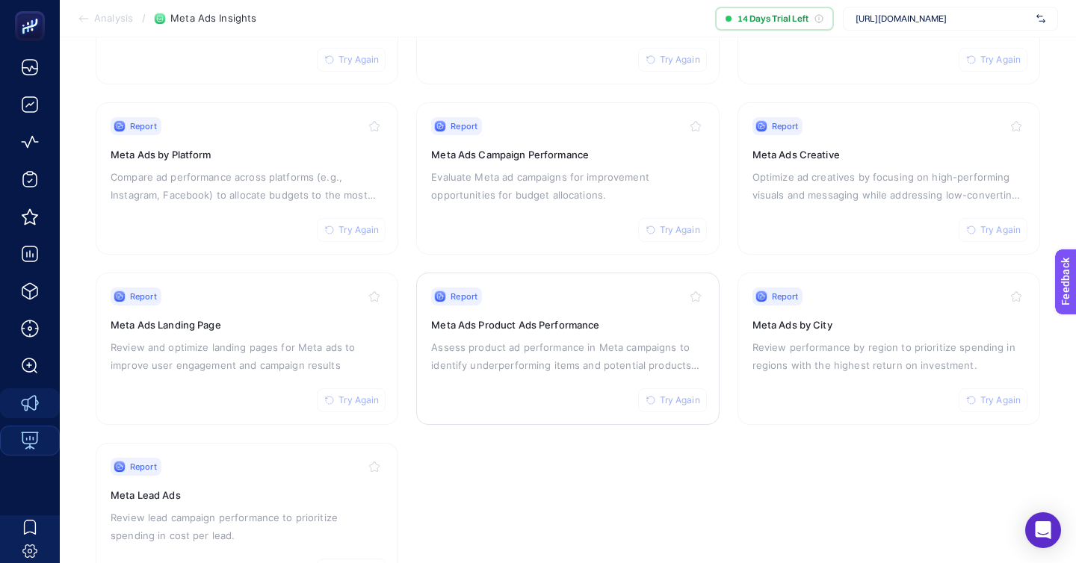
scroll to position [293, 0]
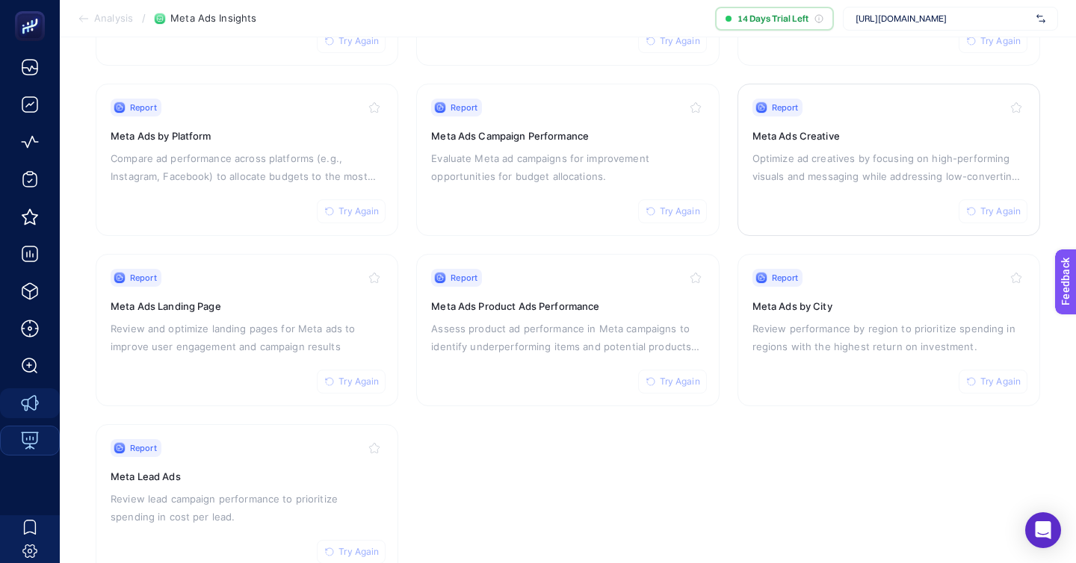
click at [777, 147] on div "Report Try Again Meta Ads Creative Optimize ad creatives by focusing on high-pe…" at bounding box center [888, 160] width 273 height 123
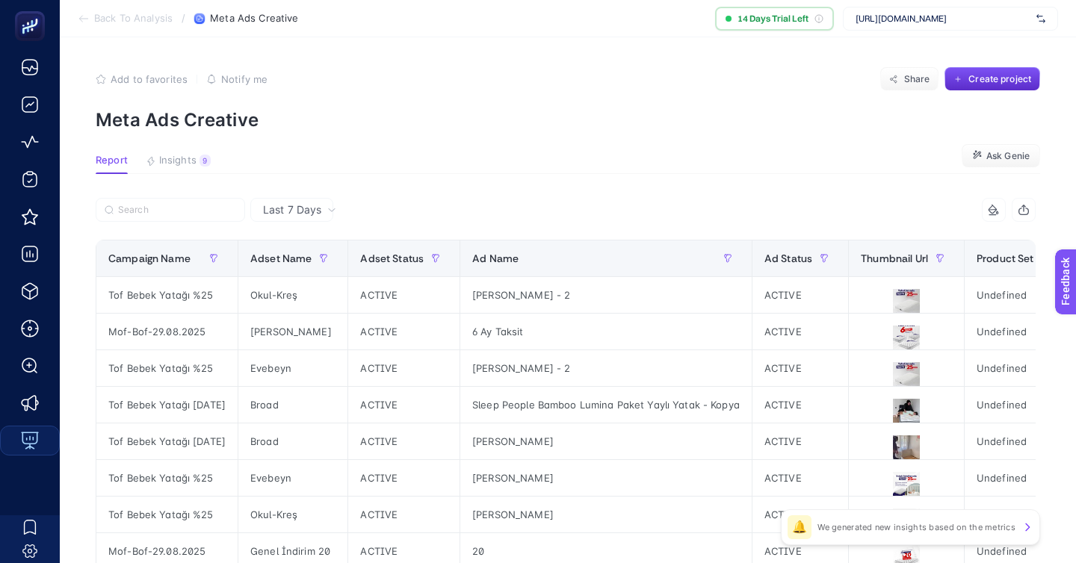
click at [175, 132] on article "Add to favorites false Notify me Share Create project Meta Ads Creative Report …" at bounding box center [568, 419] width 1016 height 765
click at [175, 155] on button "Insights 9 We generated new insights based on the metrics" at bounding box center [178, 164] width 65 height 19
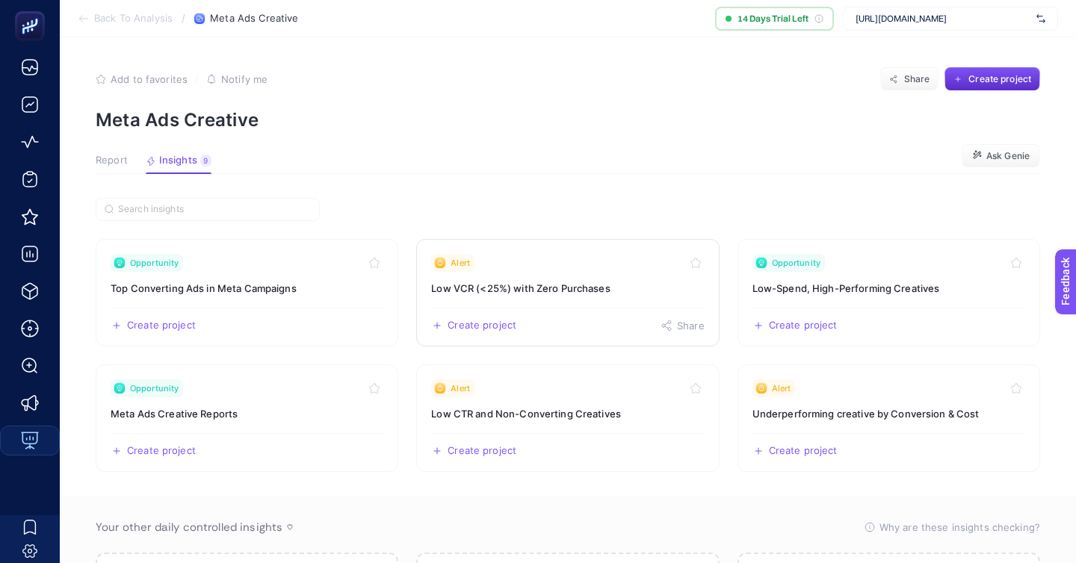
click at [533, 239] on link "Alert Low VCR (<25%) with Zero Purchases Create project Share" at bounding box center [567, 293] width 303 height 108
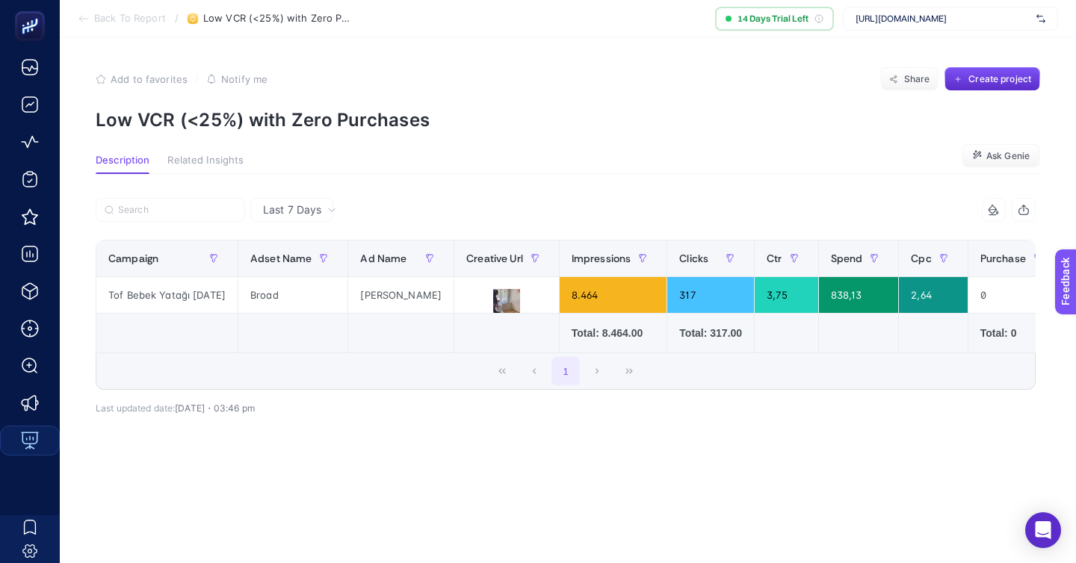
click at [460, 314] on td at bounding box center [506, 334] width 105 height 40
click at [498, 294] on icon at bounding box center [507, 303] width 18 height 18
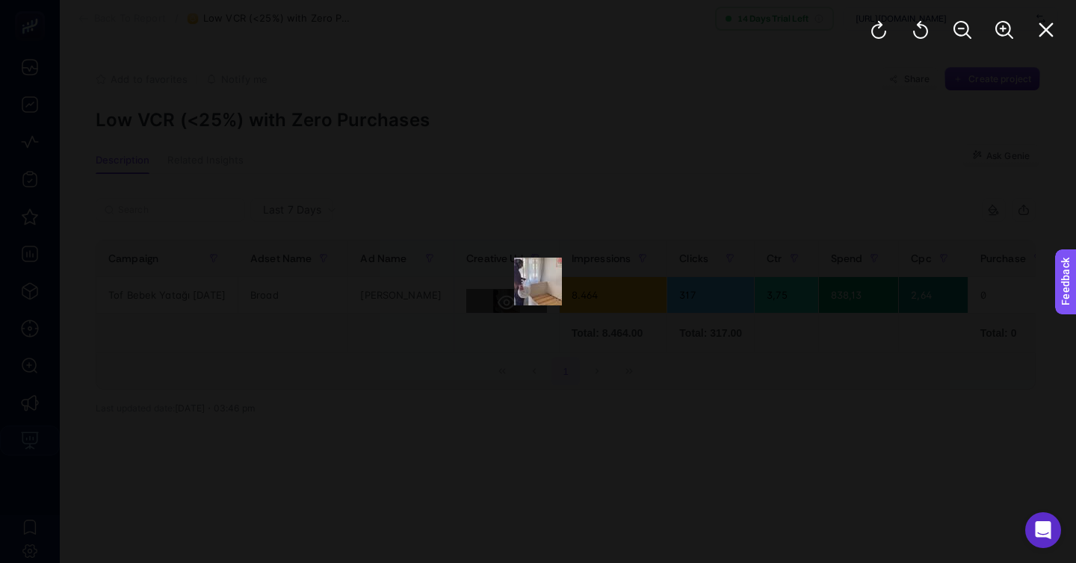
click at [483, 264] on div at bounding box center [538, 281] width 1076 height 563
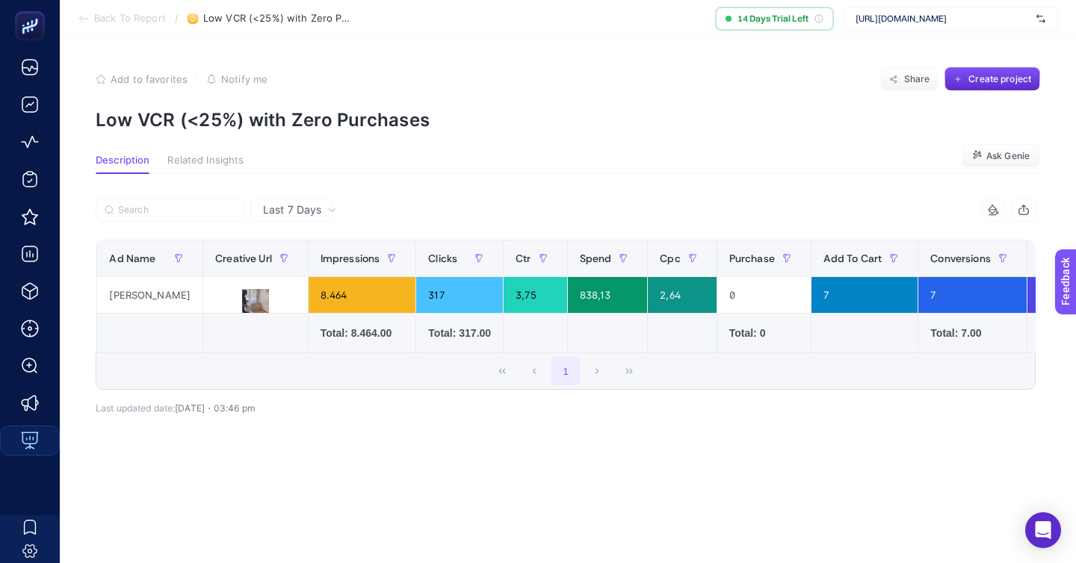
scroll to position [0, 315]
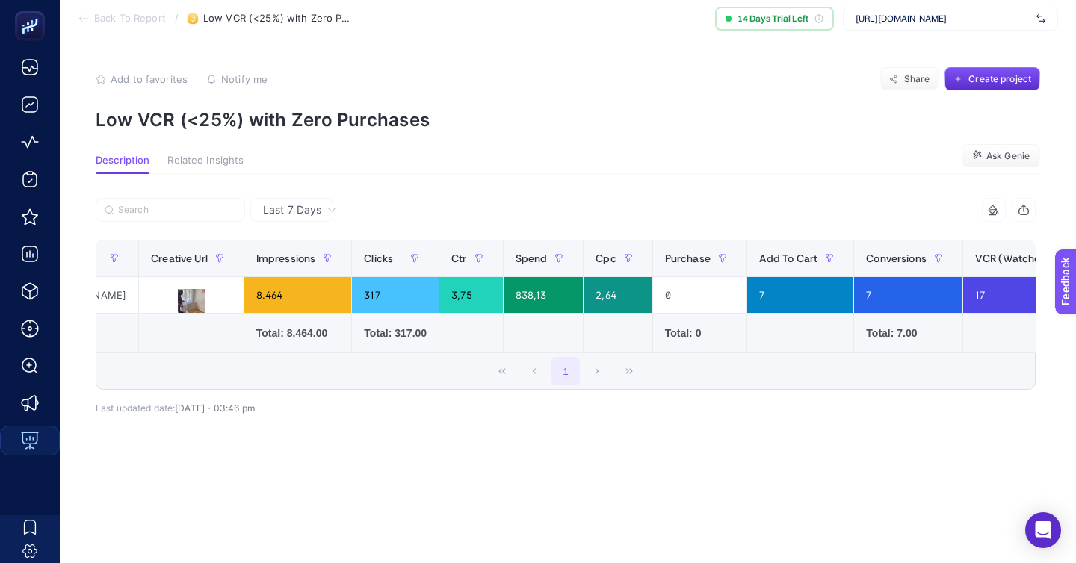
click at [914, 20] on span "https://nuvecore.com" at bounding box center [943, 19] width 175 height 12
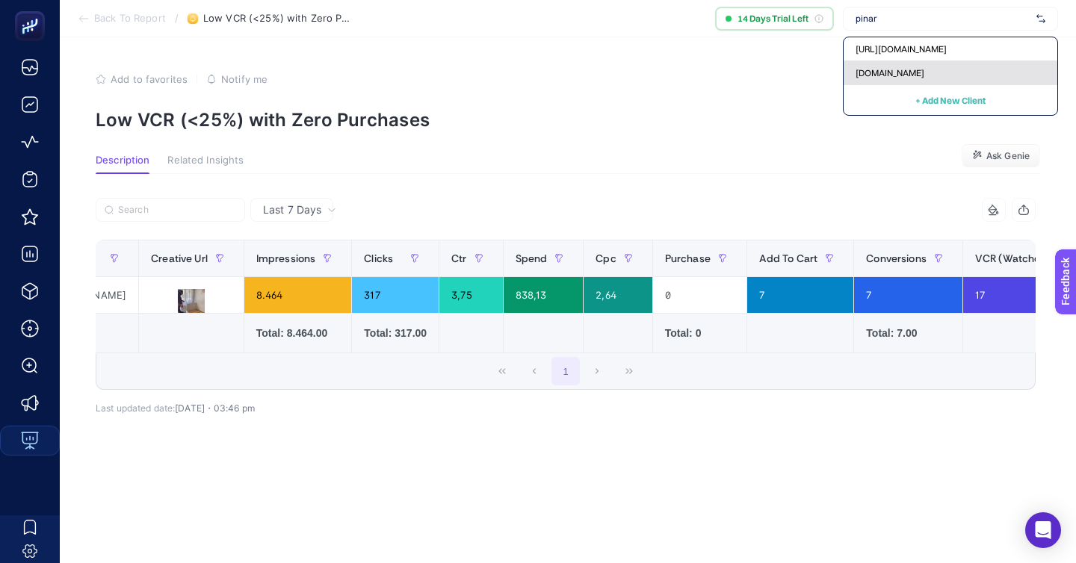
type input "pinar"
click at [1001, 69] on div "pinaronline.com" at bounding box center [951, 73] width 214 height 24
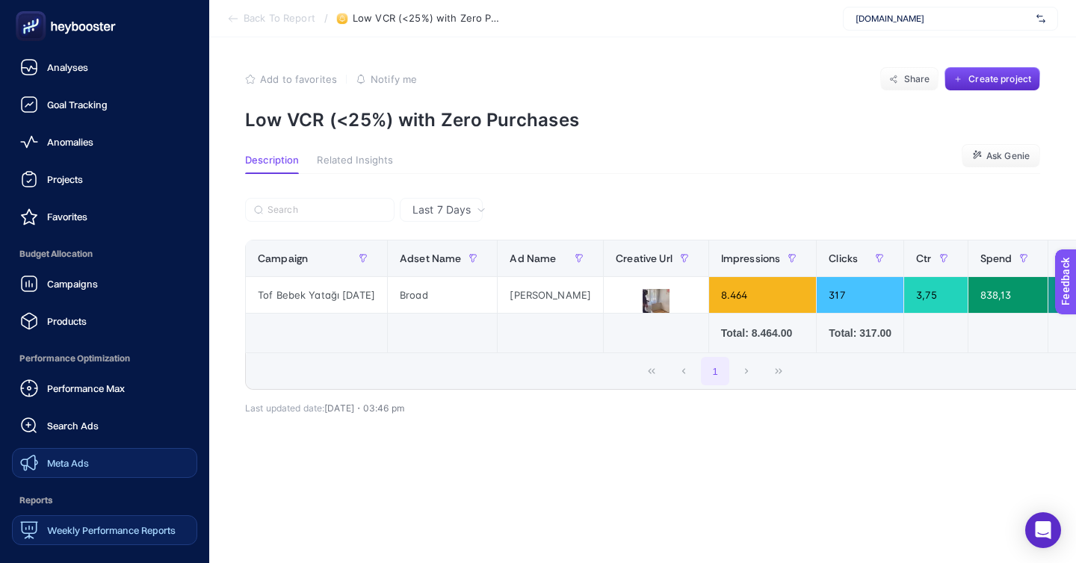
click at [72, 454] on div "Meta Ads" at bounding box center [54, 463] width 69 height 18
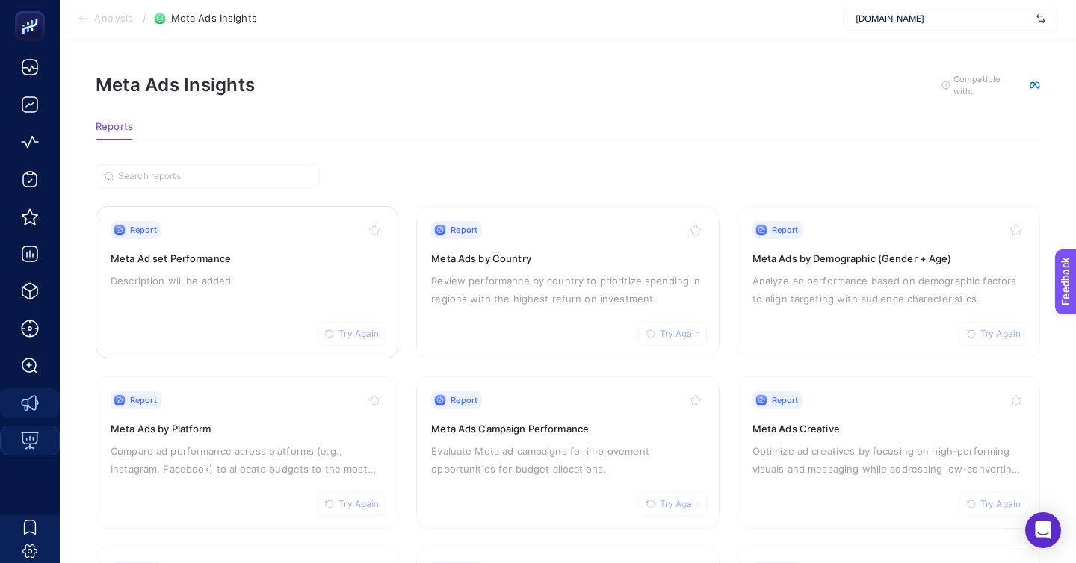
click at [201, 272] on p "Description will be added" at bounding box center [247, 281] width 273 height 18
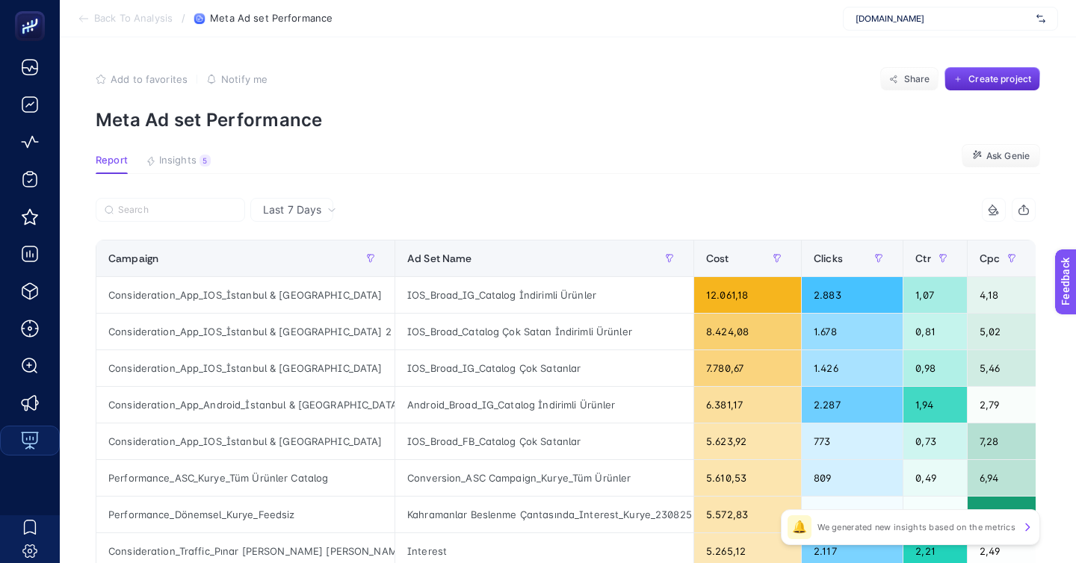
click at [182, 200] on div at bounding box center [331, 214] width 470 height 33
click at [185, 198] on label at bounding box center [170, 210] width 149 height 24
click at [185, 205] on input "Search" at bounding box center [177, 210] width 118 height 11
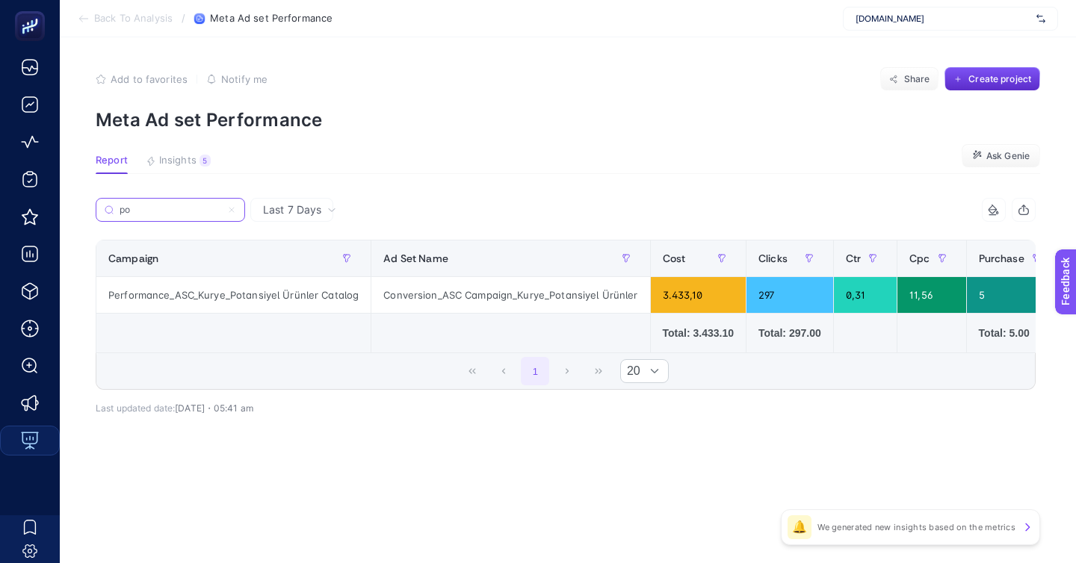
type input "po"
click at [227, 205] on icon at bounding box center [231, 209] width 9 height 9
click at [221, 205] on input "po" at bounding box center [171, 210] width 102 height 11
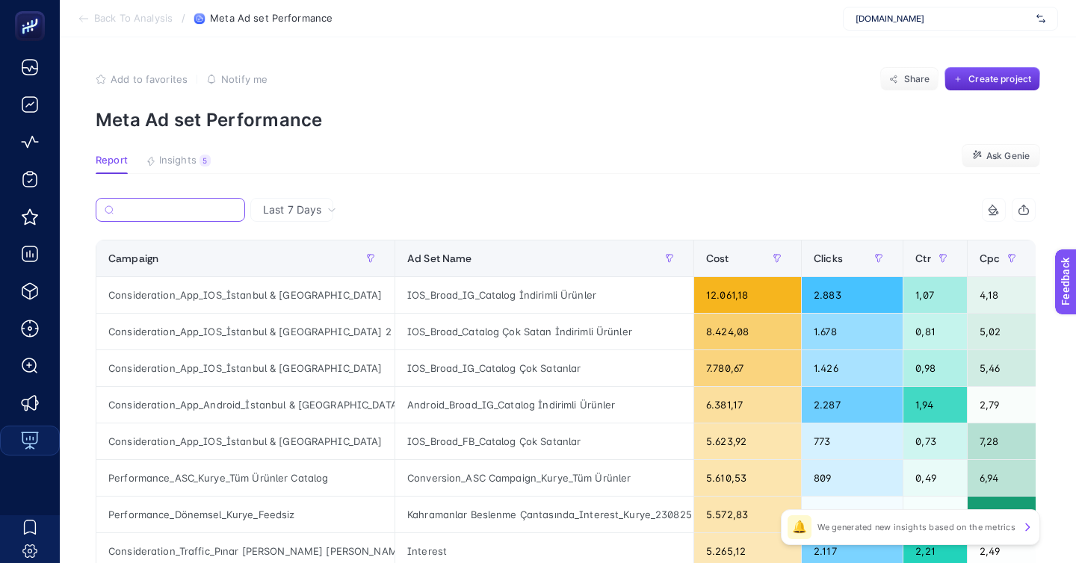
click at [203, 205] on input "Search" at bounding box center [178, 210] width 117 height 11
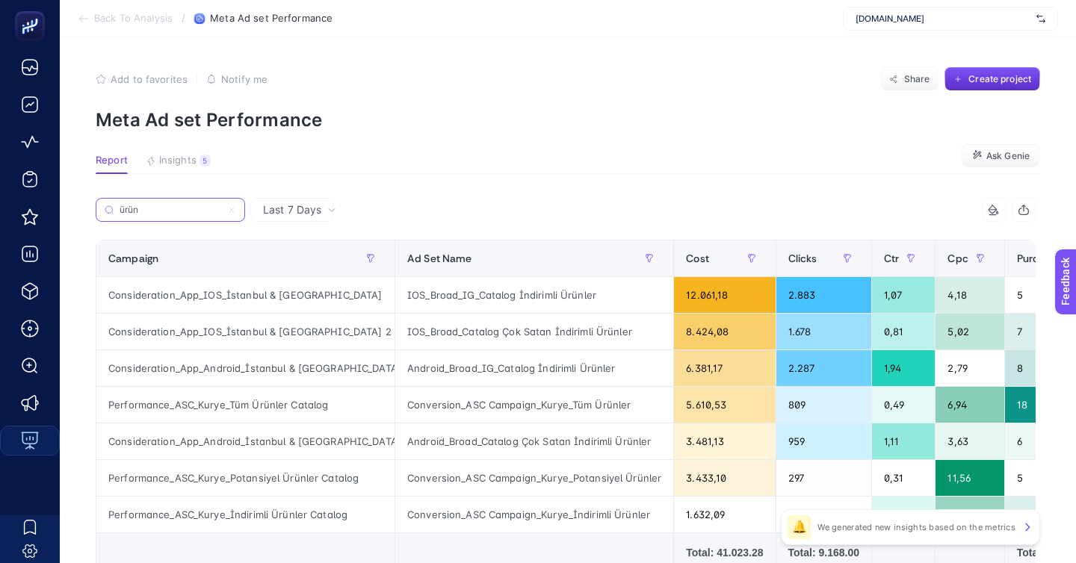
type input "ürün"
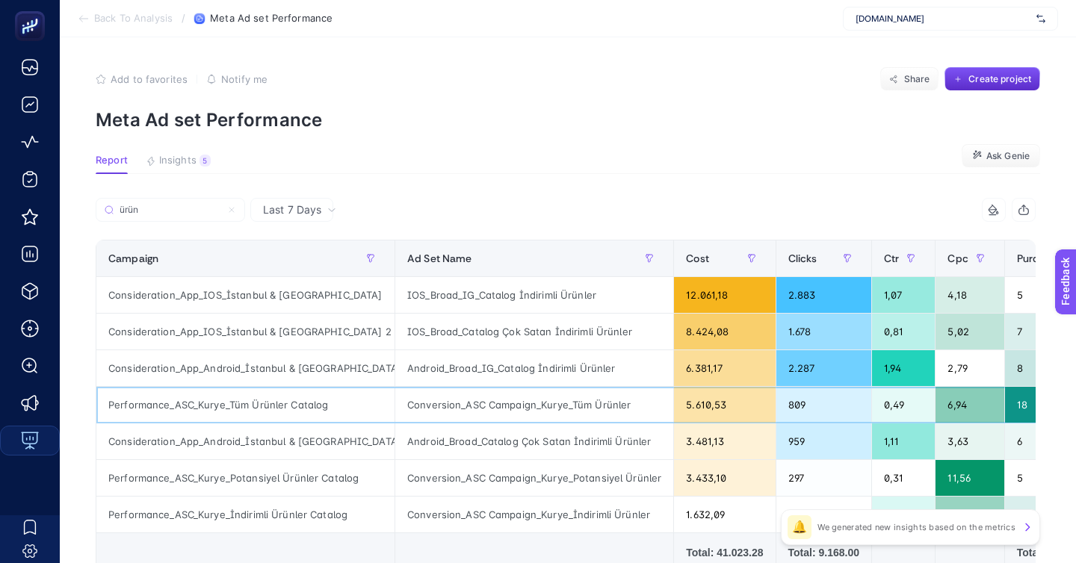
click at [315, 387] on div "Performance_ASC_Kurye_Tüm Ürünler Catalog" at bounding box center [245, 405] width 298 height 36
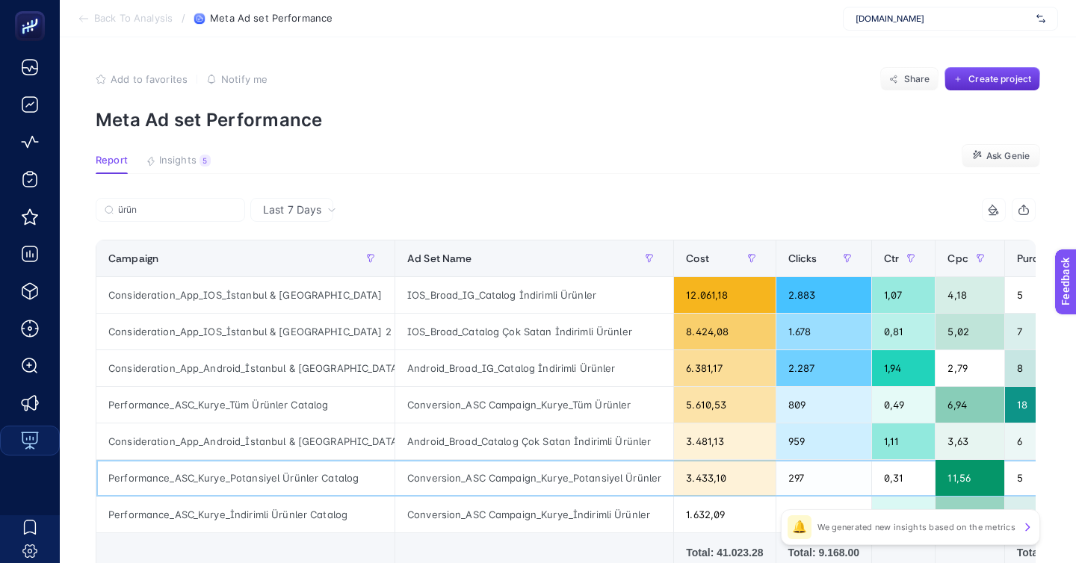
click at [321, 460] on div "Performance_ASC_Kurye_Potansiyel Ürünler Catalog" at bounding box center [245, 478] width 298 height 36
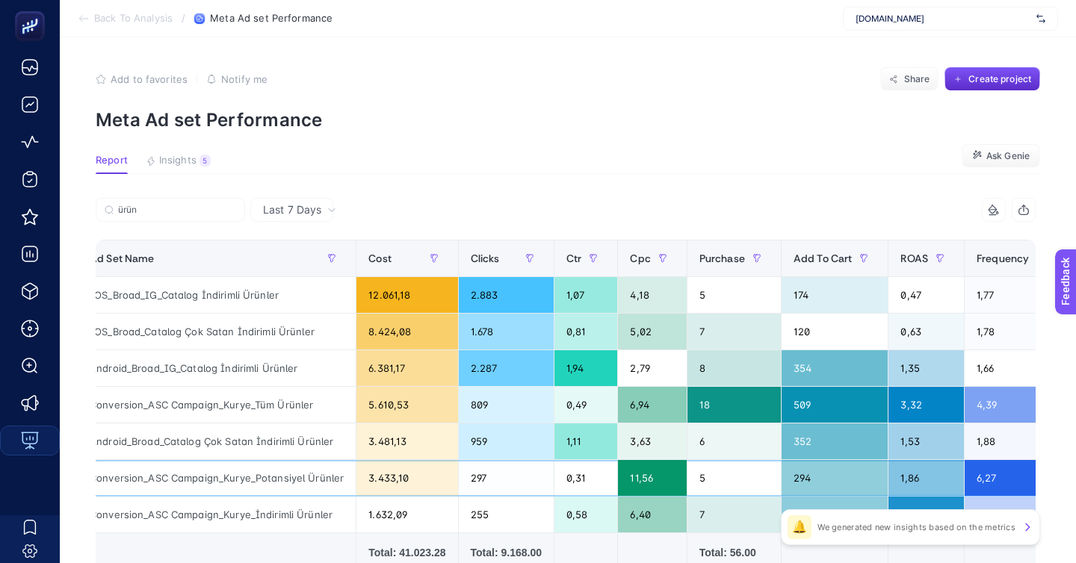
scroll to position [0, 336]
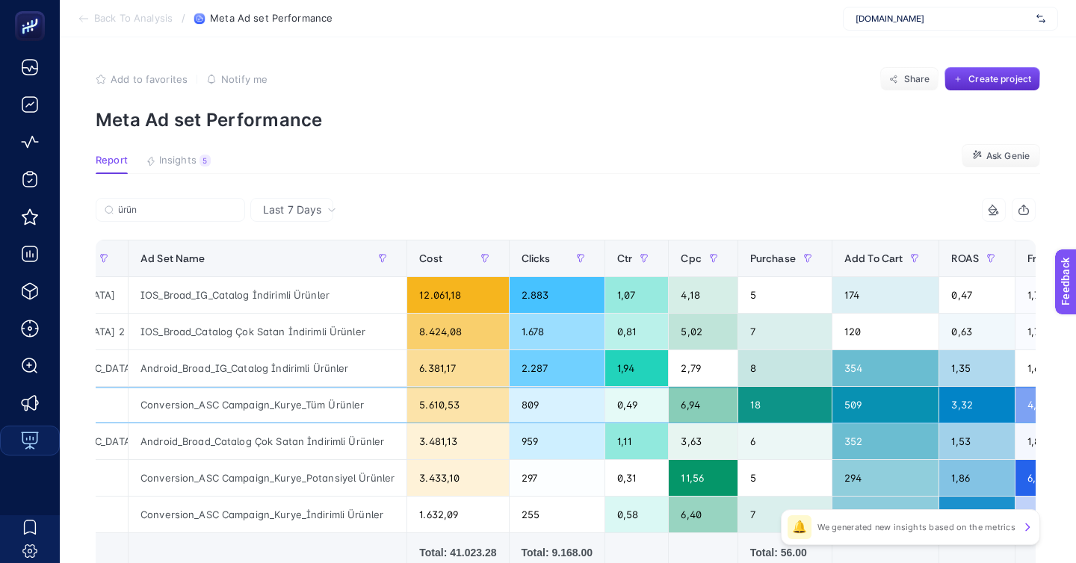
click at [519, 387] on div "809" at bounding box center [557, 405] width 95 height 36
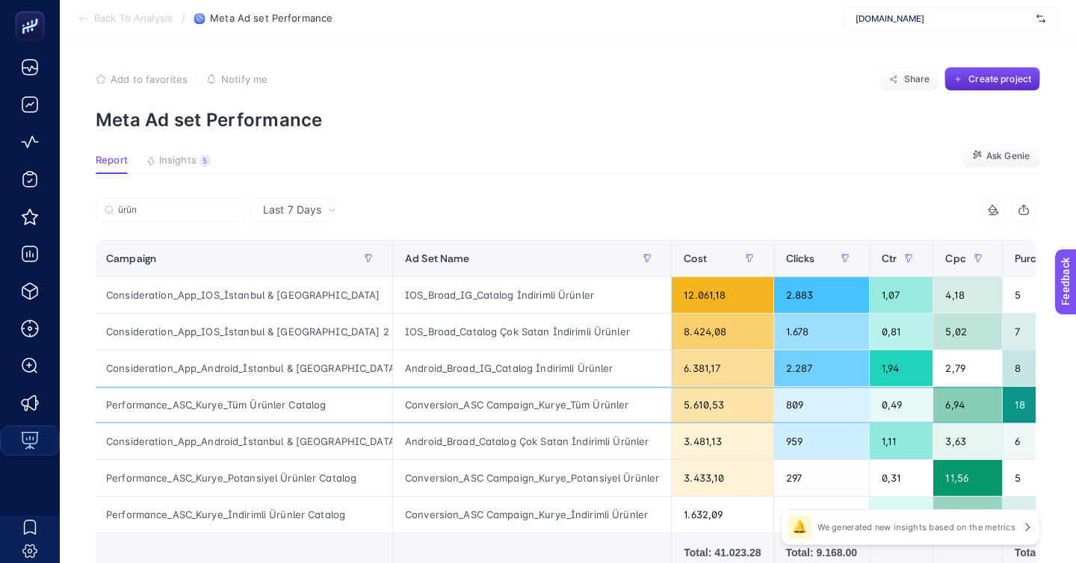
scroll to position [0, 0]
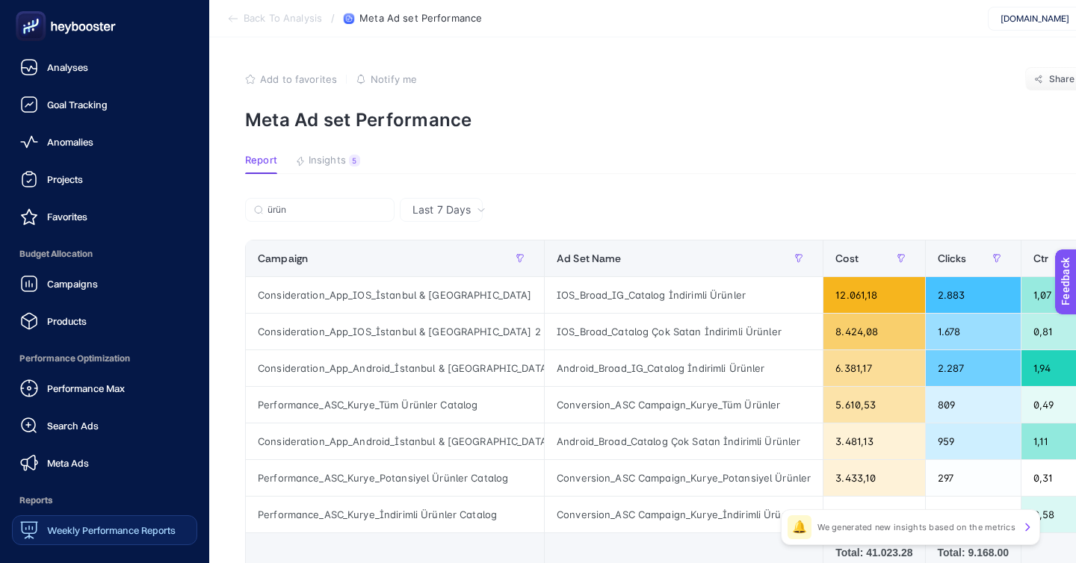
click at [81, 525] on span "Weekly Performance Reports" at bounding box center [111, 531] width 129 height 12
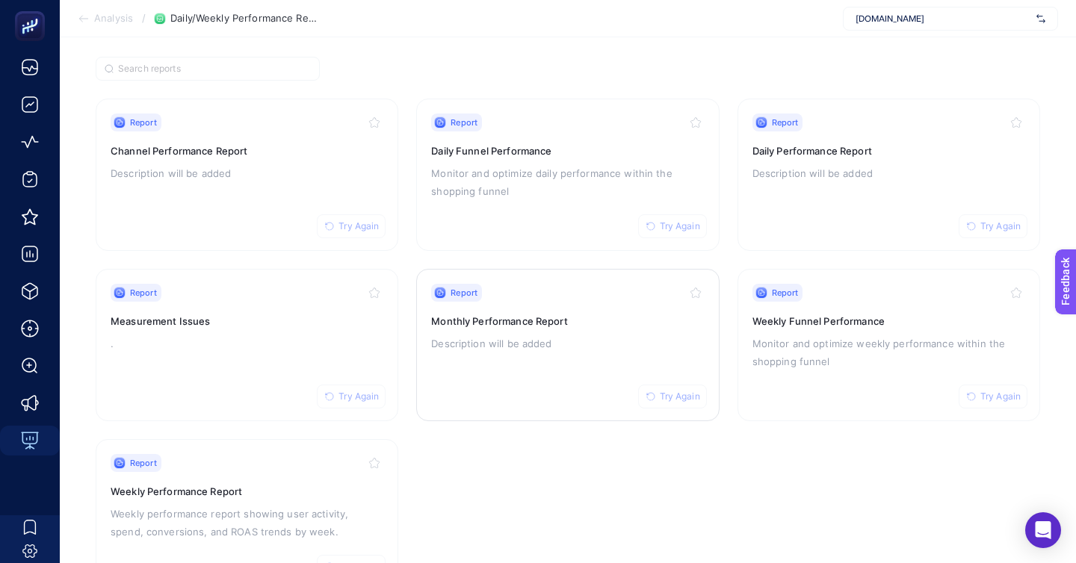
scroll to position [129, 0]
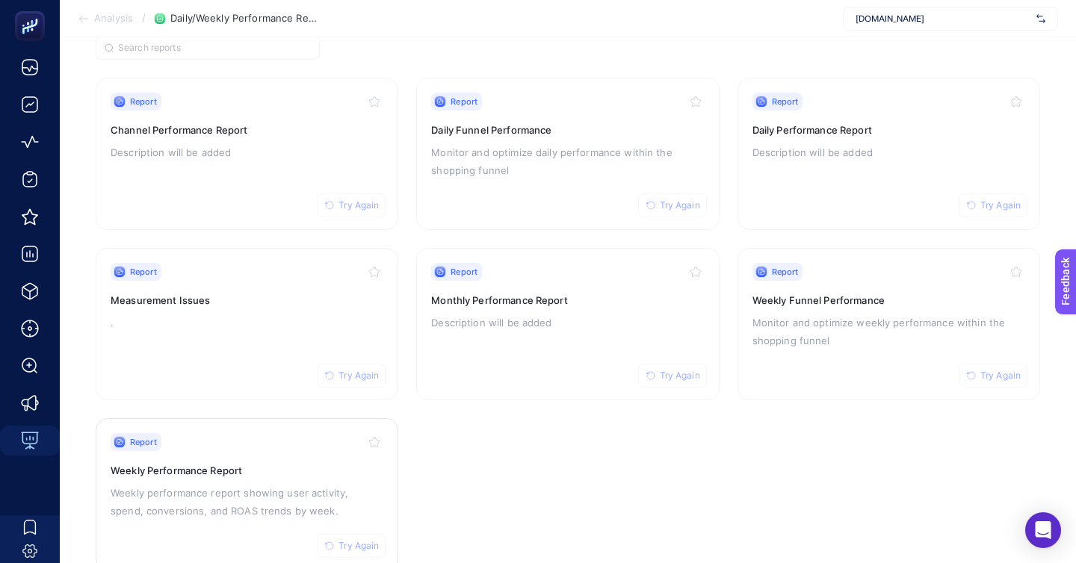
click at [231, 475] on div "Report Try Again Weekly Performance Report Weekly performance report showing us…" at bounding box center [247, 494] width 273 height 123
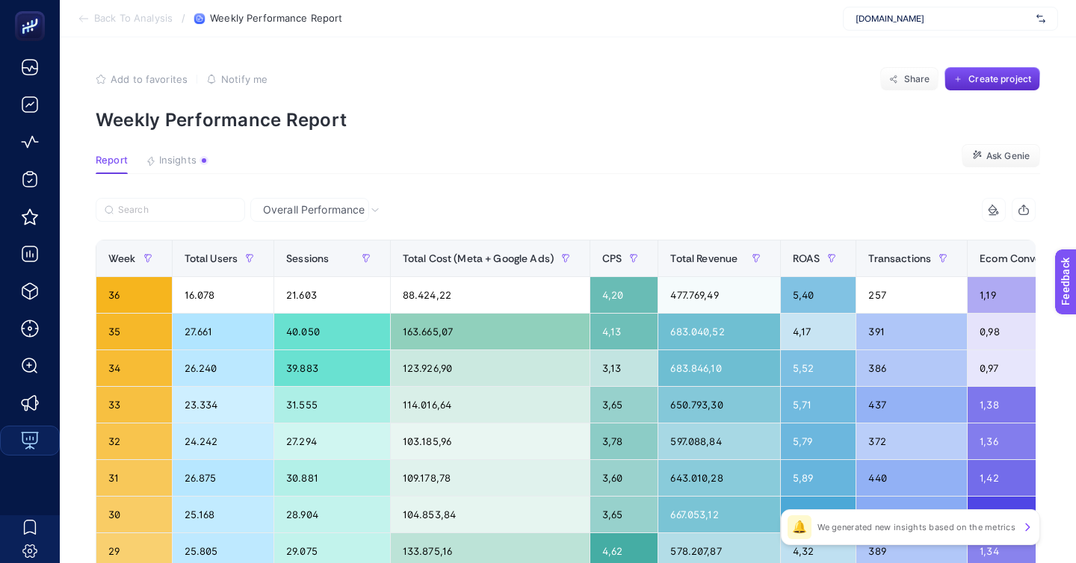
click at [947, 20] on span "pinaronline.com" at bounding box center [943, 19] width 175 height 12
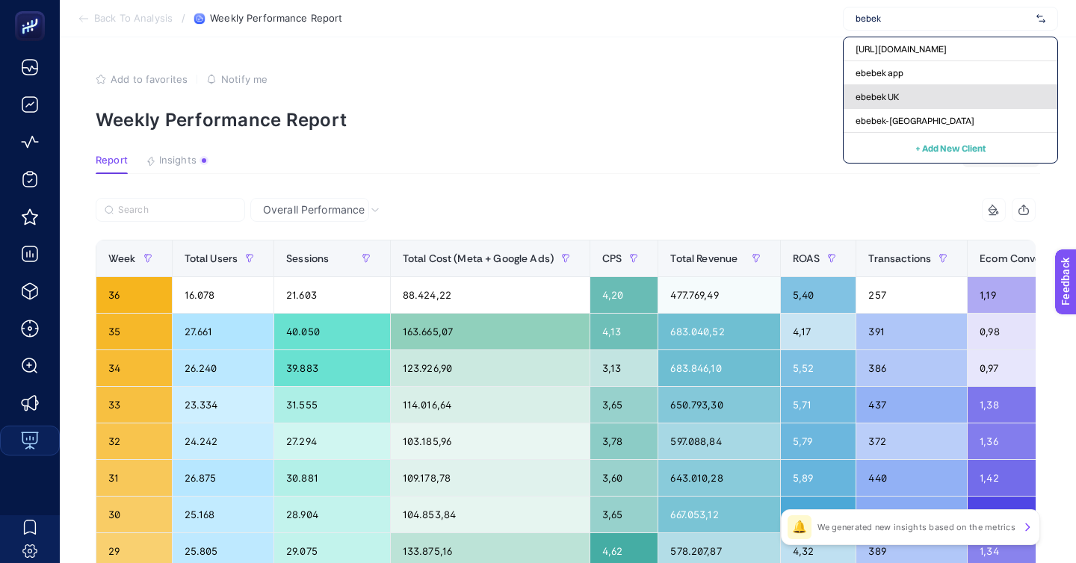
type input "bebek"
click at [937, 85] on div "ebebek UK" at bounding box center [951, 97] width 214 height 24
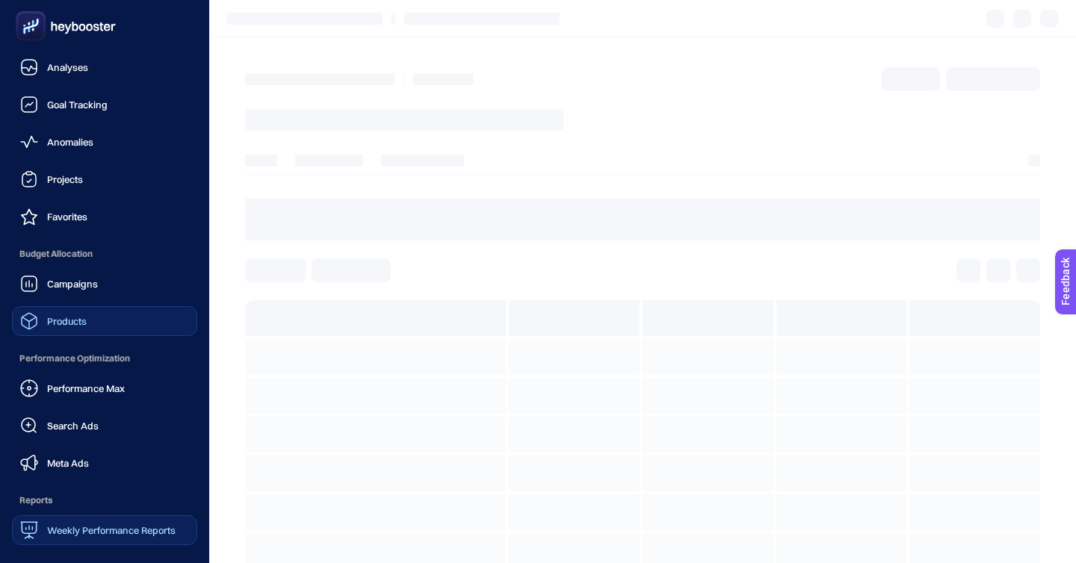
click at [47, 315] on span "Products" at bounding box center [67, 321] width 40 height 12
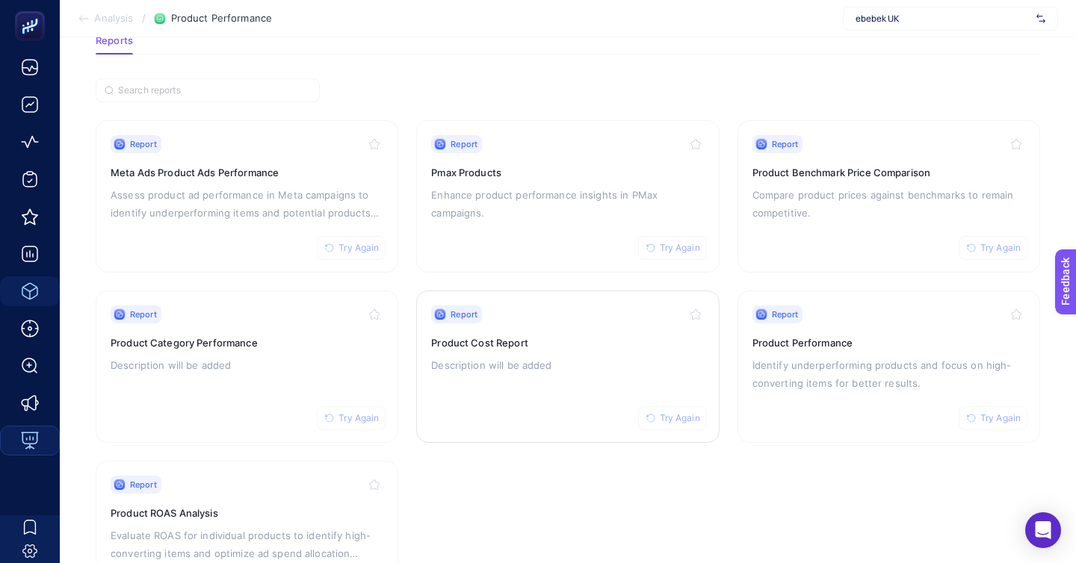
scroll to position [129, 0]
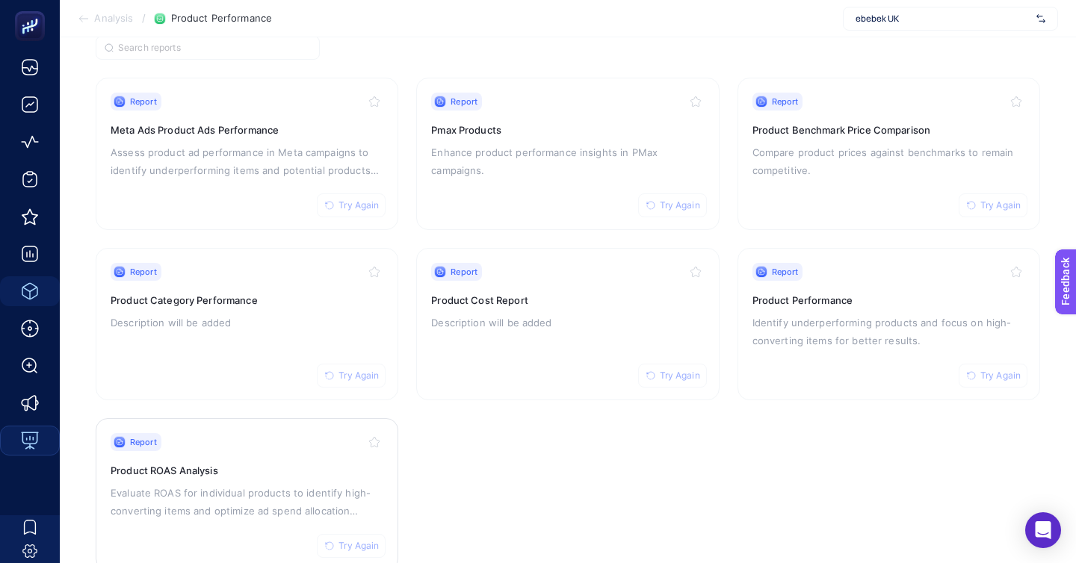
click at [340, 484] on p "Evaluate ROAS for individual products to identify high-converting items and opt…" at bounding box center [247, 502] width 273 height 36
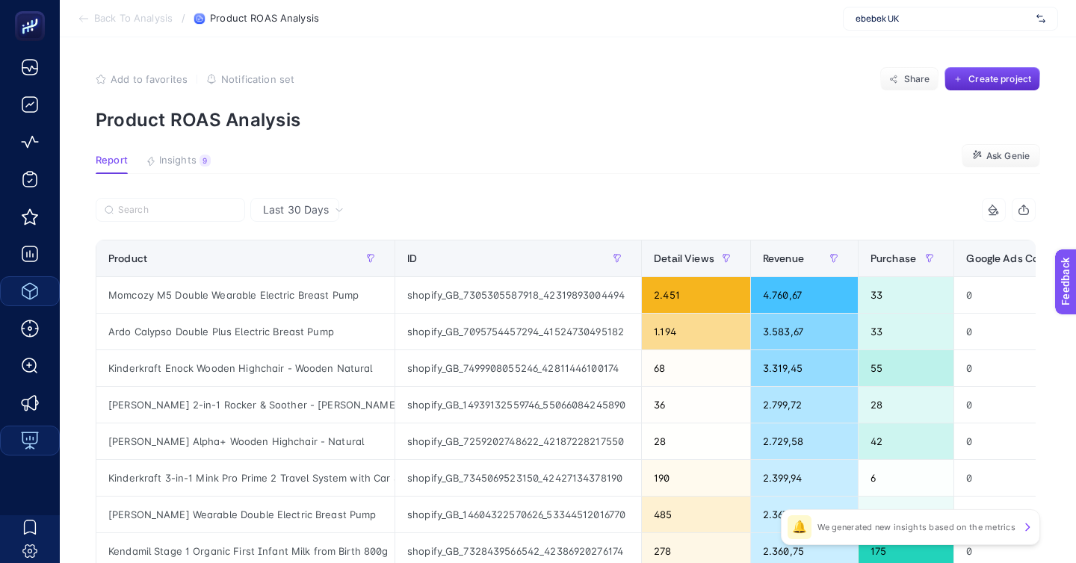
click at [173, 155] on span "Insights" at bounding box center [177, 161] width 37 height 12
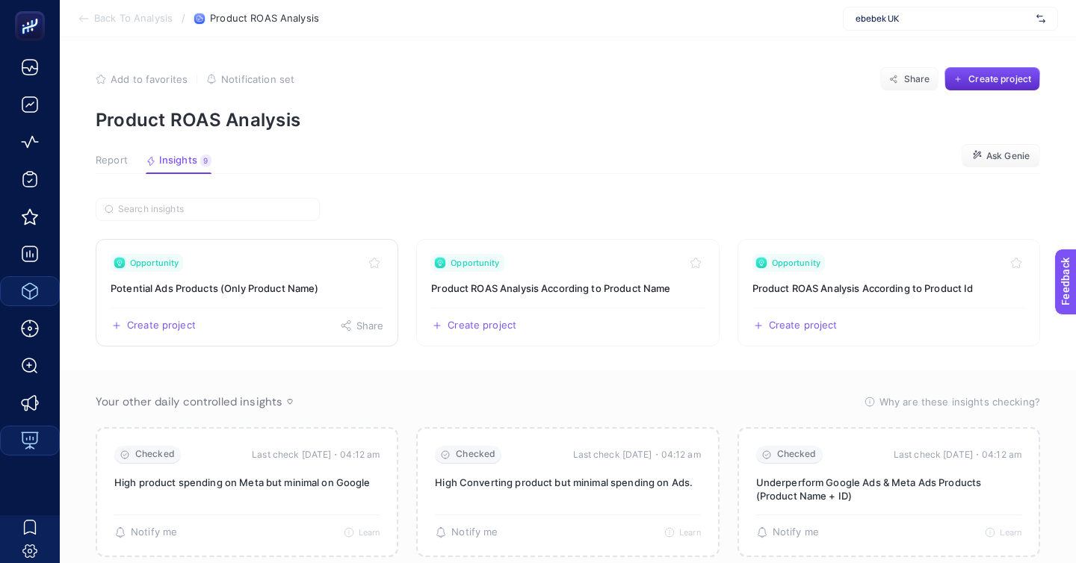
click at [208, 254] on div "Opportunity" at bounding box center [247, 263] width 273 height 18
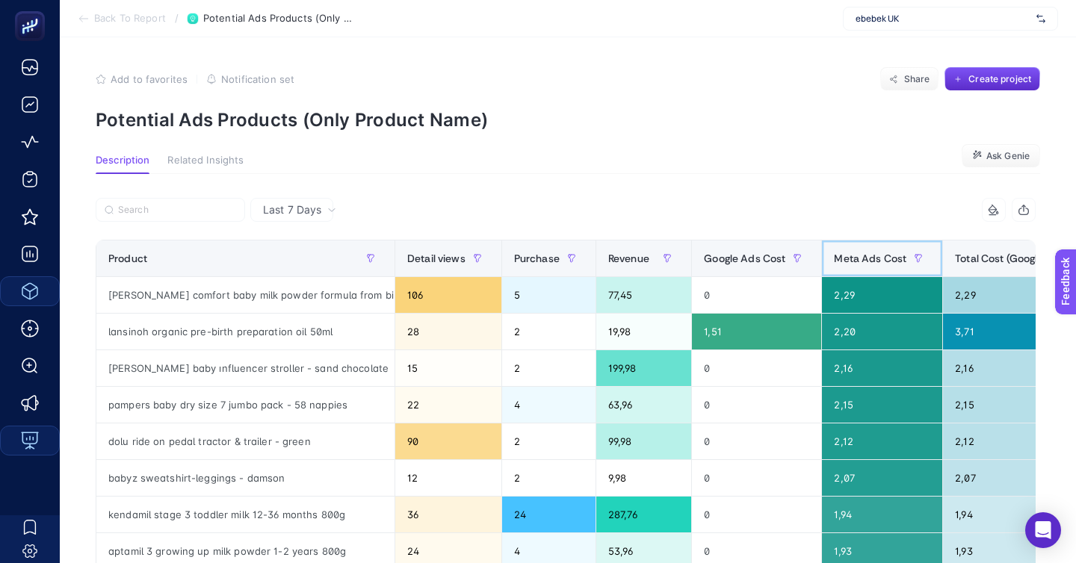
click at [822, 241] on th "Meta Ads Cost" at bounding box center [882, 259] width 121 height 37
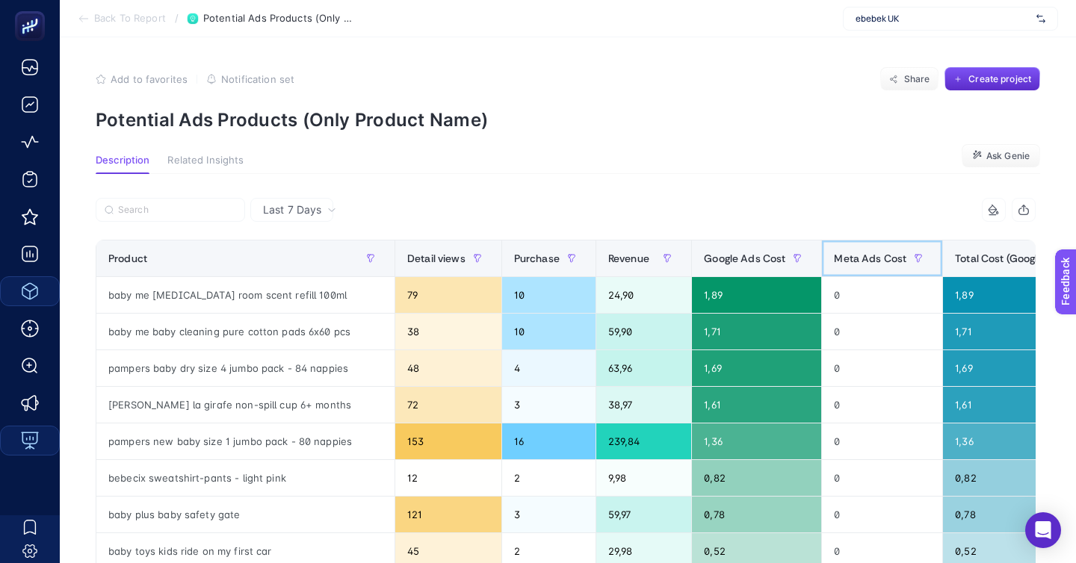
click at [834, 253] on span "Meta Ads Cost" at bounding box center [870, 259] width 72 height 12
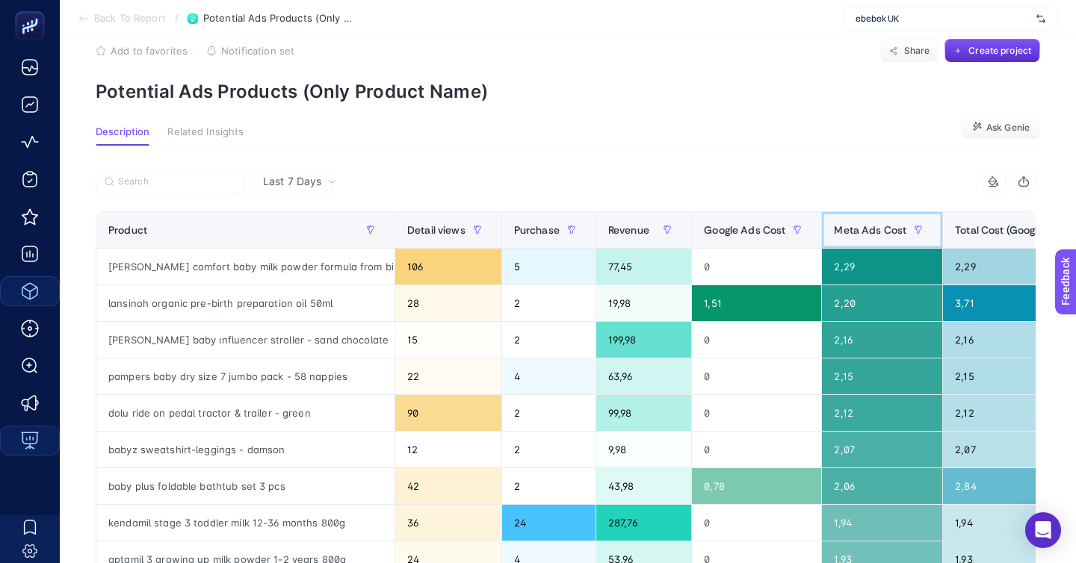
scroll to position [55, 0]
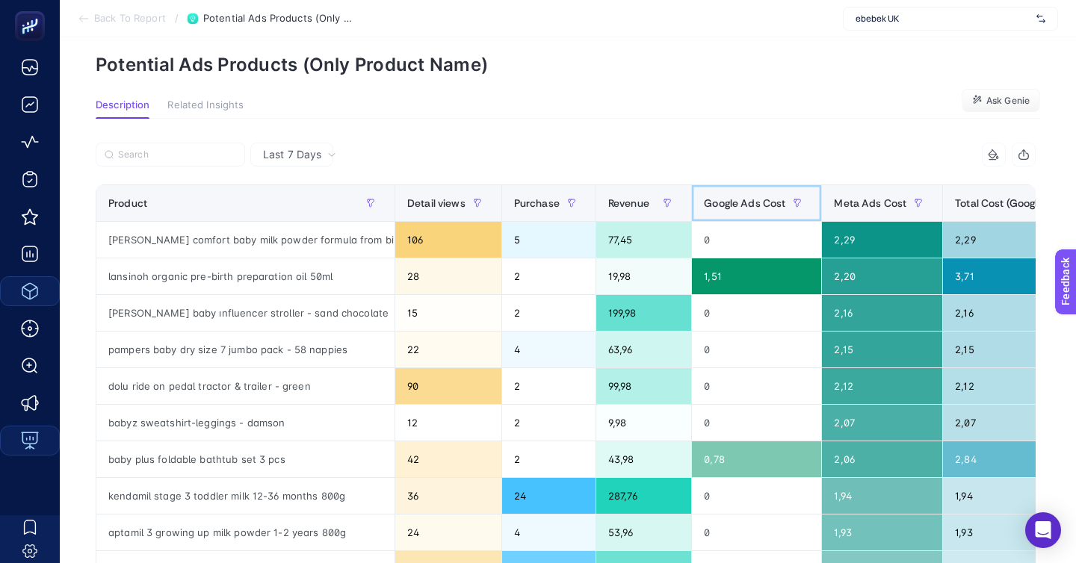
click at [704, 197] on span "Google Ads Cost" at bounding box center [744, 203] width 81 height 12
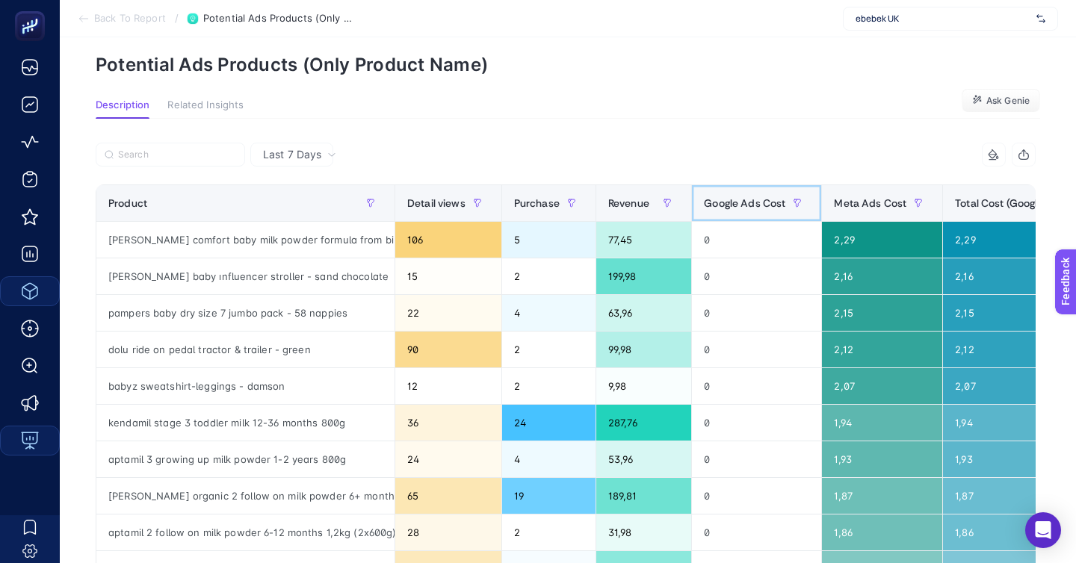
click at [704, 197] on span "Google Ads Cost" at bounding box center [744, 203] width 81 height 12
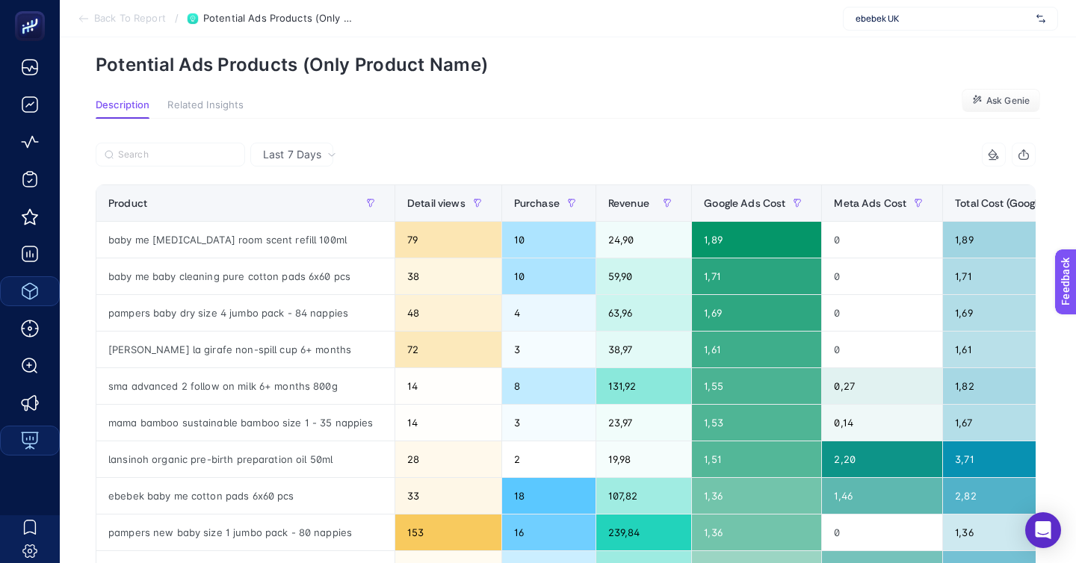
click at [121, 14] on span "Back To Report" at bounding box center [130, 19] width 72 height 12
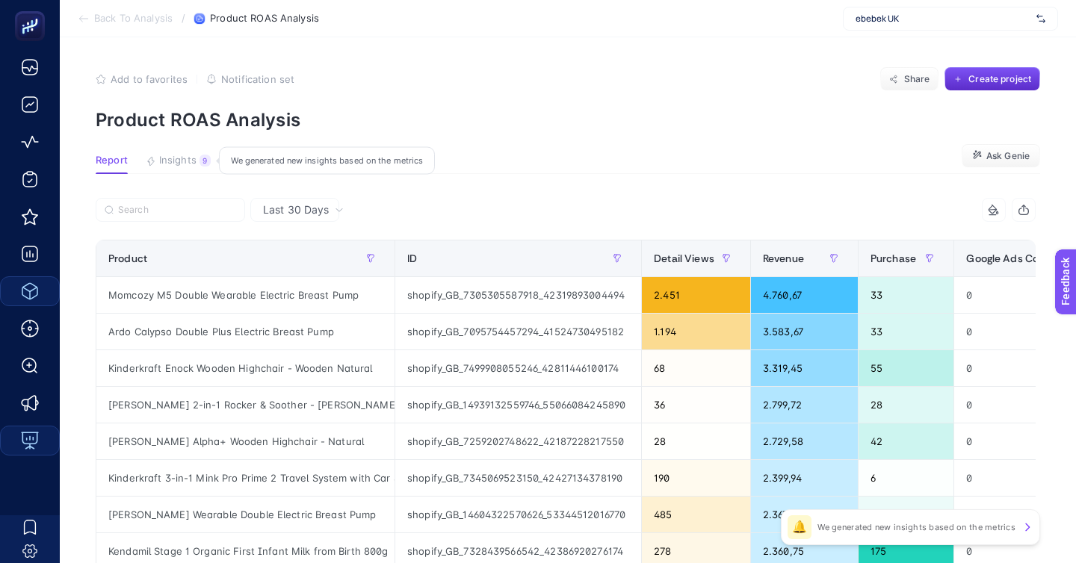
click at [200, 155] on div "9" at bounding box center [205, 161] width 11 height 12
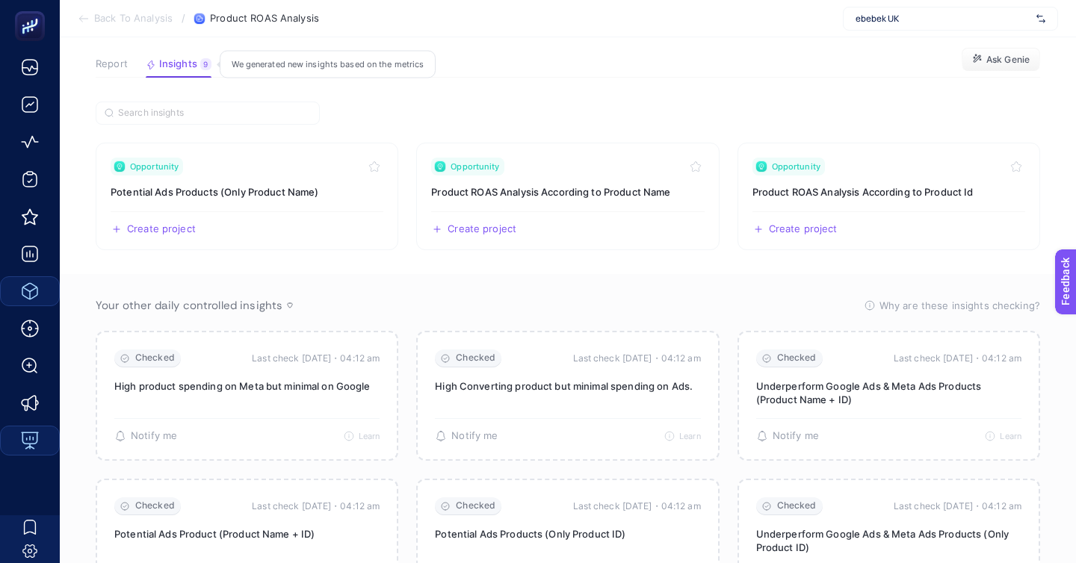
scroll to position [99, 0]
